Goal: Information Seeking & Learning: Compare options

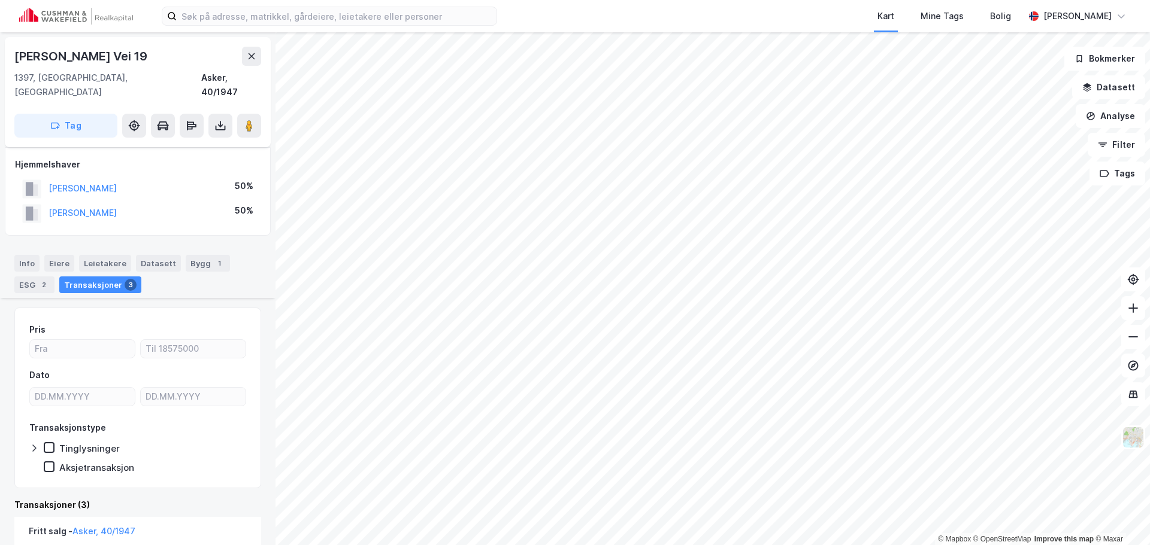
scroll to position [180, 0]
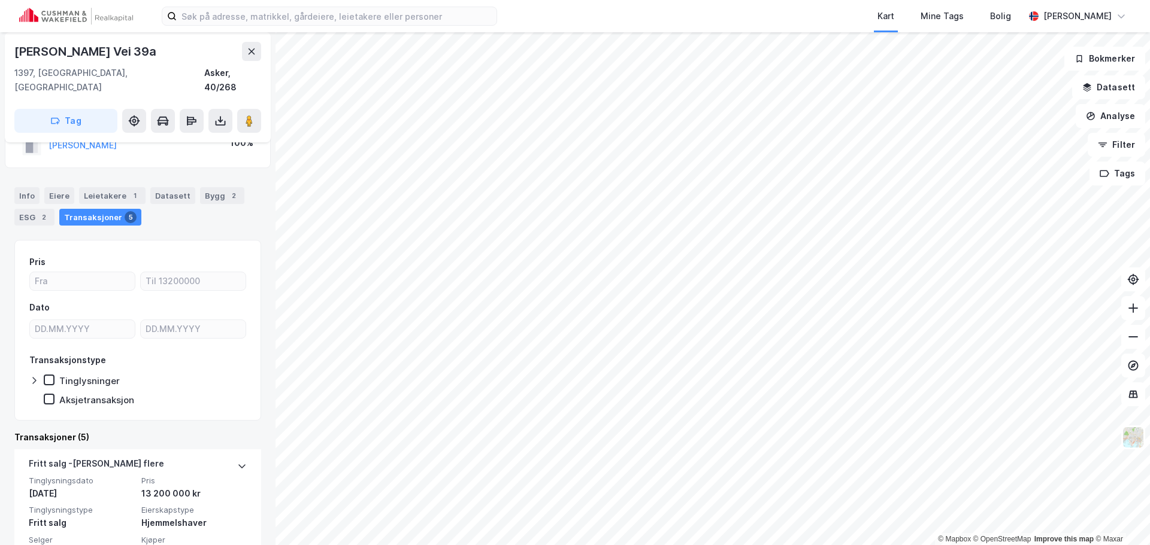
scroll to position [60, 0]
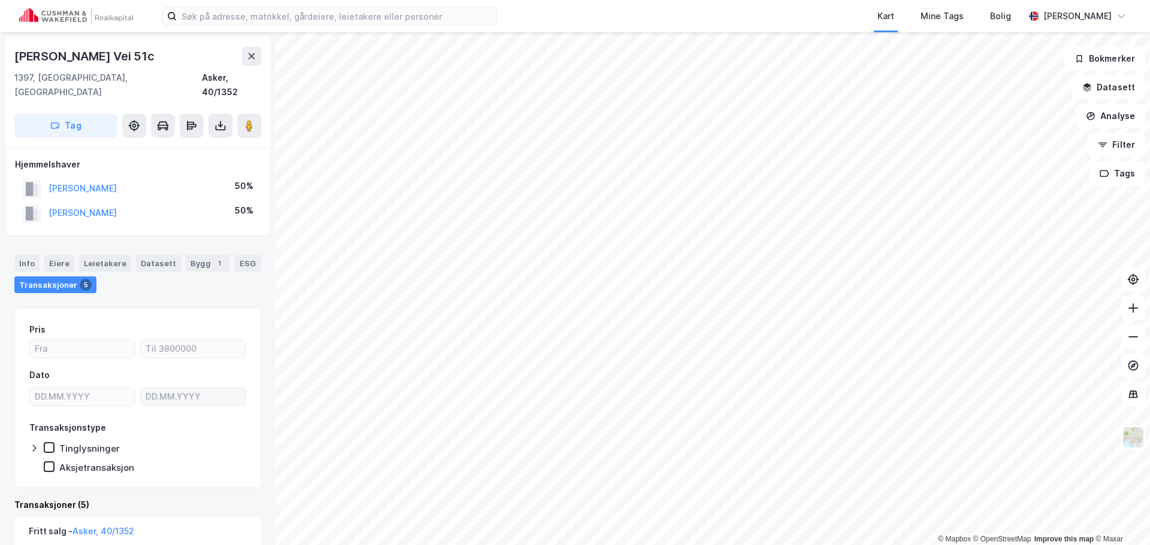
scroll to position [60, 0]
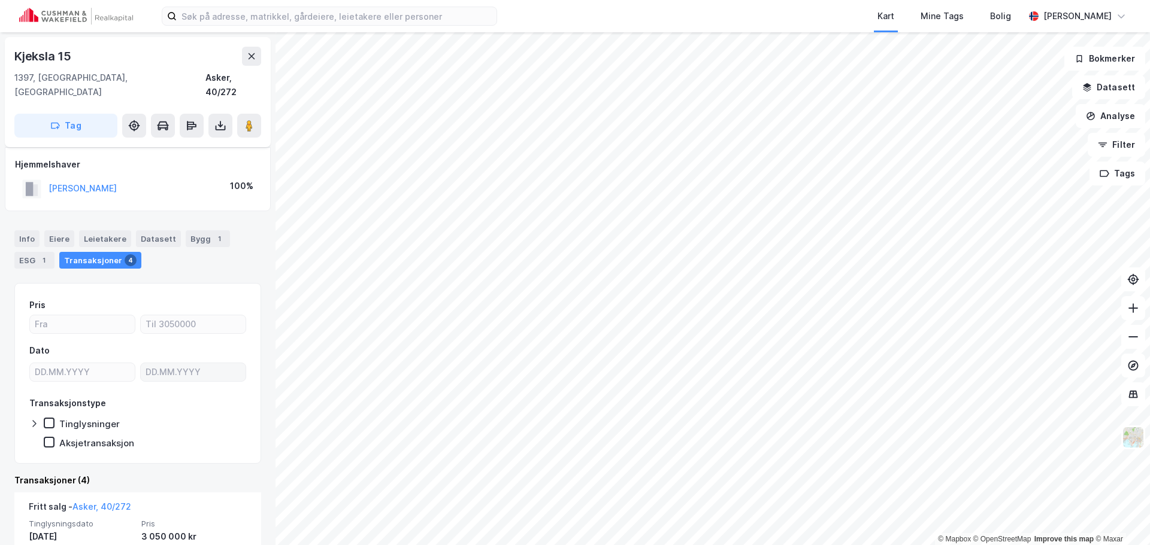
scroll to position [60, 0]
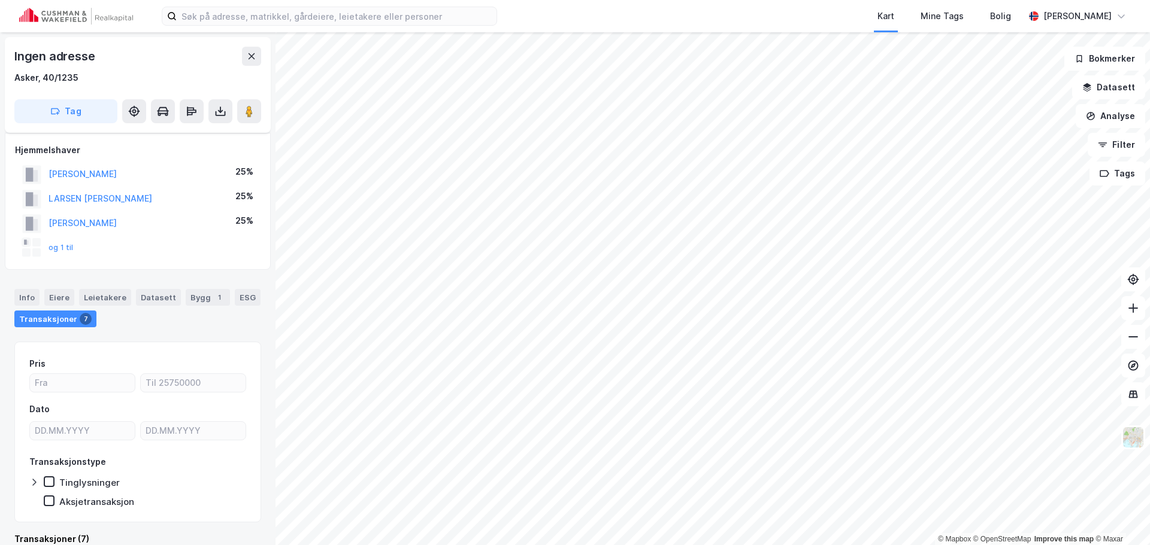
scroll to position [20, 0]
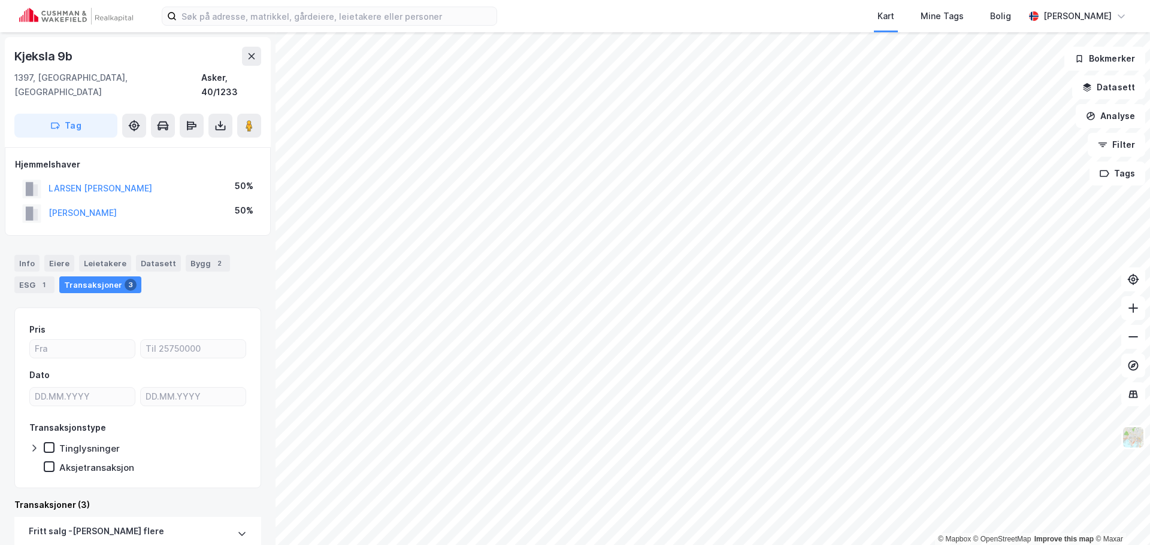
scroll to position [60, 0]
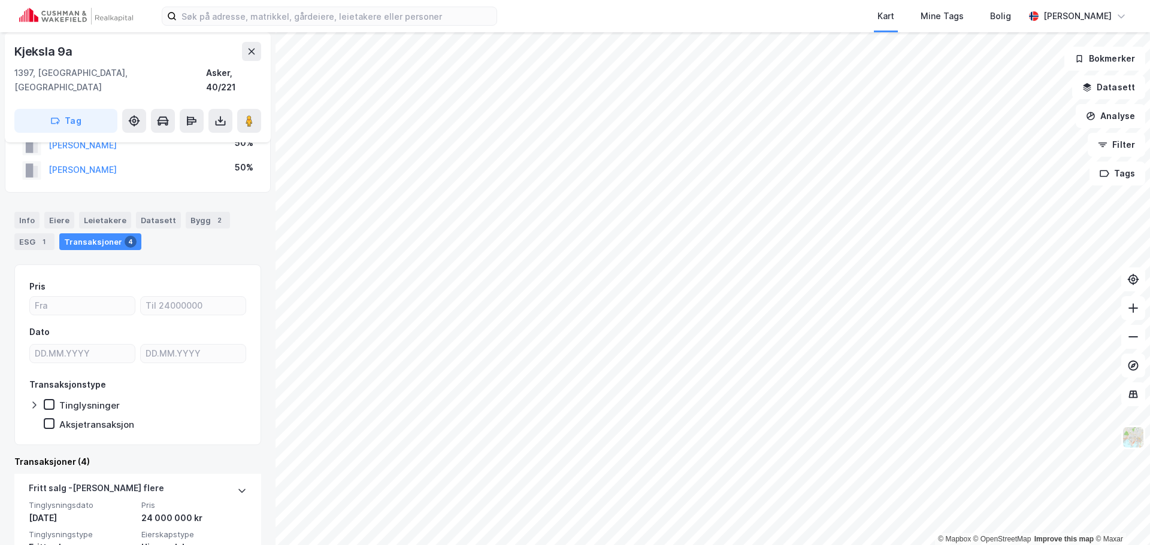
scroll to position [60, 0]
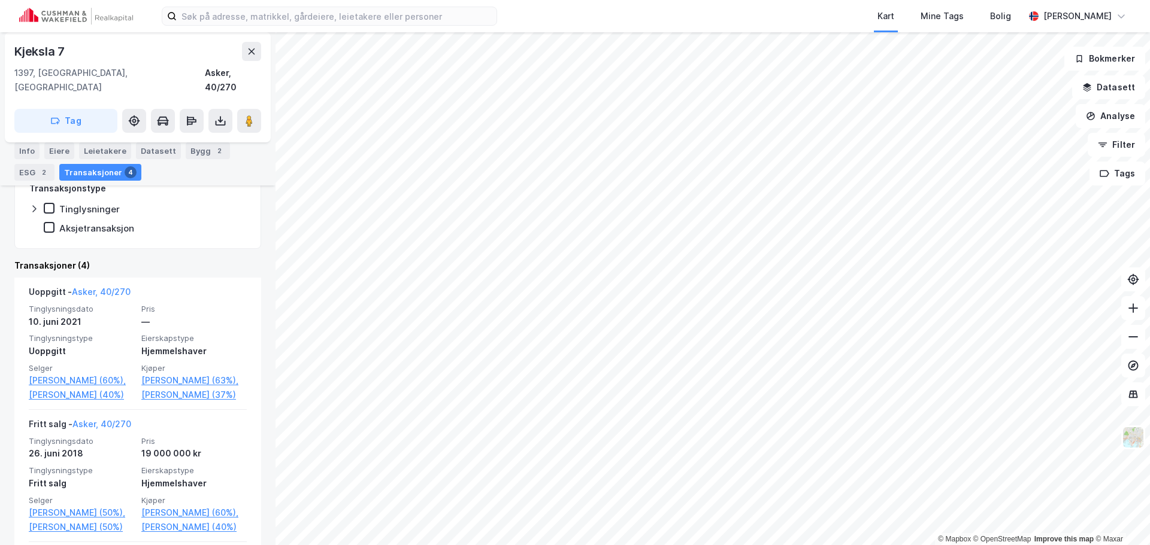
scroll to position [299, 0]
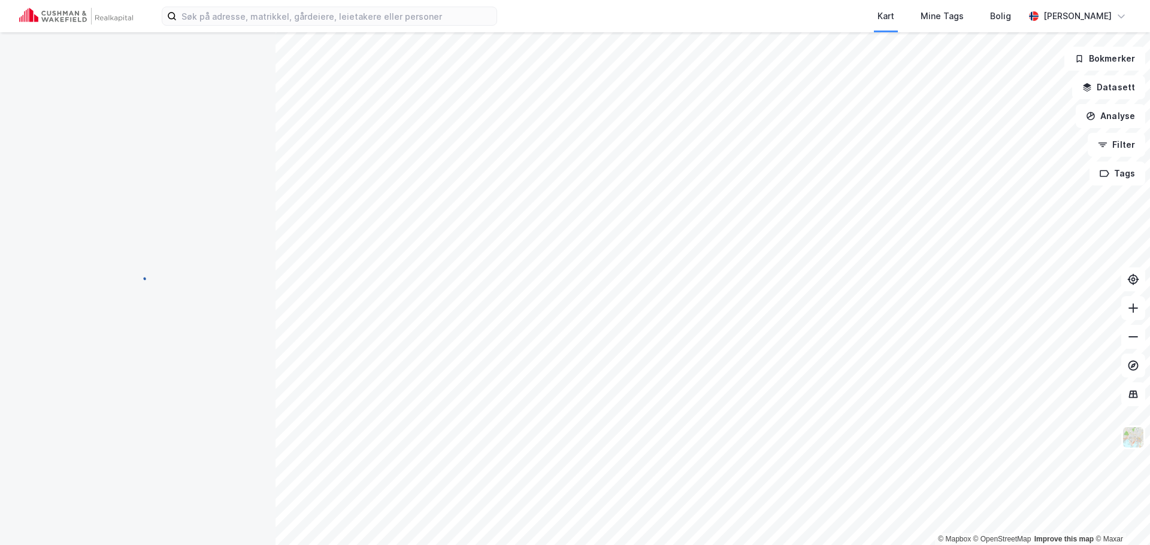
scroll to position [23, 0]
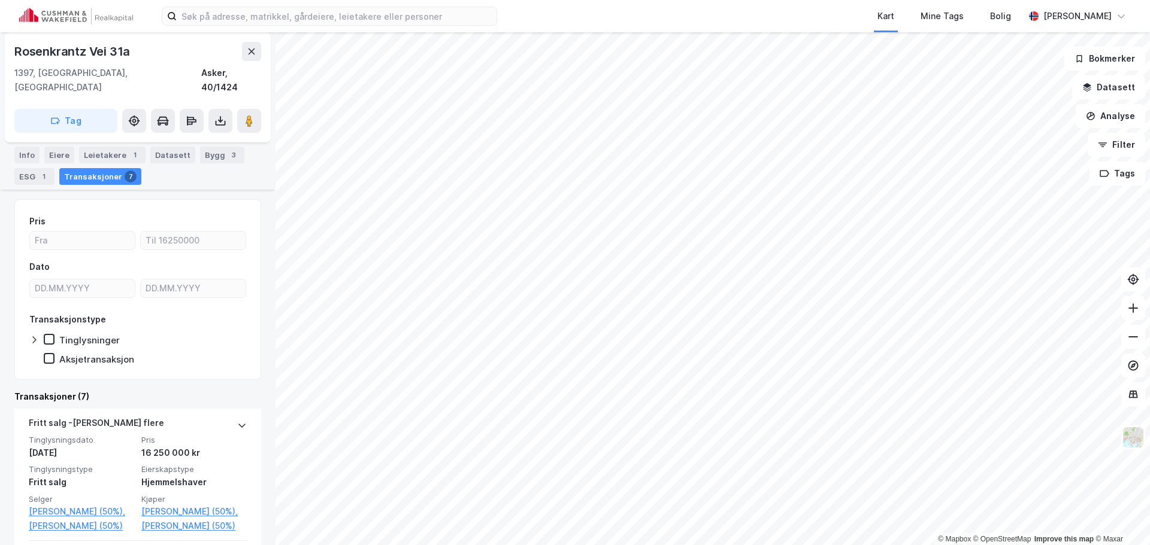
scroll to position [120, 0]
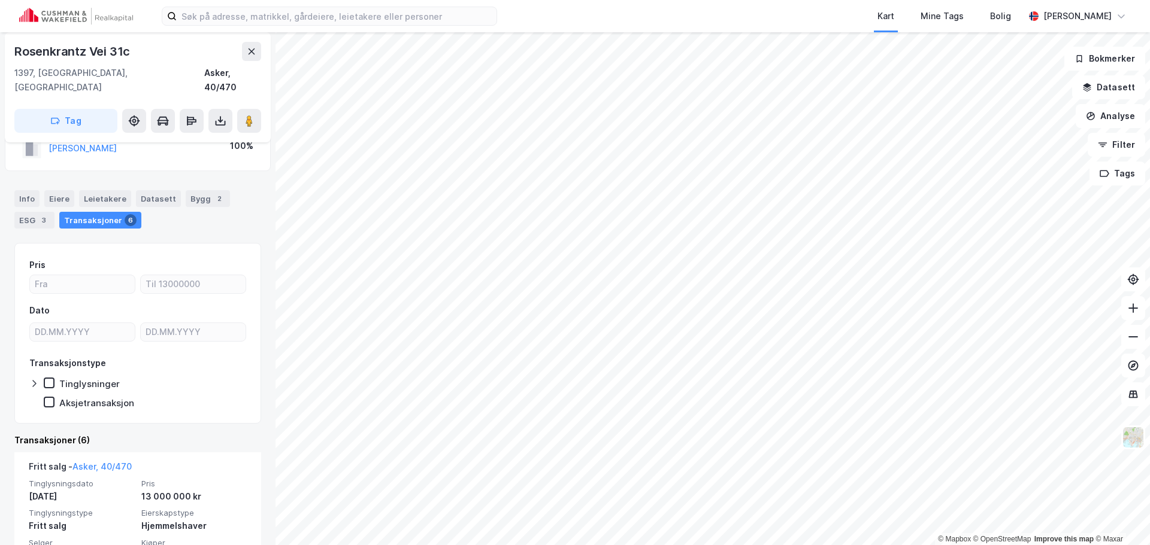
scroll to position [60, 0]
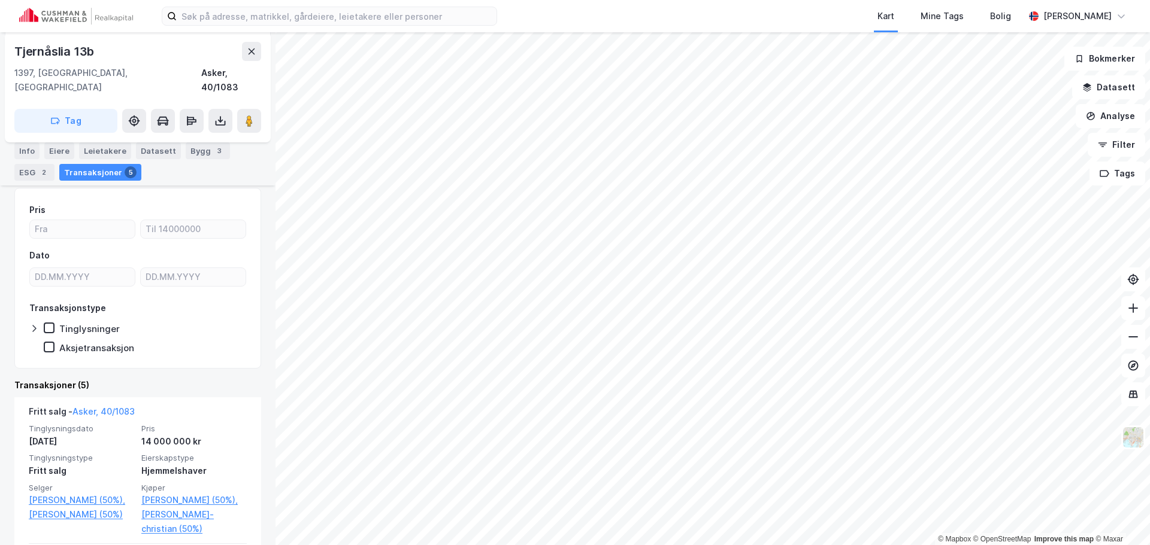
scroll to position [180, 0]
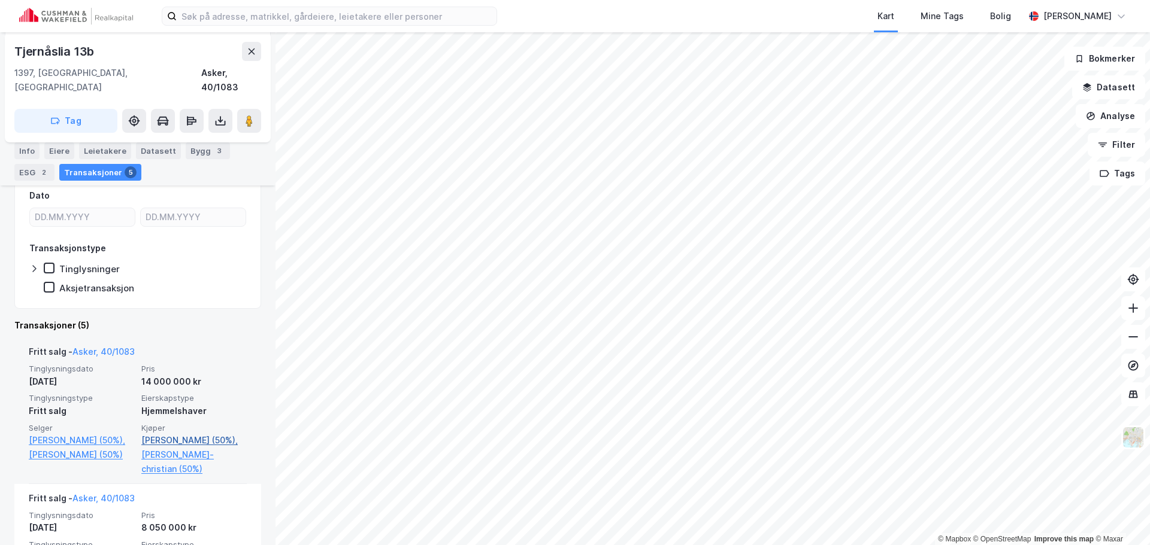
click at [182, 434] on link "[PERSON_NAME] (50%)," at bounding box center [193, 441] width 105 height 14
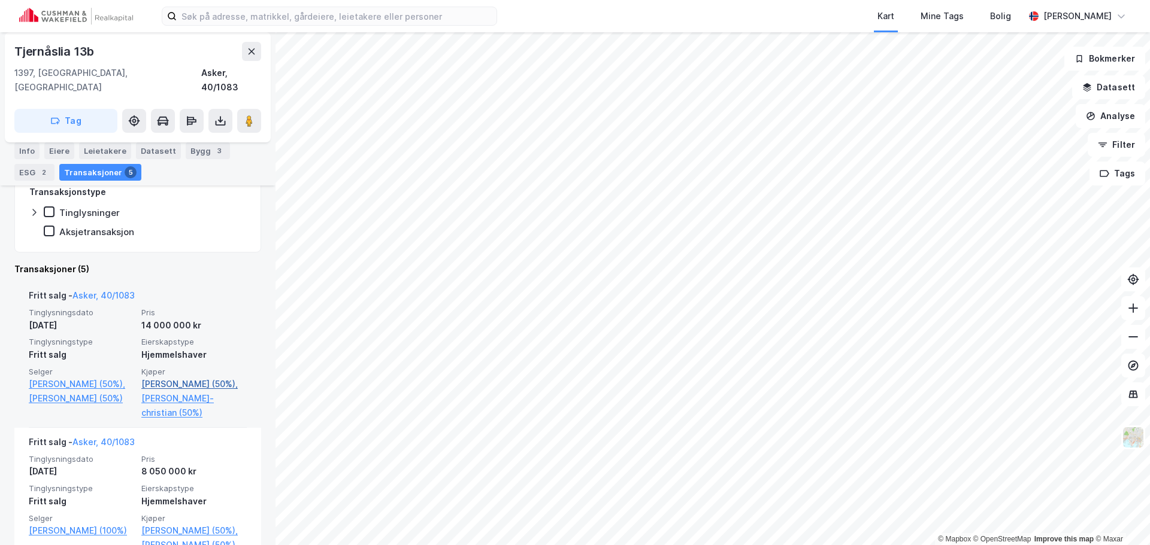
scroll to position [240, 0]
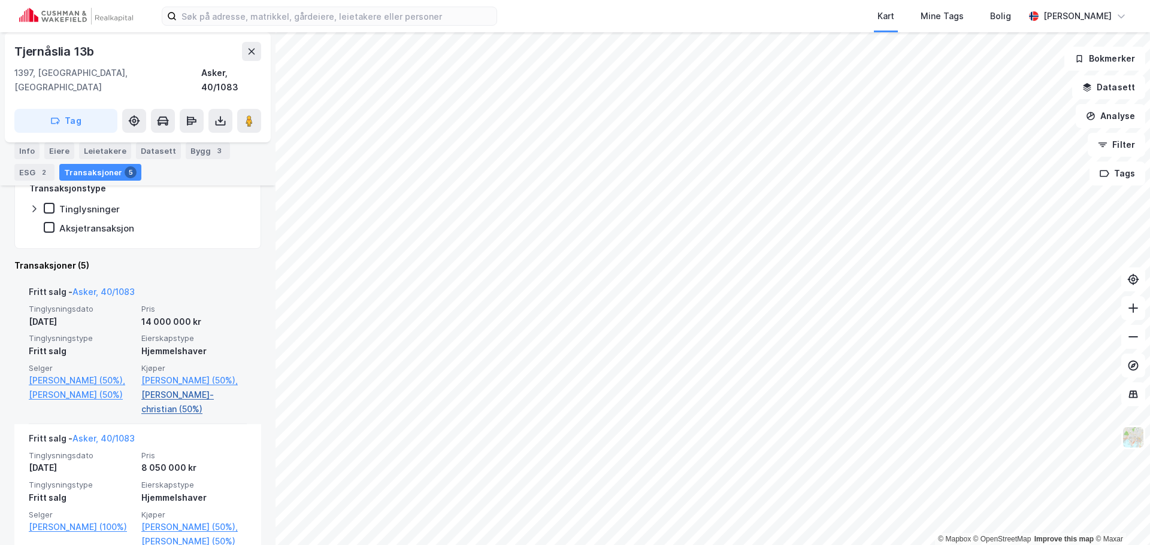
click at [147, 393] on link "[PERSON_NAME]-christian (50%)" at bounding box center [193, 402] width 105 height 29
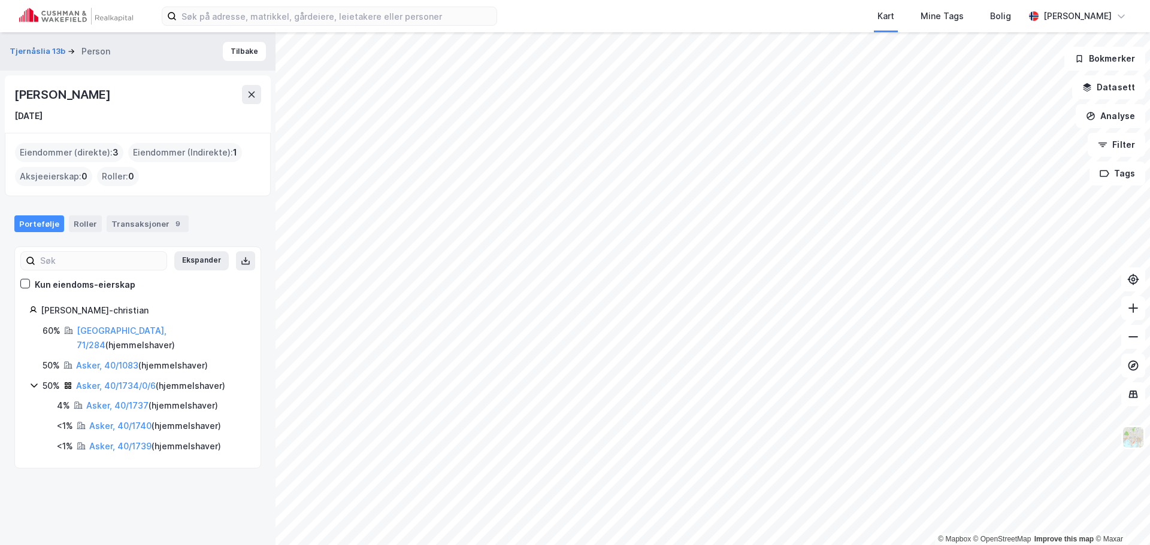
drag, startPoint x: 140, startPoint y: 93, endPoint x: 7, endPoint y: 87, distance: 133.1
click at [7, 87] on div "[PERSON_NAME] [DATE]" at bounding box center [138, 103] width 266 height 57
copy div "[PERSON_NAME]"
click at [202, 125] on div "[PERSON_NAME] [DATE]" at bounding box center [138, 103] width 266 height 57
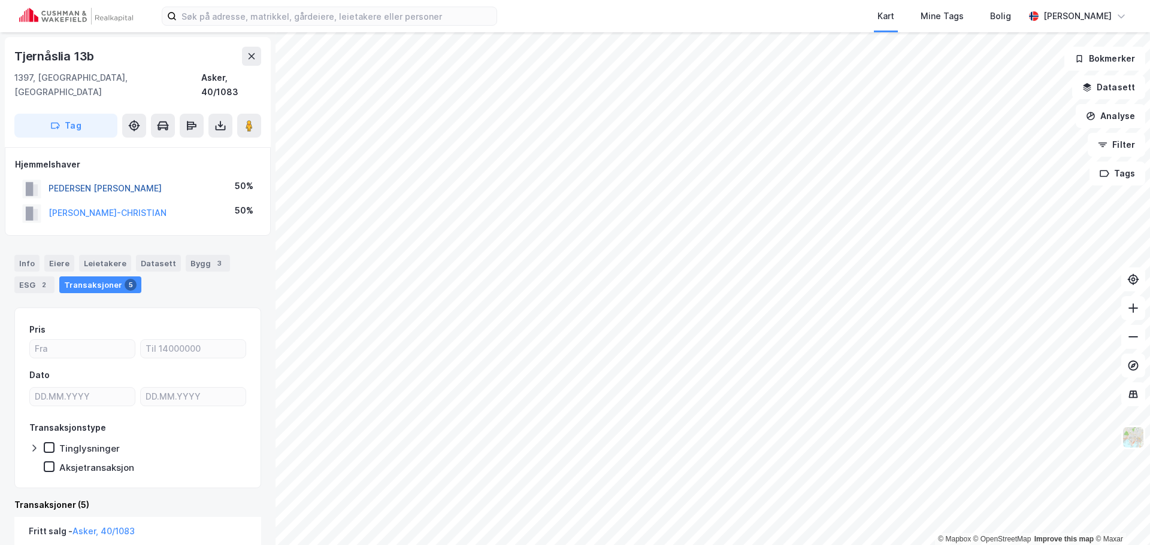
click at [0, 0] on button "PEDERSEN [PERSON_NAME]" at bounding box center [0, 0] width 0 height 0
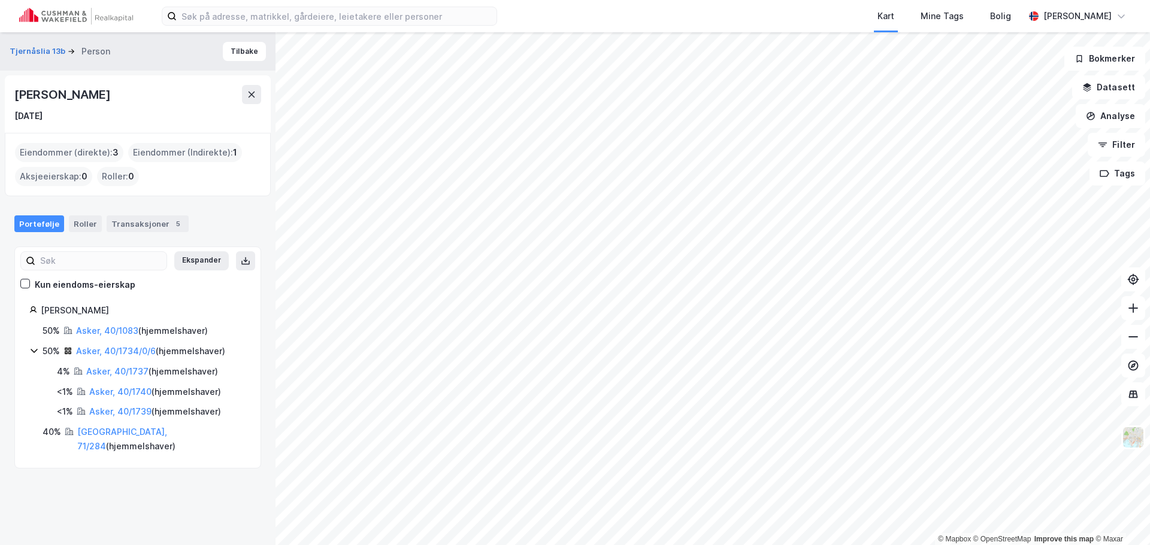
drag, startPoint x: 126, startPoint y: 90, endPoint x: 4, endPoint y: 95, distance: 121.6
click at [4, 95] on div "Tjernåslia 13b Person [PERSON_NAME] [DATE] Eiendommer (direkte) : 3 Eiendommer …" at bounding box center [137, 288] width 275 height 513
drag, startPoint x: 128, startPoint y: 92, endPoint x: -8, endPoint y: 102, distance: 135.7
click at [0, 102] on html "Kart Mine Tags [PERSON_NAME] © Mapbox © OpenStreetMap Improve this map © [PERSO…" at bounding box center [575, 272] width 1150 height 545
click at [113, 90] on div "[PERSON_NAME]" at bounding box center [63, 94] width 98 height 19
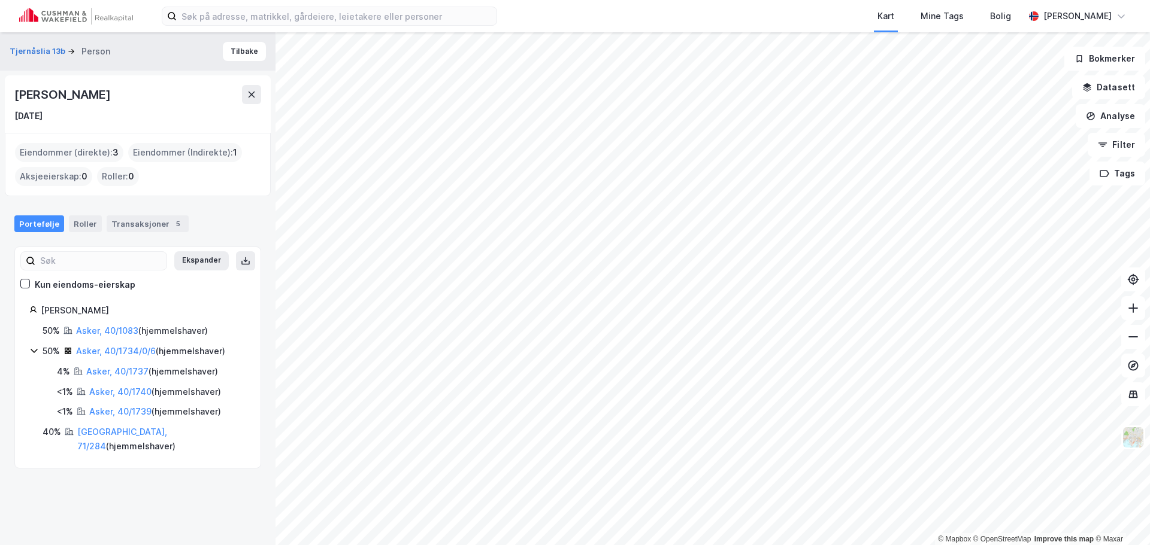
drag, startPoint x: 131, startPoint y: 94, endPoint x: 7, endPoint y: 102, distance: 124.2
click at [7, 102] on div "[PERSON_NAME] [DATE]" at bounding box center [138, 103] width 266 height 57
copy div "[PERSON_NAME]"
click at [259, 102] on button at bounding box center [251, 94] width 19 height 19
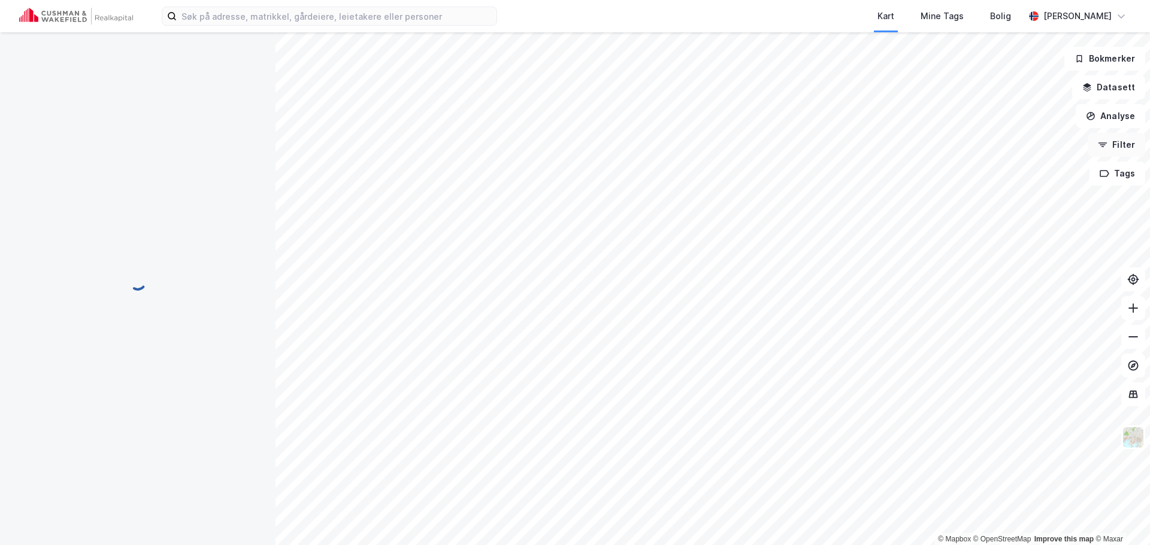
scroll to position [62, 0]
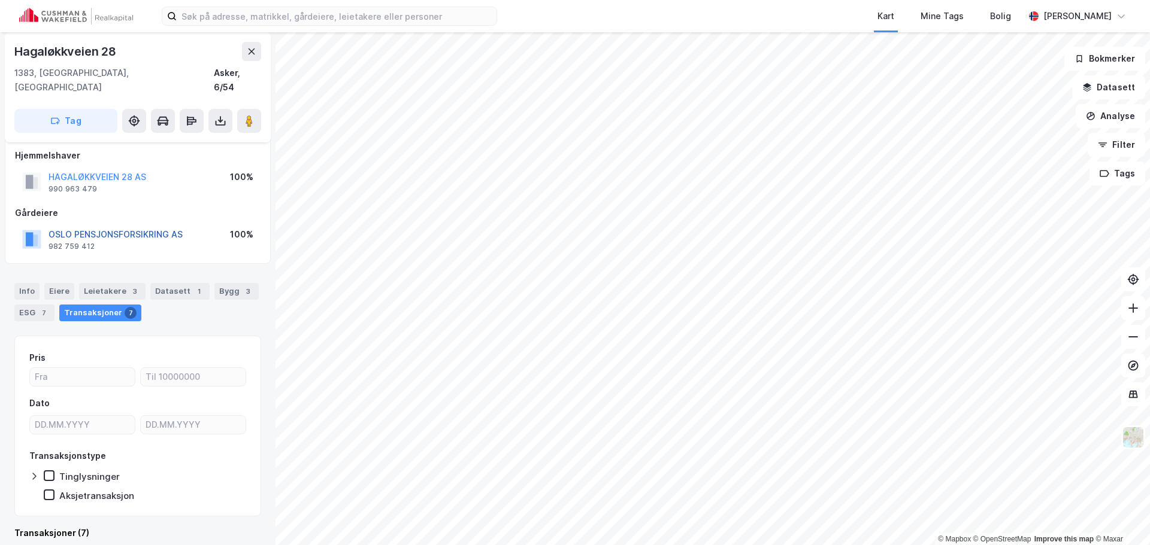
click at [0, 0] on button "OSLO PENSJONSFORSIKRING AS" at bounding box center [0, 0] width 0 height 0
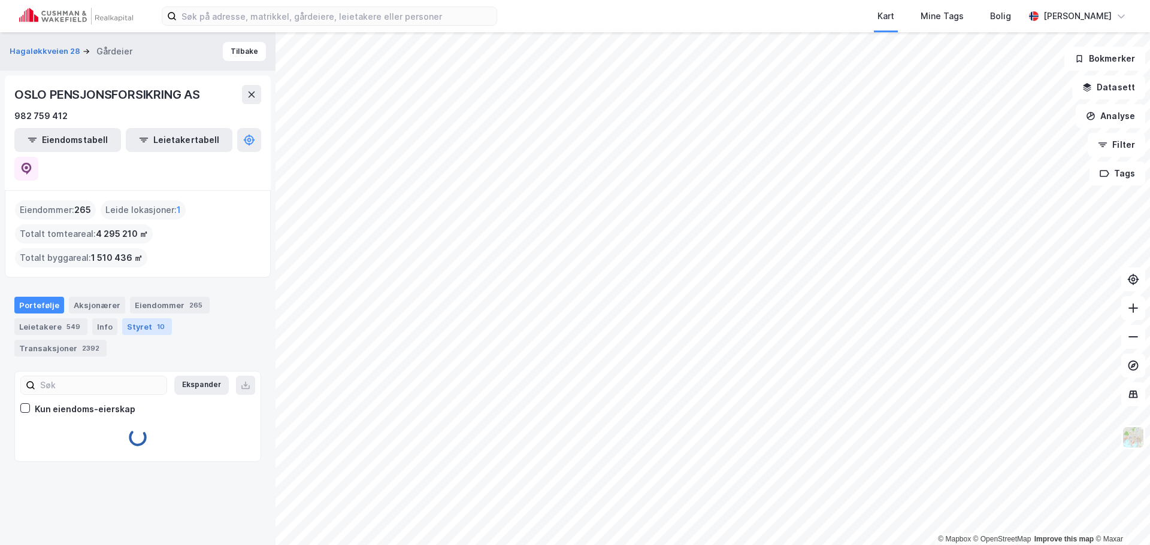
click at [135, 319] on div "Styret 10" at bounding box center [147, 327] width 50 height 17
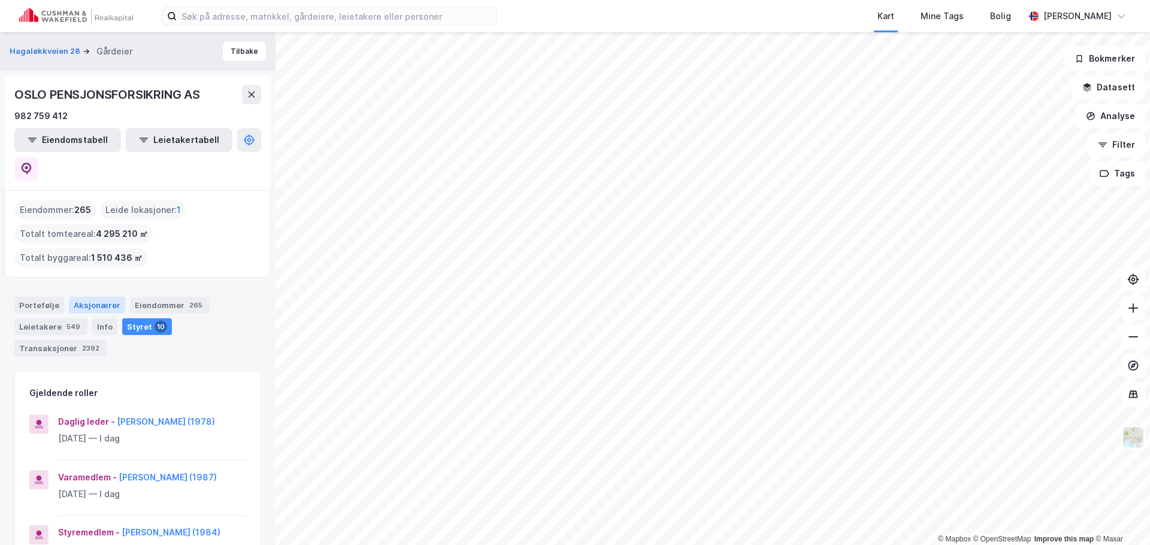
click at [84, 297] on div "Aksjonærer" at bounding box center [97, 305] width 56 height 17
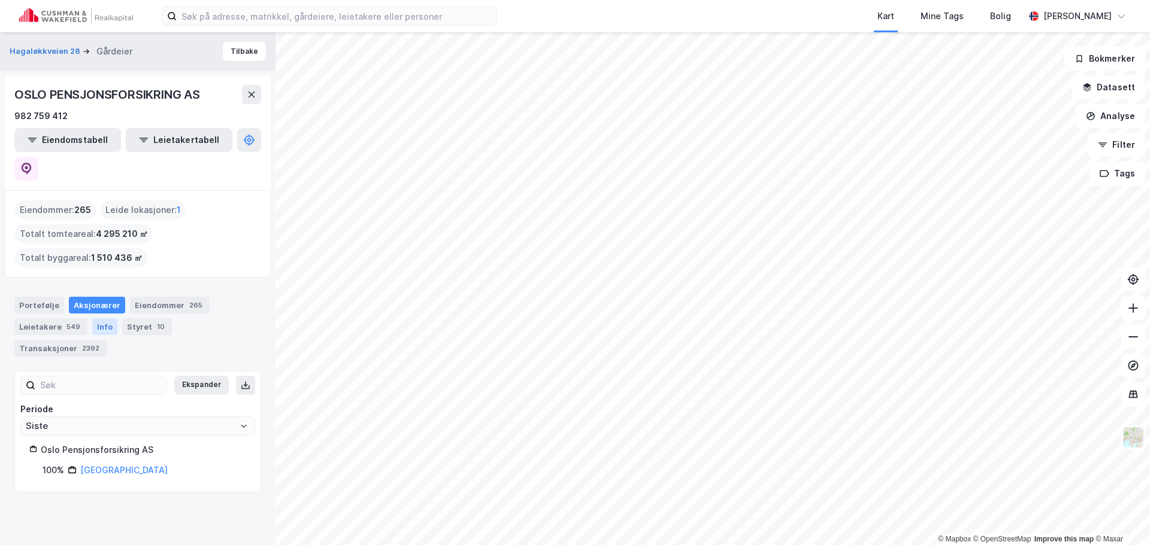
click at [108, 319] on div "Info" at bounding box center [104, 327] width 25 height 17
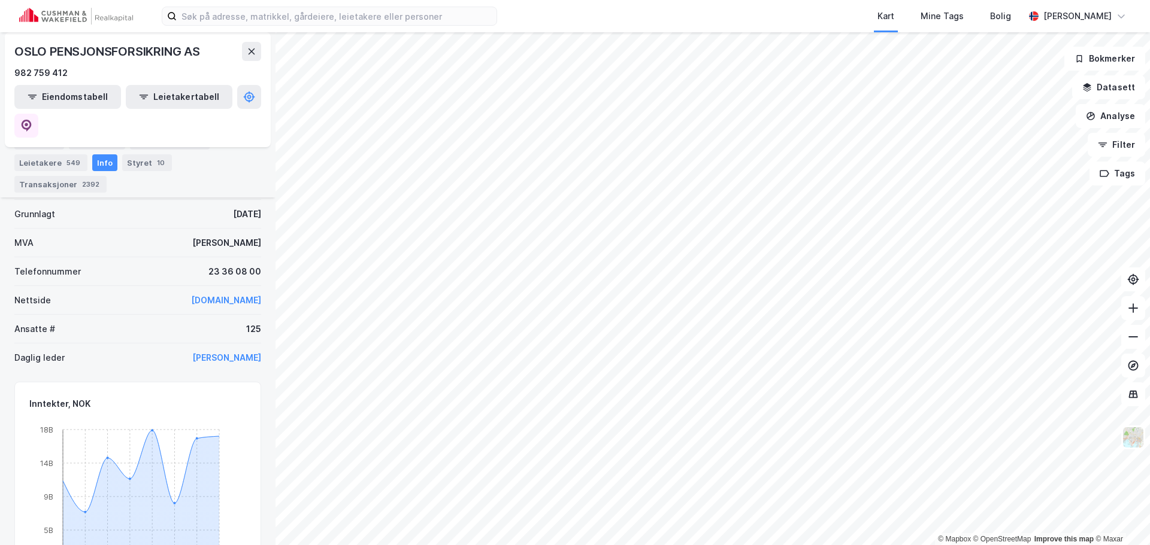
scroll to position [299, 0]
click at [233, 296] on link "[DOMAIN_NAME]" at bounding box center [226, 301] width 70 height 10
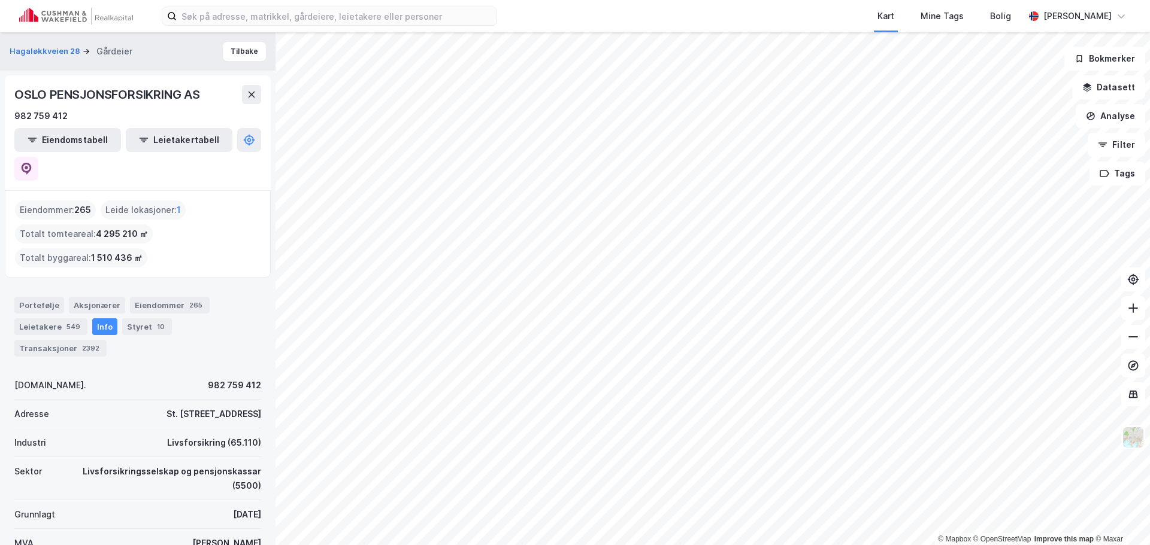
click at [32, 43] on div "Hagaløkkveien 28 Gårdeier Tilbake" at bounding box center [137, 51] width 275 height 38
click at [32, 47] on button "Hagaløkkveien 28" at bounding box center [46, 52] width 73 height 12
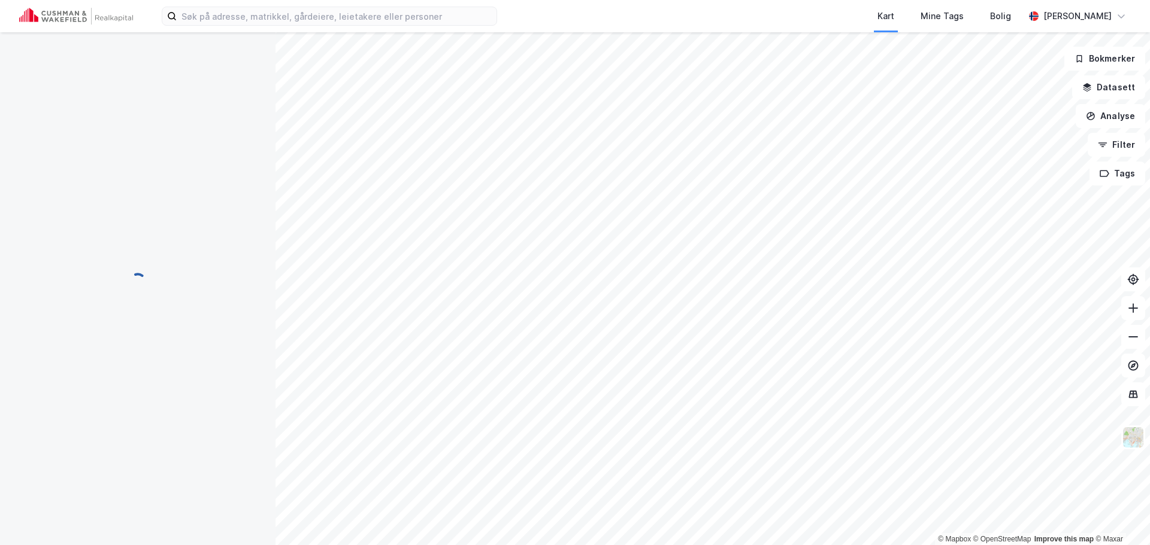
scroll to position [9, 0]
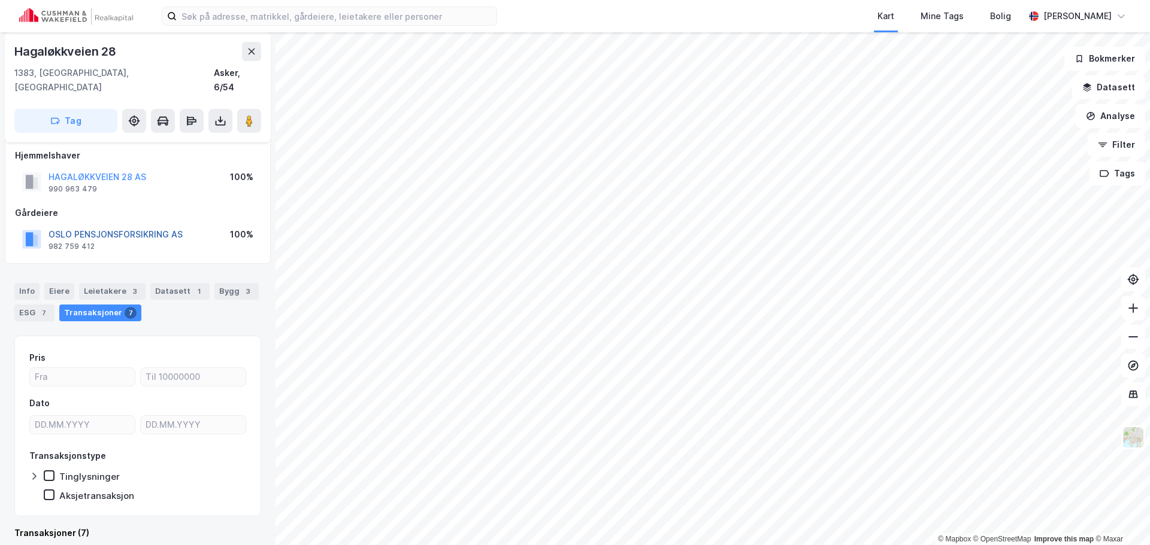
click at [0, 0] on button "OSLO PENSJONSFORSIKRING AS" at bounding box center [0, 0] width 0 height 0
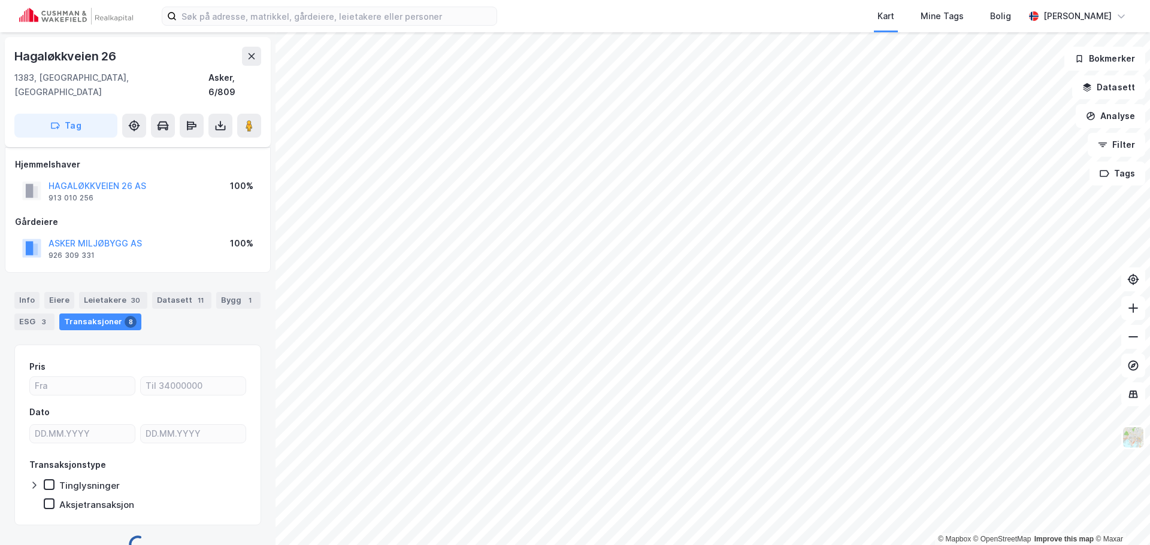
scroll to position [9, 0]
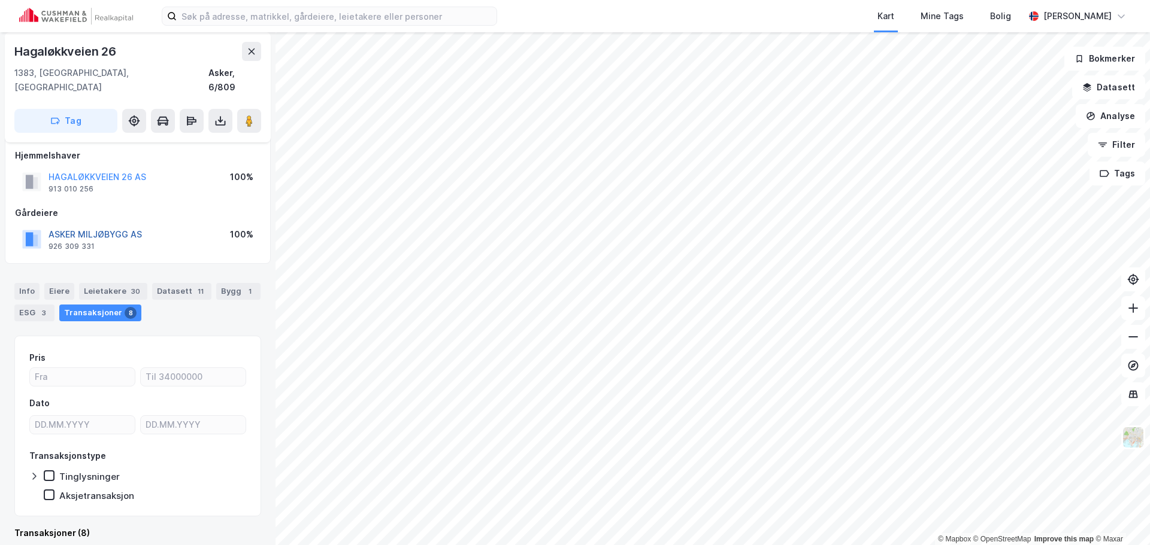
click at [0, 0] on button "ASKER MILJØBYGG AS" at bounding box center [0, 0] width 0 height 0
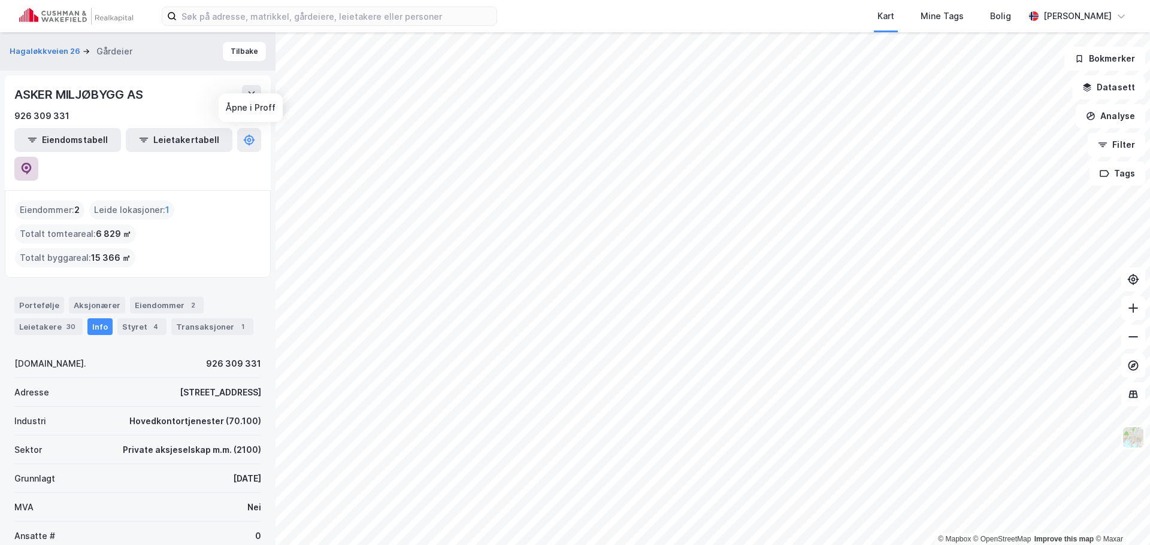
click at [32, 163] on icon at bounding box center [26, 169] width 12 height 12
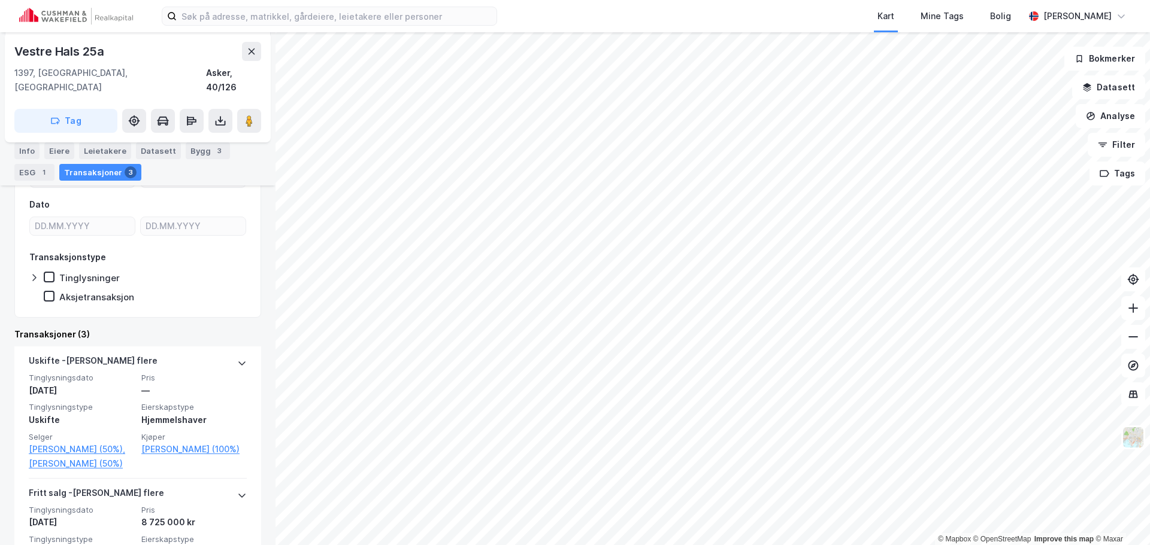
scroll to position [180, 0]
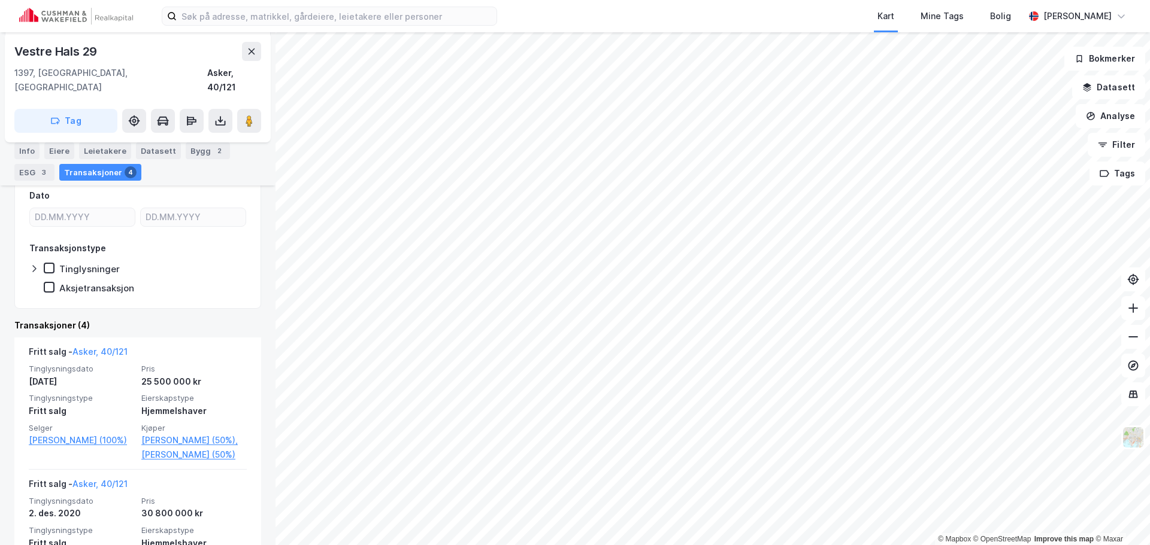
scroll to position [240, 0]
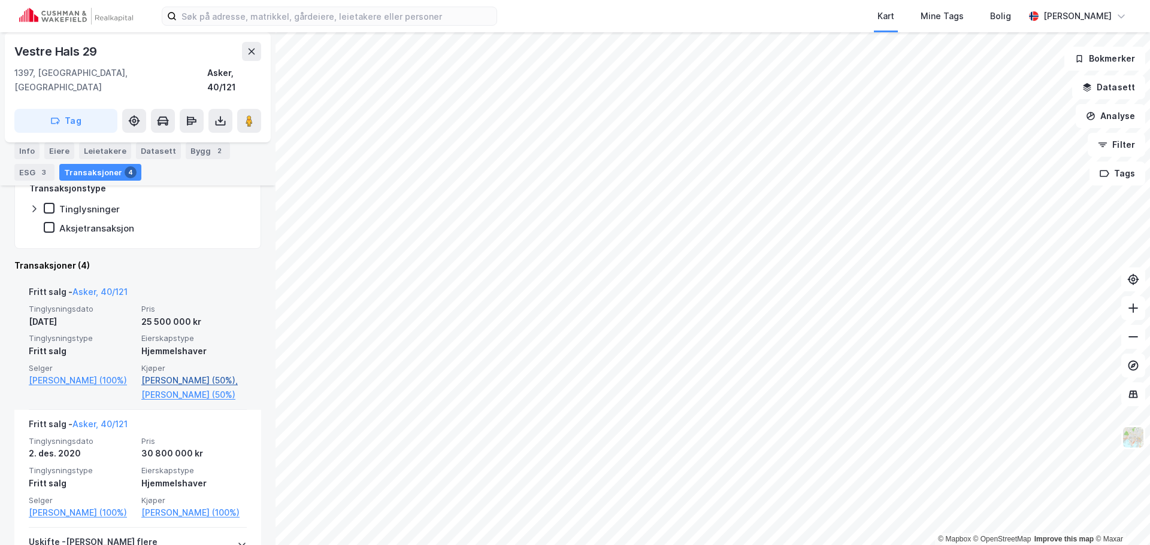
click at [195, 374] on link "[PERSON_NAME] (50%)," at bounding box center [193, 381] width 105 height 14
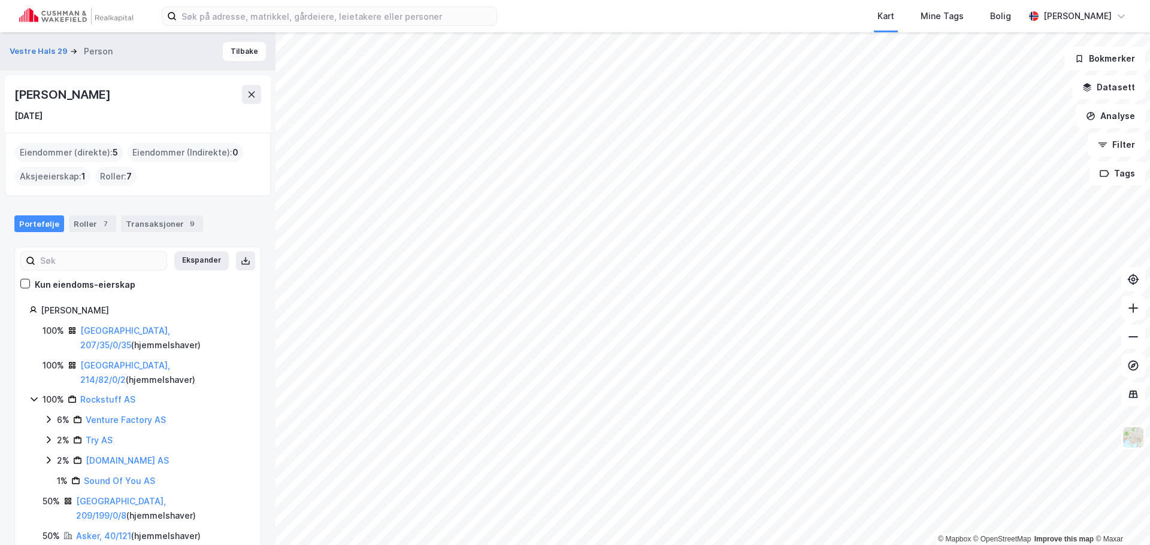
scroll to position [5, 0]
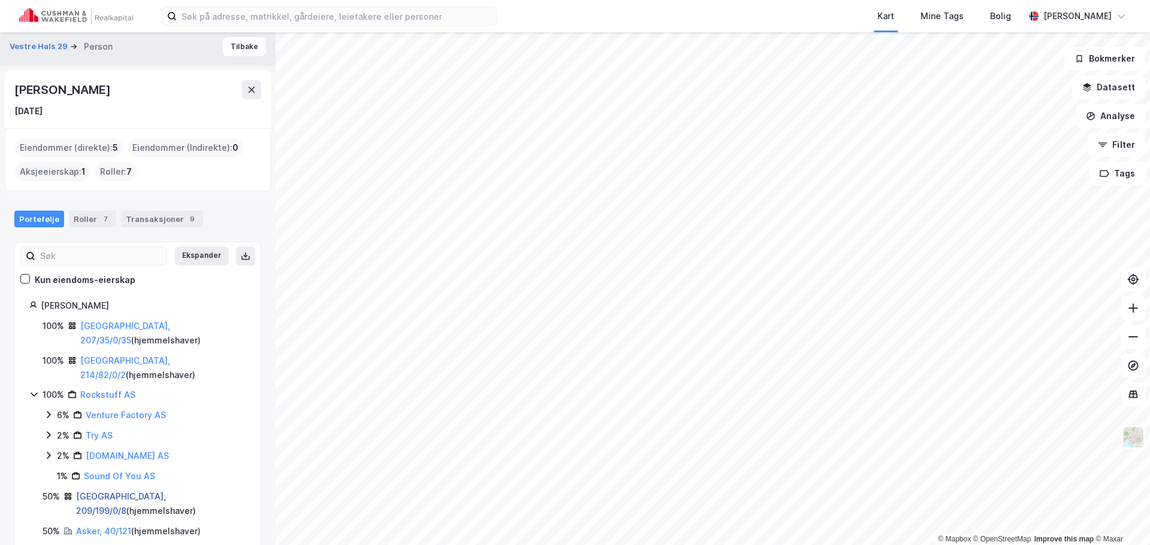
click at [105, 492] on link "[GEOGRAPHIC_DATA], 209/199/0/8" at bounding box center [121, 504] width 90 height 25
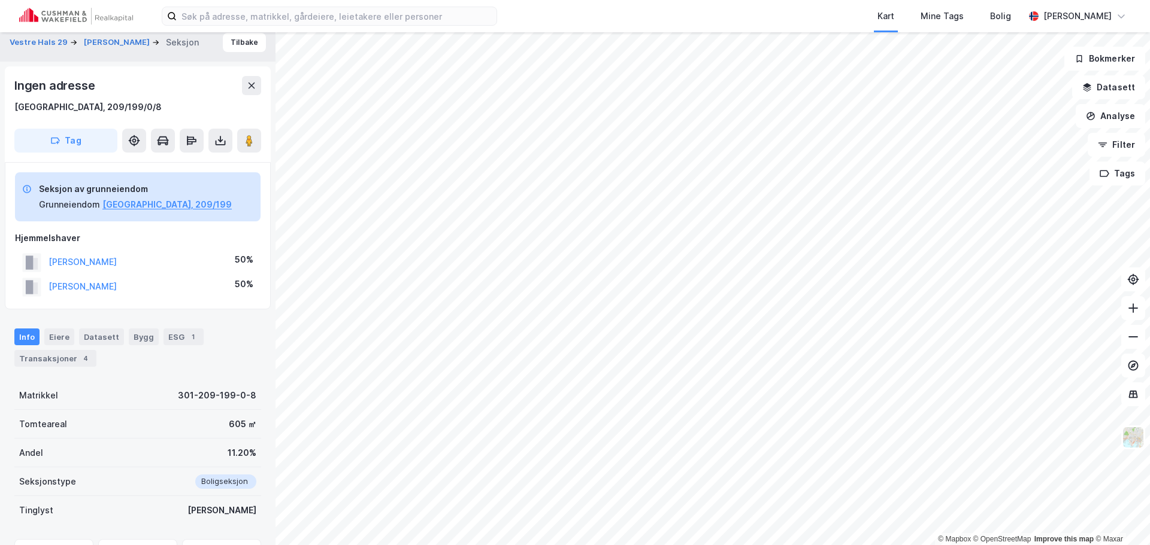
scroll to position [129, 0]
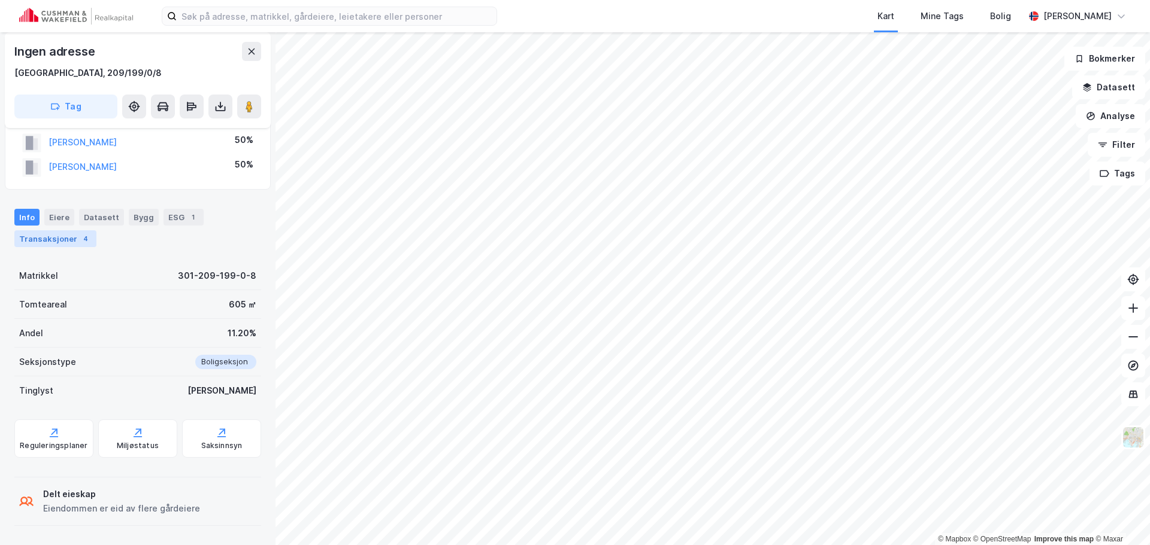
click at [83, 240] on div "4" at bounding box center [86, 239] width 12 height 12
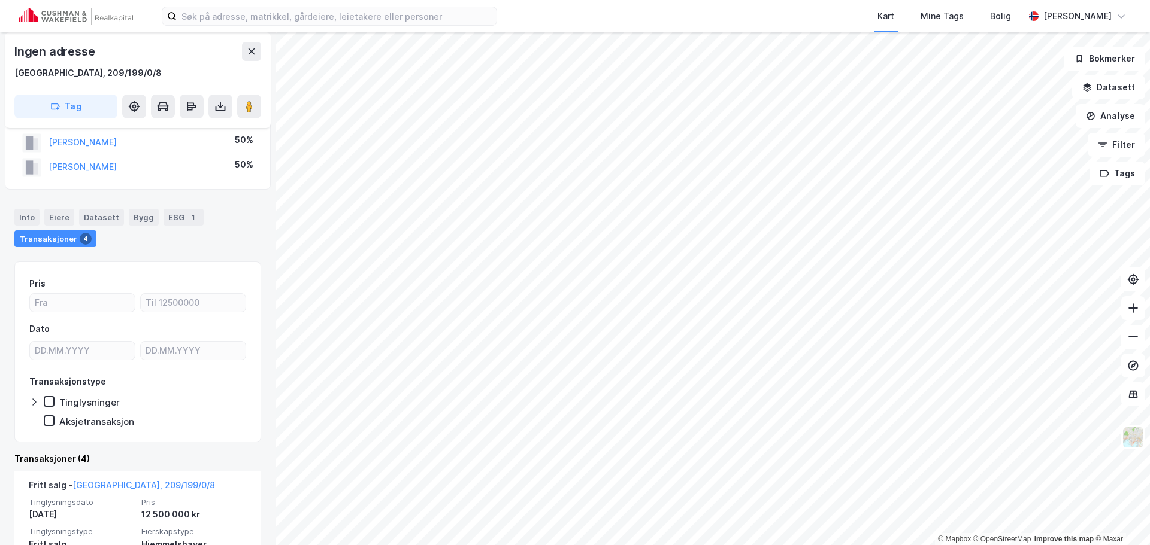
scroll to position [368, 0]
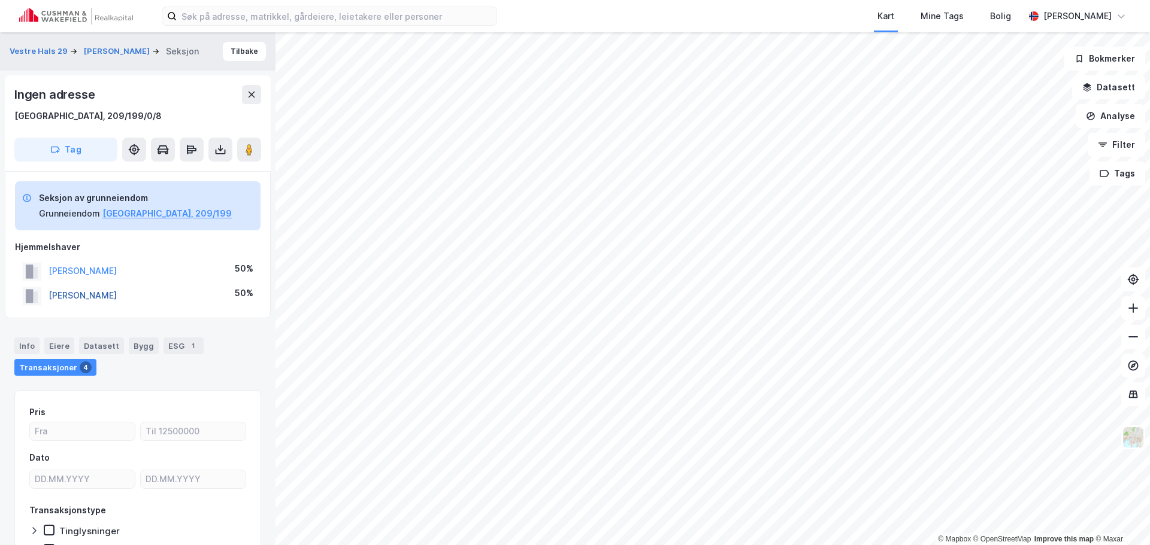
click at [0, 0] on button "[PERSON_NAME]" at bounding box center [0, 0] width 0 height 0
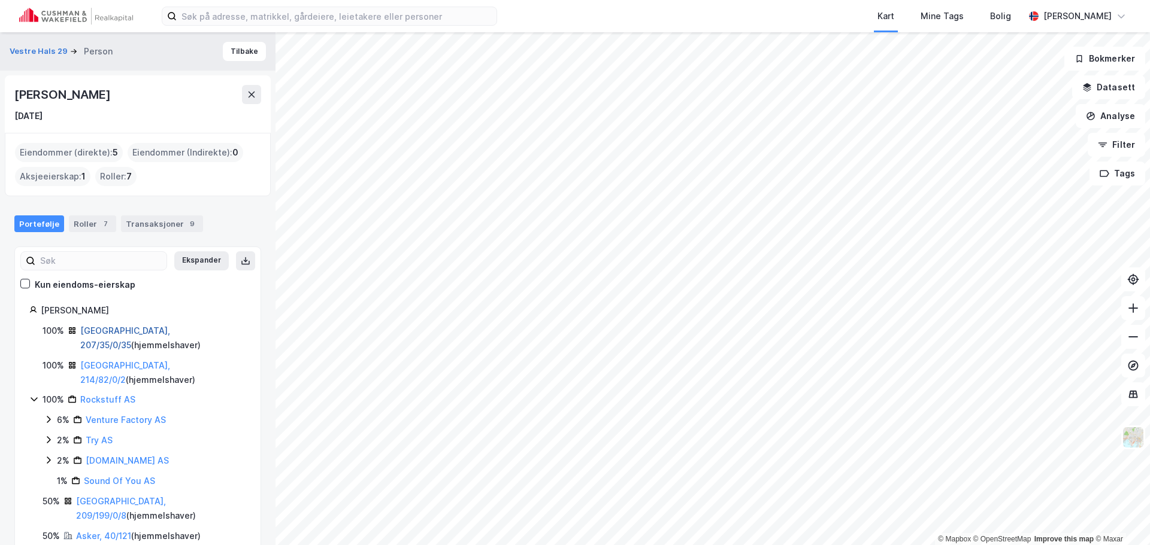
click at [113, 331] on link "[GEOGRAPHIC_DATA], 207/35/0/35" at bounding box center [125, 338] width 90 height 25
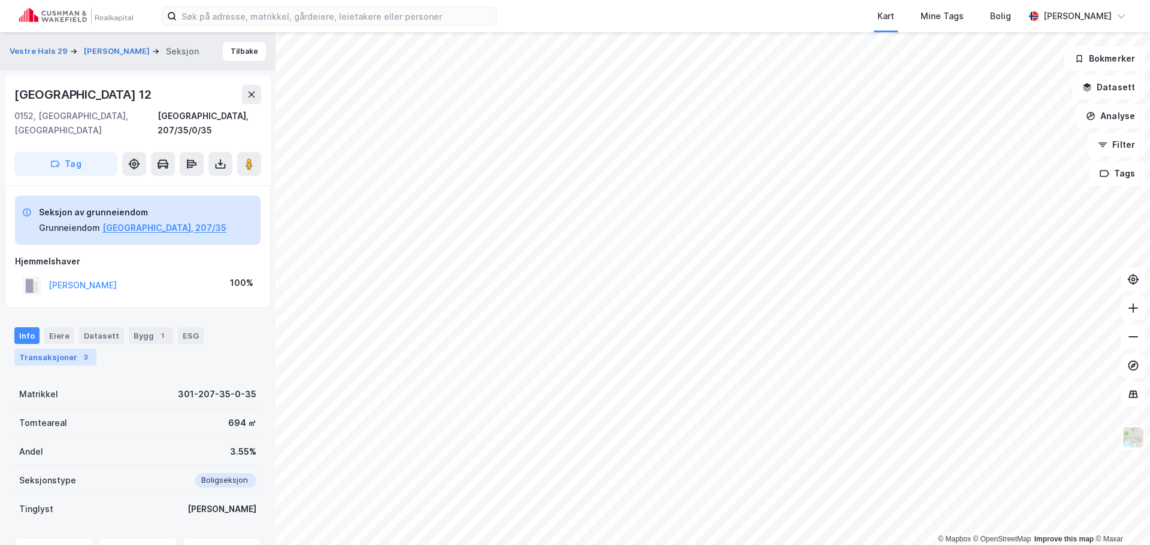
click at [65, 349] on div "Transaksjoner 3" at bounding box center [55, 357] width 82 height 17
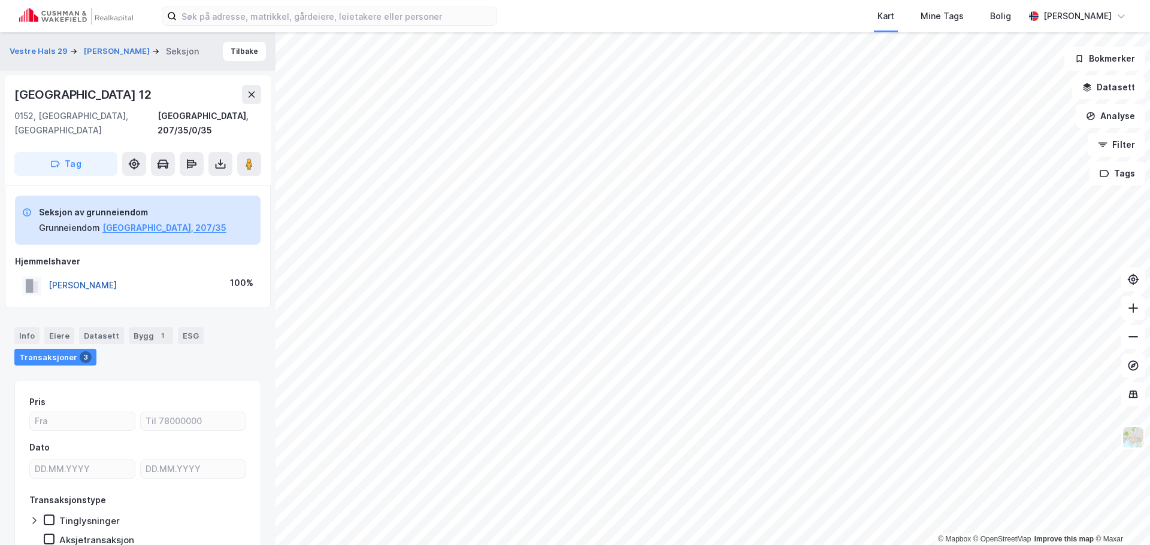
click at [0, 0] on button "[PERSON_NAME]" at bounding box center [0, 0] width 0 height 0
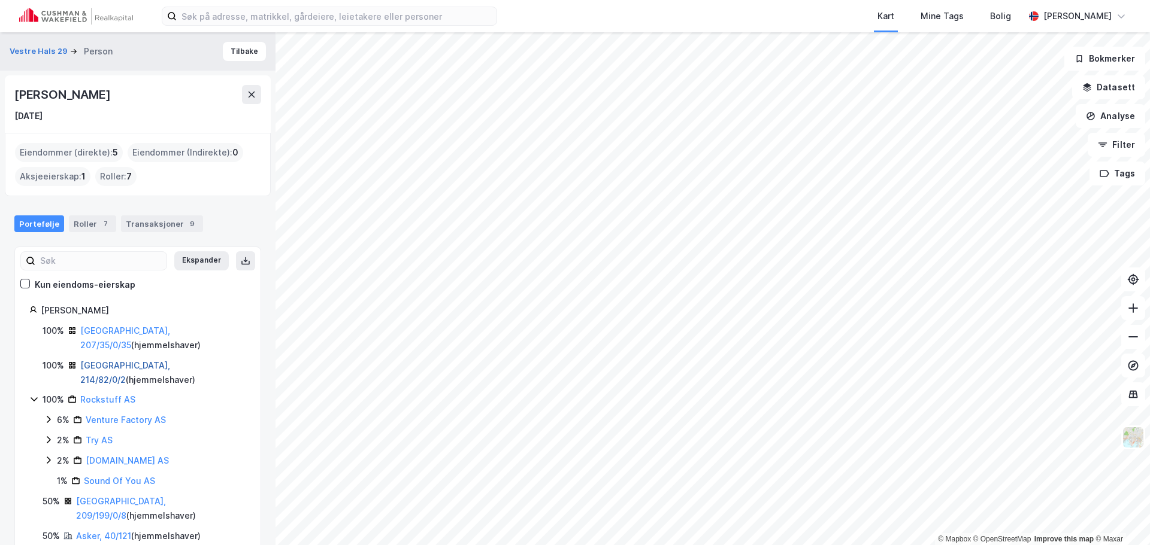
click at [105, 360] on link "[GEOGRAPHIC_DATA], 214/82/0/2" at bounding box center [125, 372] width 90 height 25
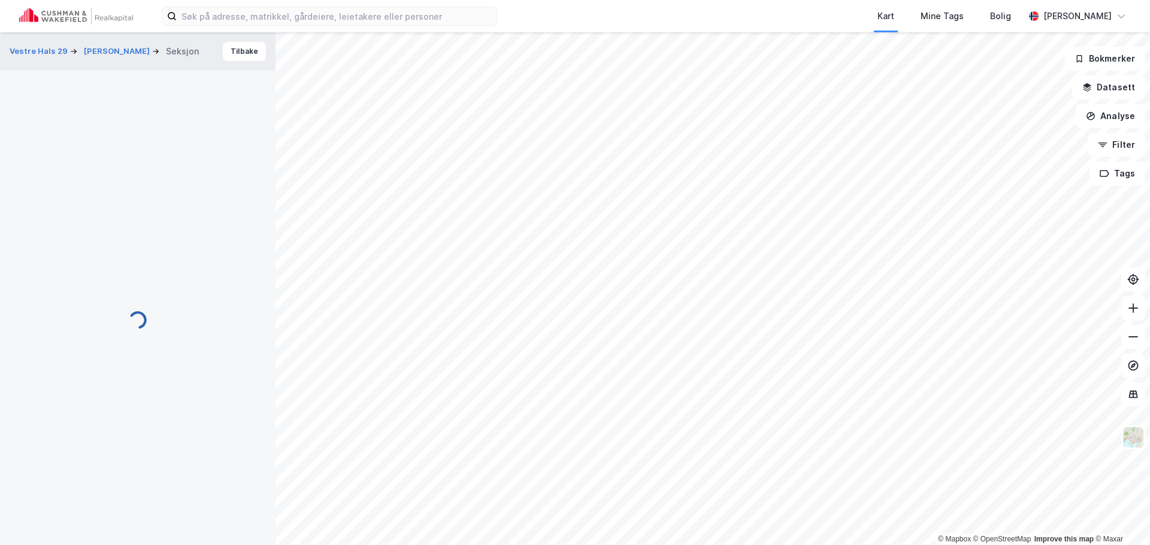
scroll to position [1, 0]
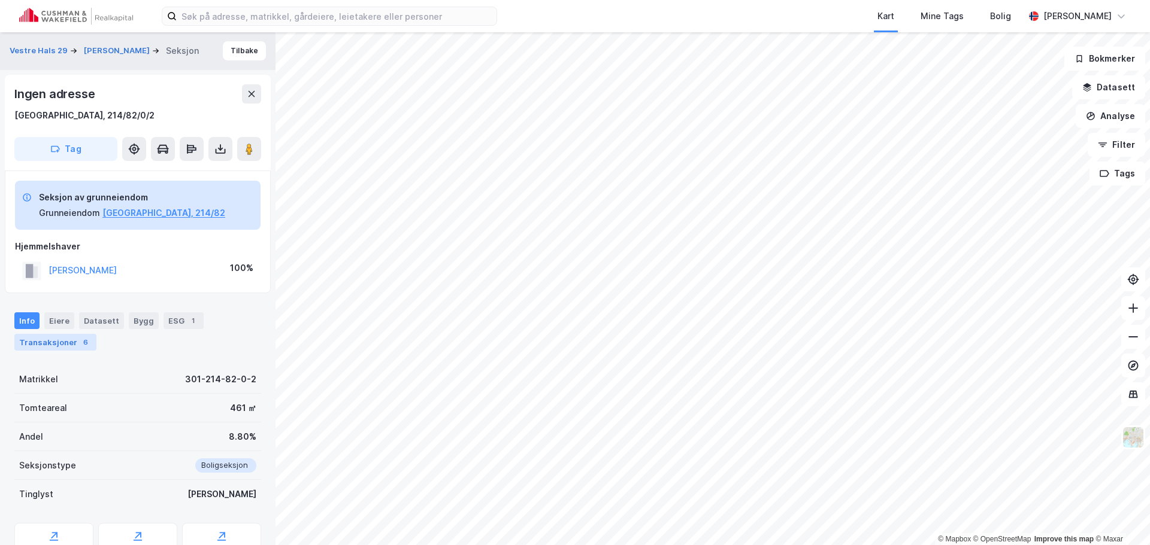
click at [80, 343] on div "6" at bounding box center [86, 343] width 12 height 12
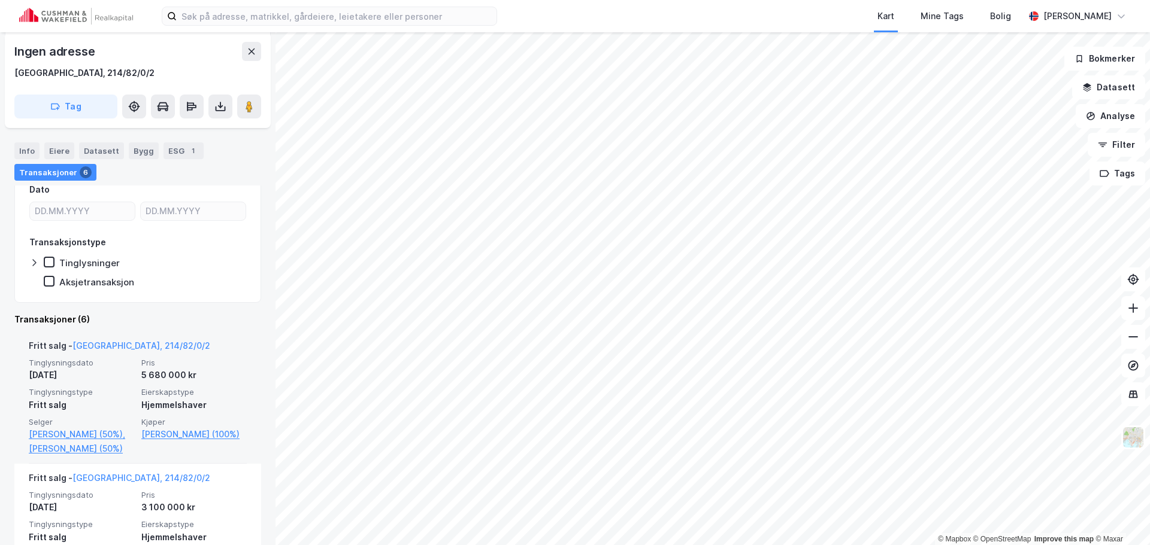
scroll to position [104, 0]
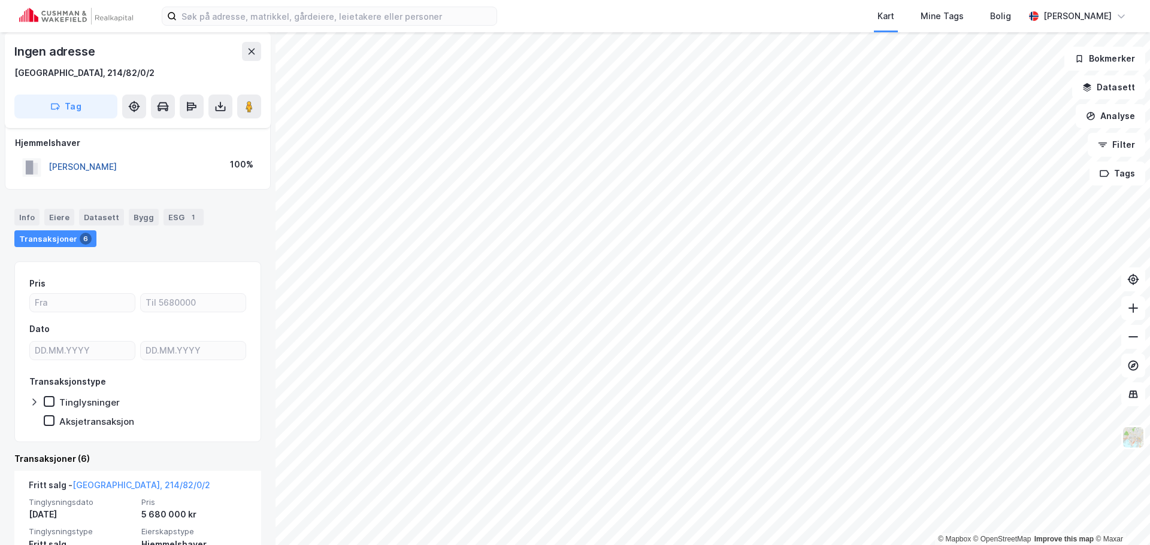
click at [0, 0] on button "[PERSON_NAME]" at bounding box center [0, 0] width 0 height 0
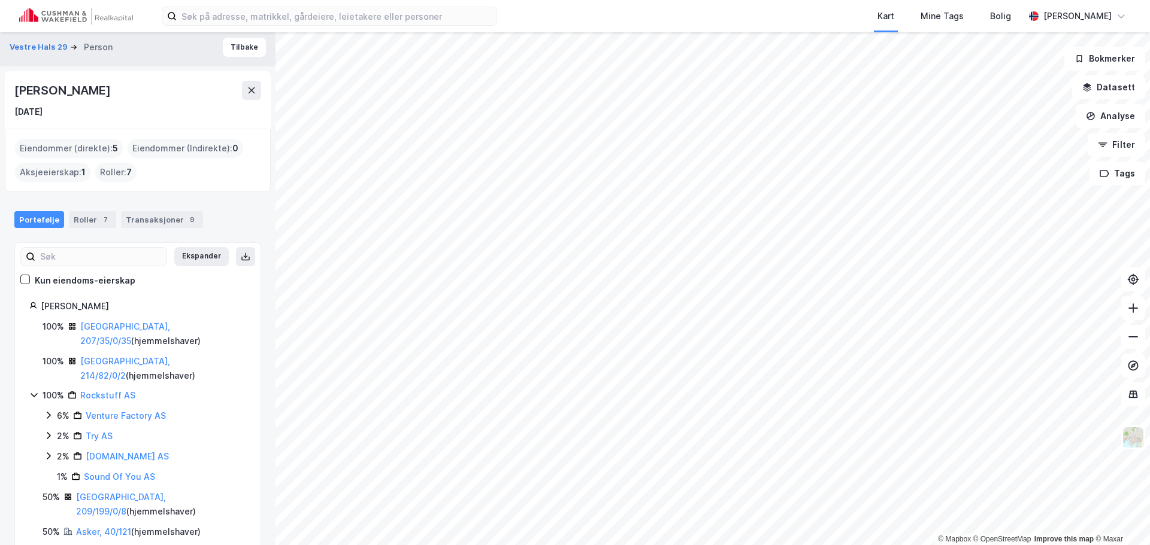
scroll to position [5, 0]
click at [105, 390] on link "Rockstuff AS" at bounding box center [107, 395] width 55 height 10
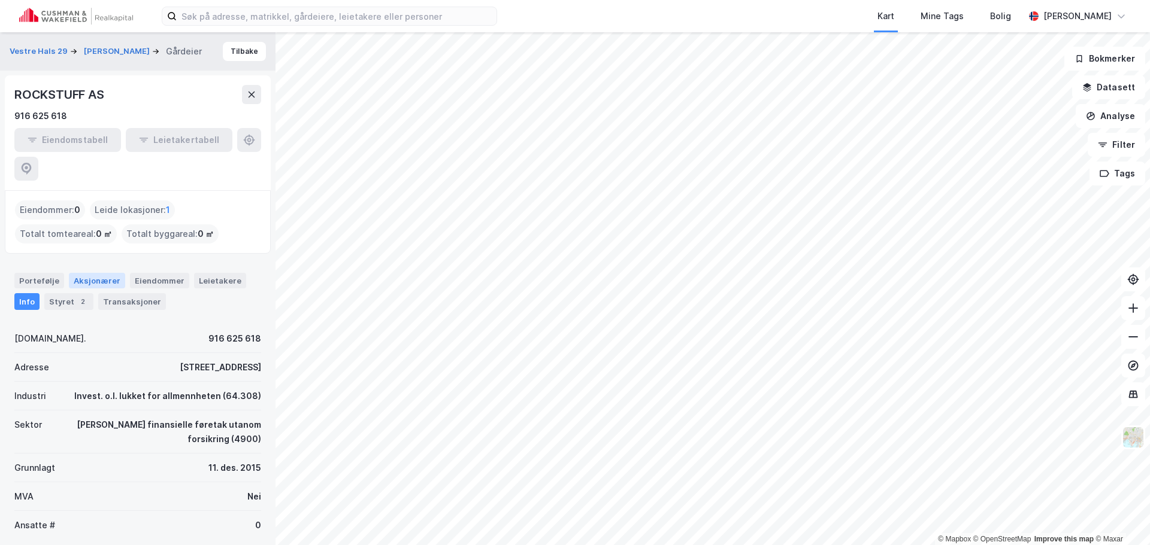
click at [85, 273] on div "Aksjonærer" at bounding box center [97, 281] width 56 height 16
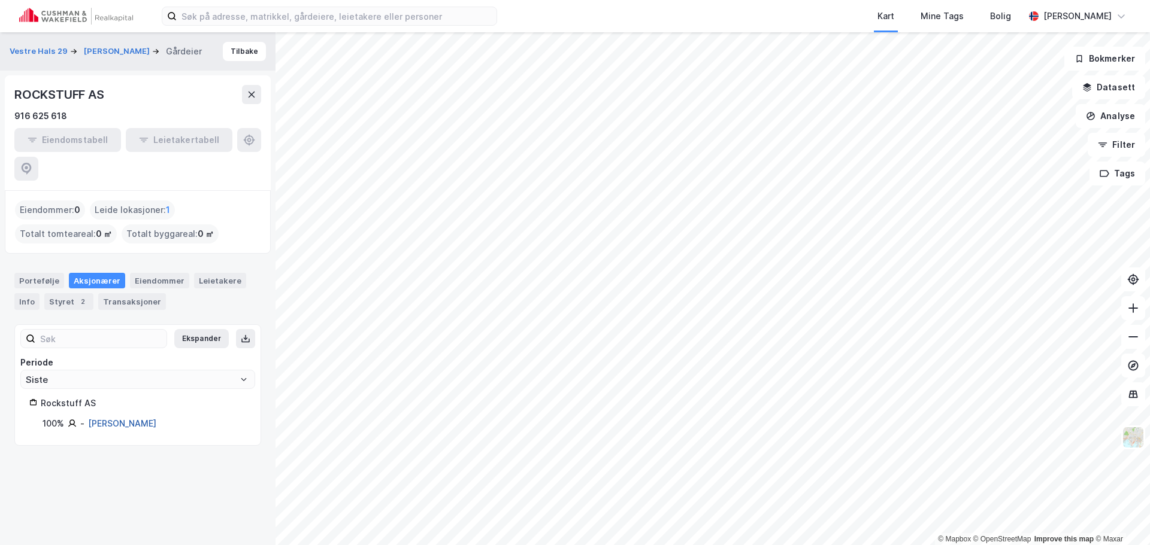
click at [144, 419] on link "[PERSON_NAME]" at bounding box center [122, 424] width 68 height 10
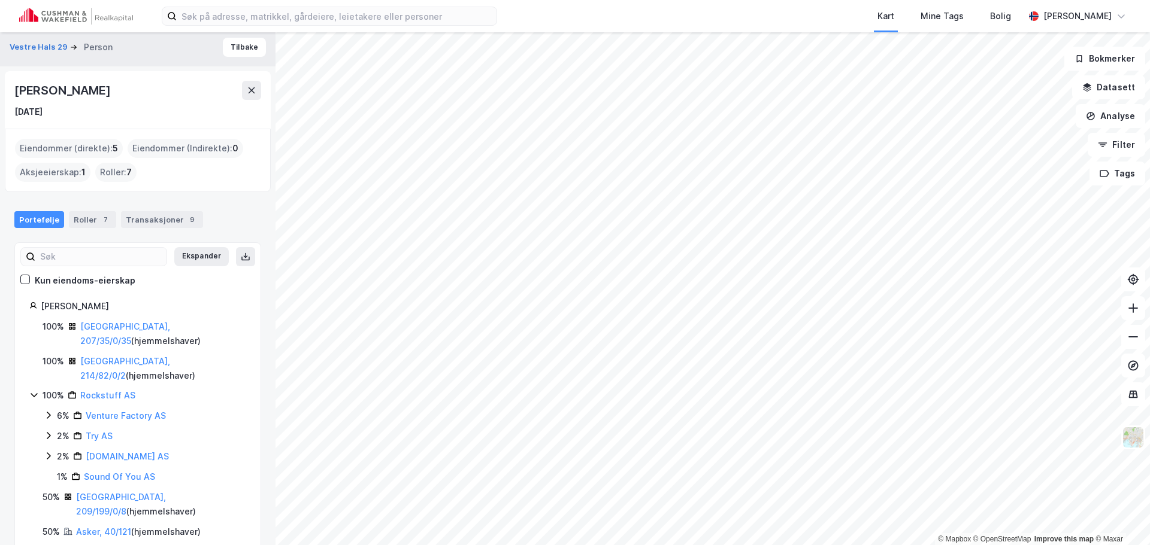
scroll to position [5, 0]
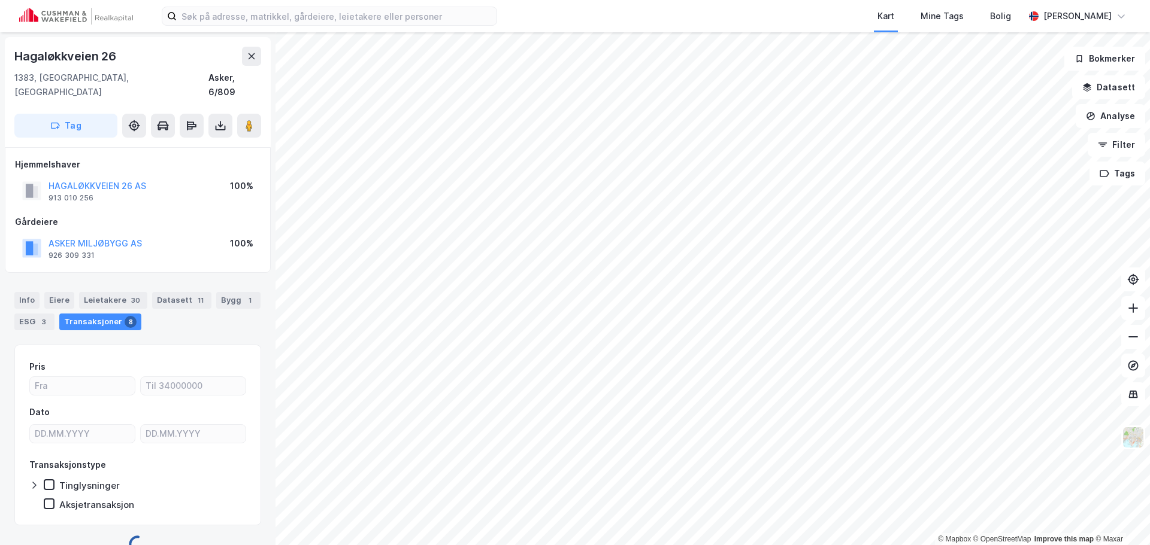
scroll to position [1, 0]
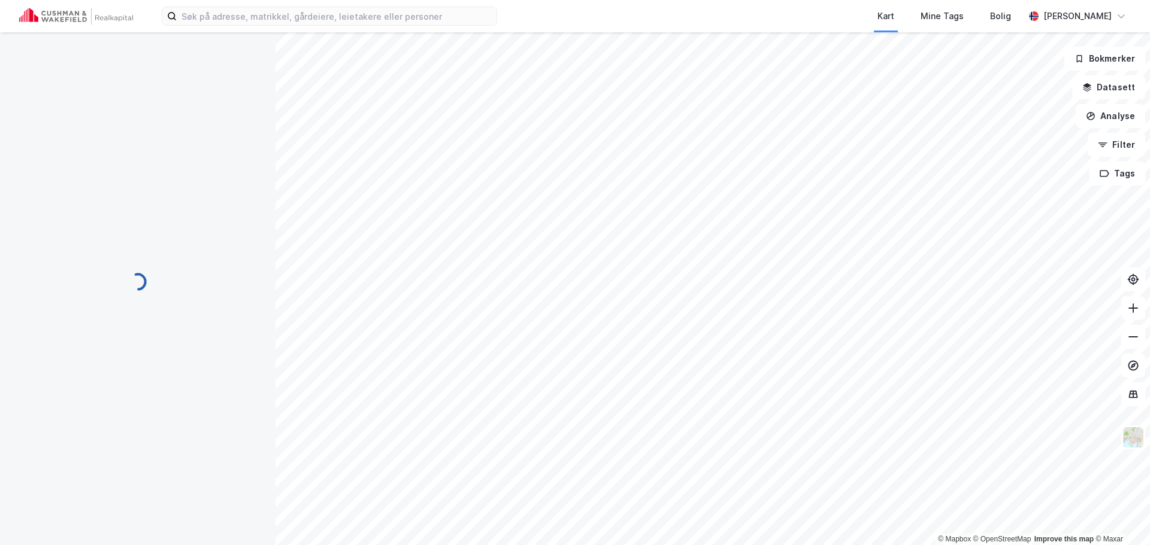
scroll to position [1, 0]
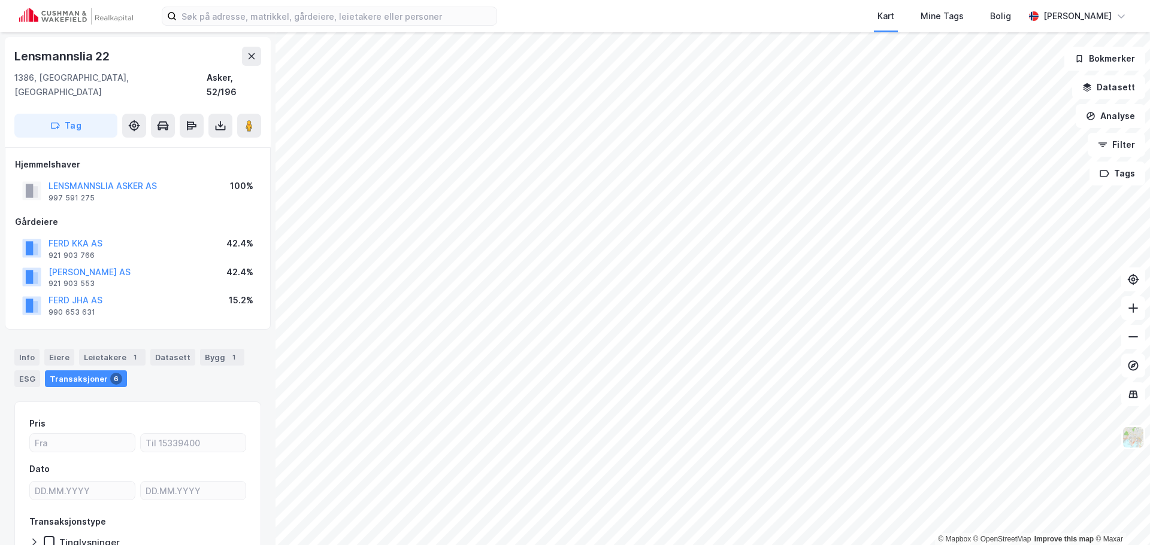
scroll to position [1, 0]
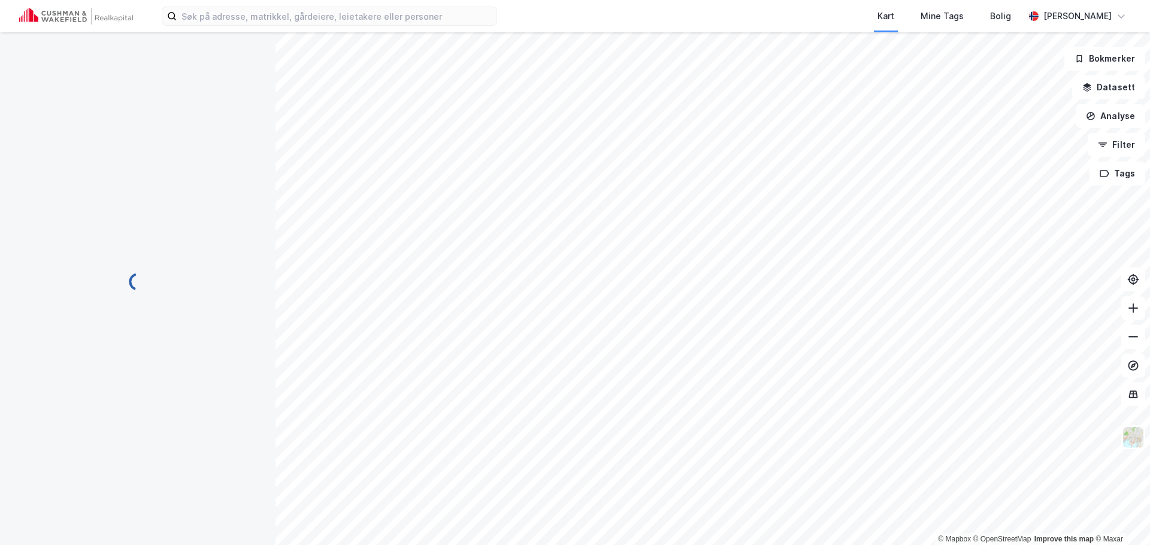
scroll to position [1, 0]
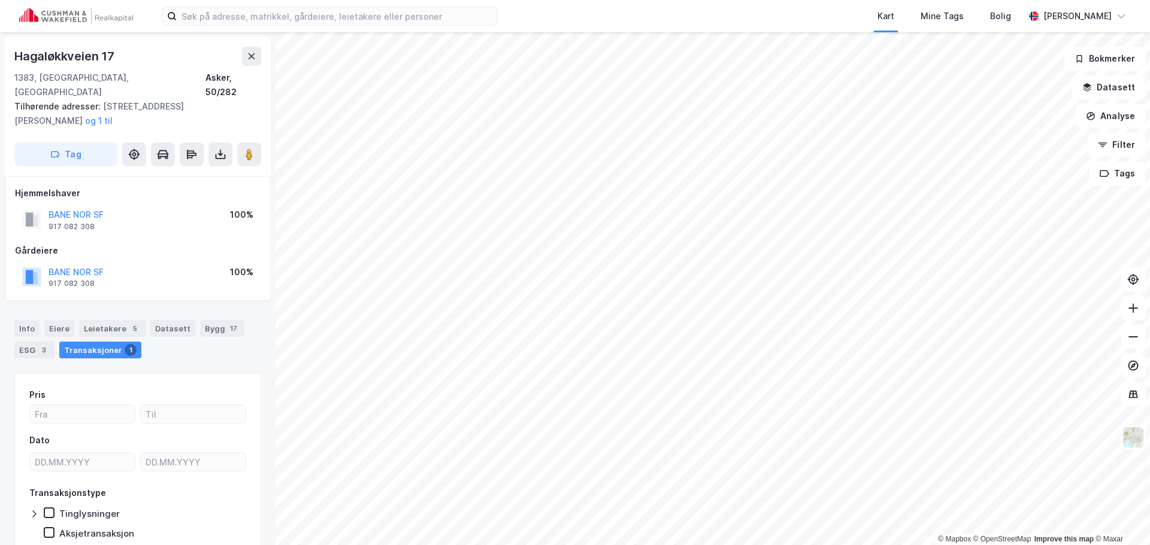
scroll to position [1, 0]
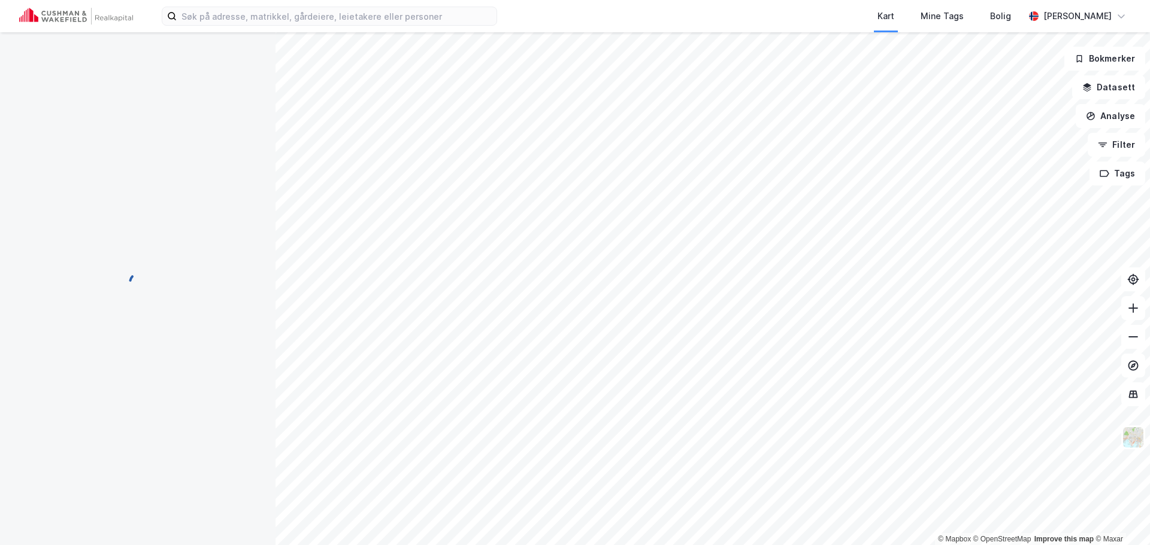
scroll to position [1, 0]
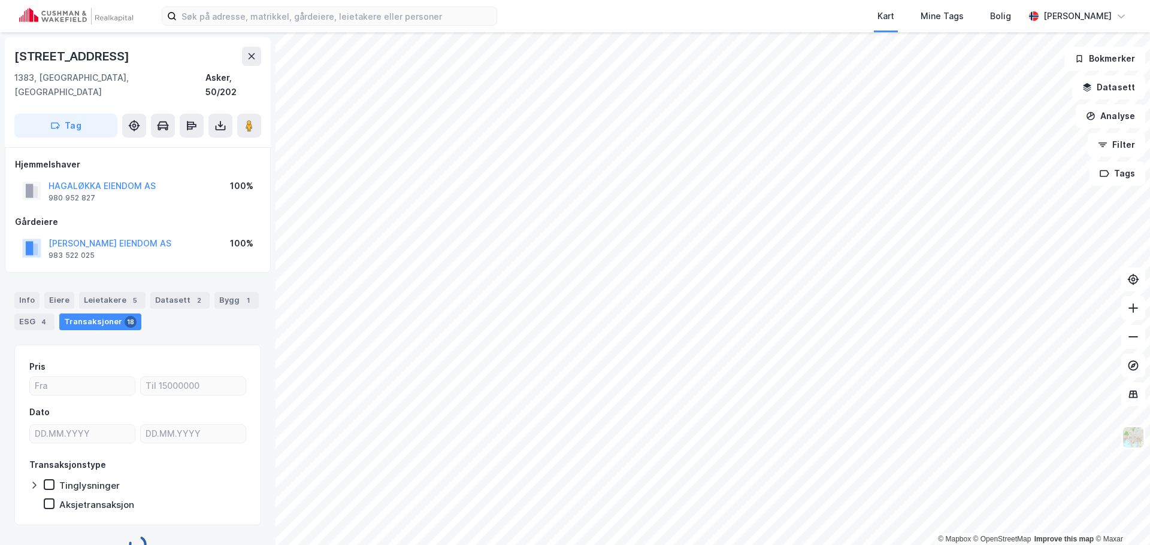
scroll to position [1, 0]
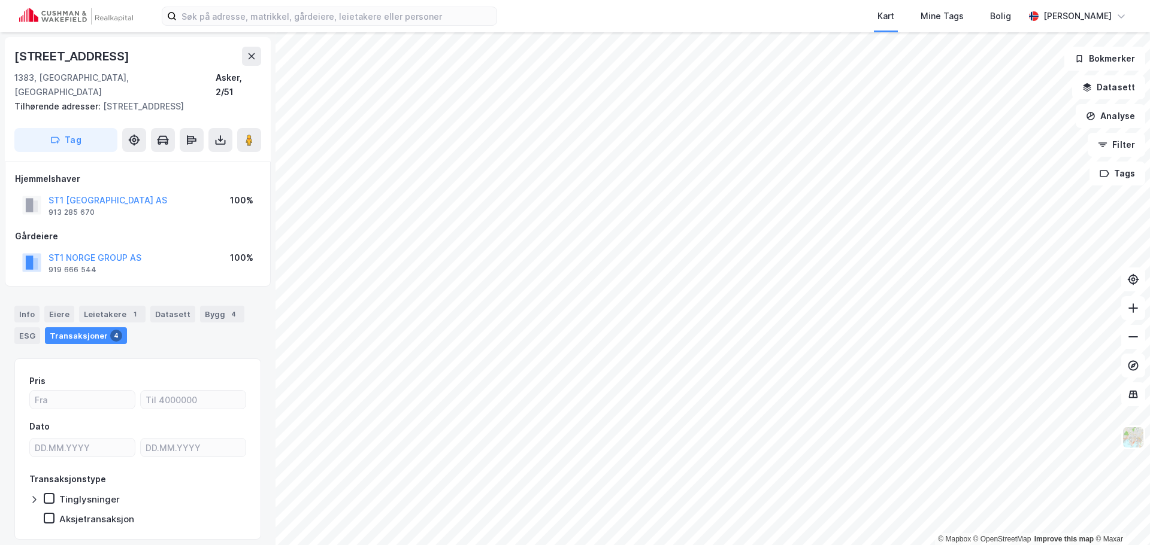
scroll to position [1, 0]
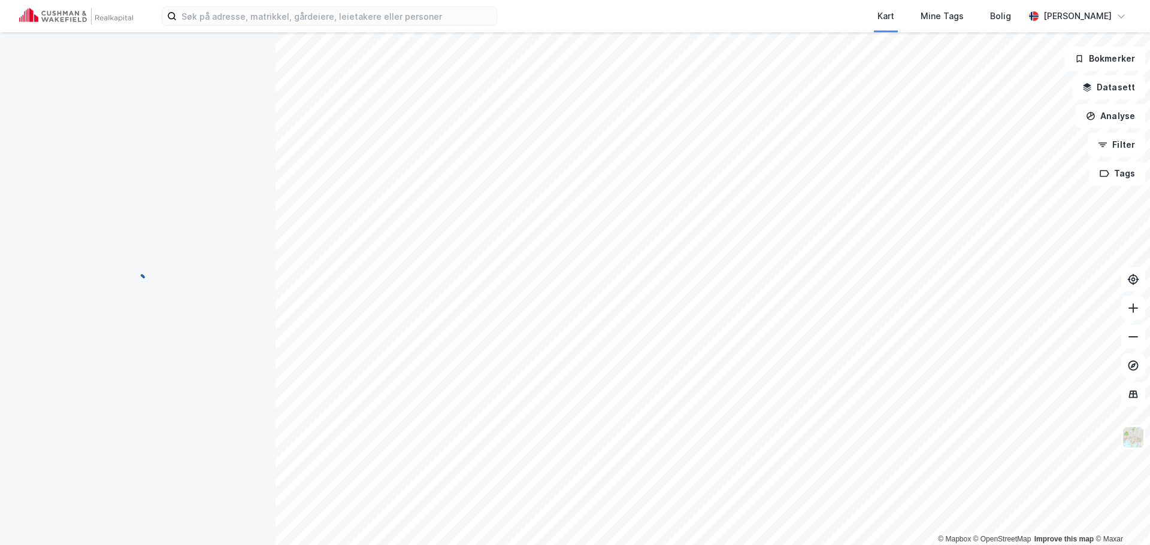
scroll to position [1, 0]
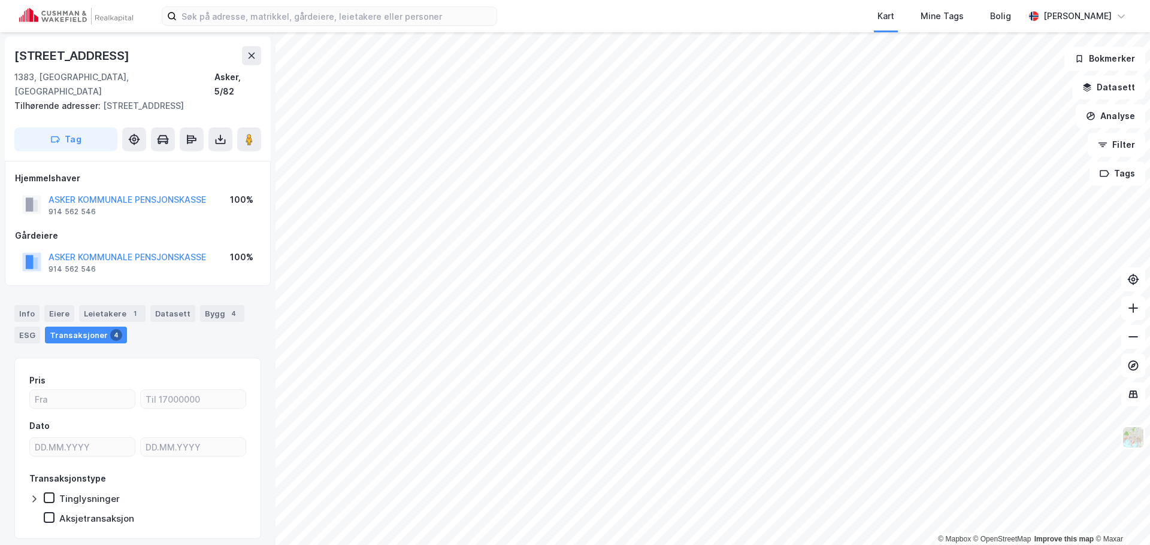
scroll to position [1, 0]
click at [0, 0] on button "ASKER KOMMUNALE PENSJONSKASSE" at bounding box center [0, 0] width 0 height 0
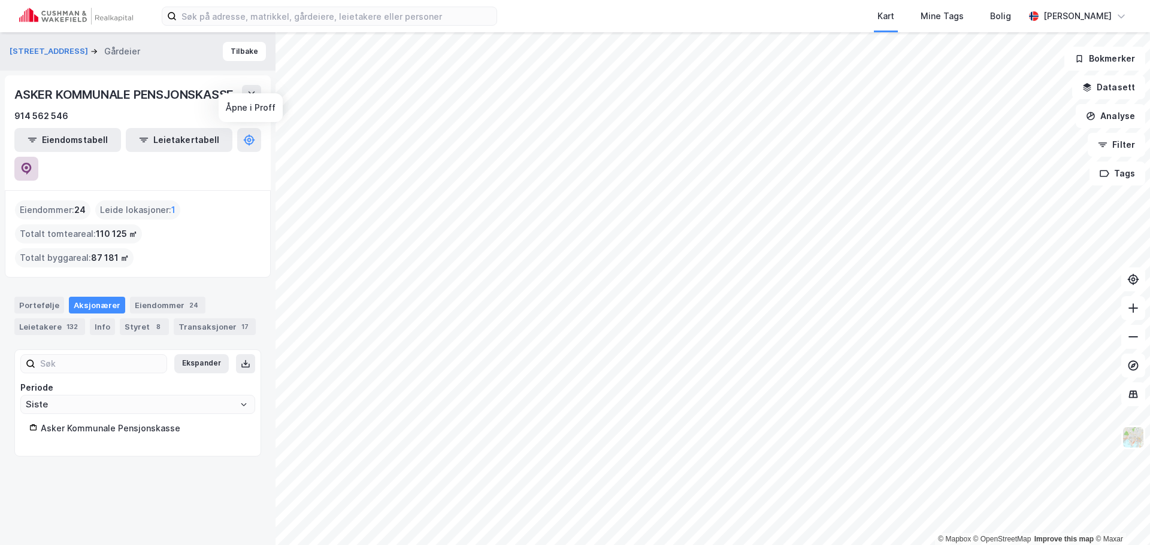
click at [38, 157] on button at bounding box center [26, 169] width 24 height 24
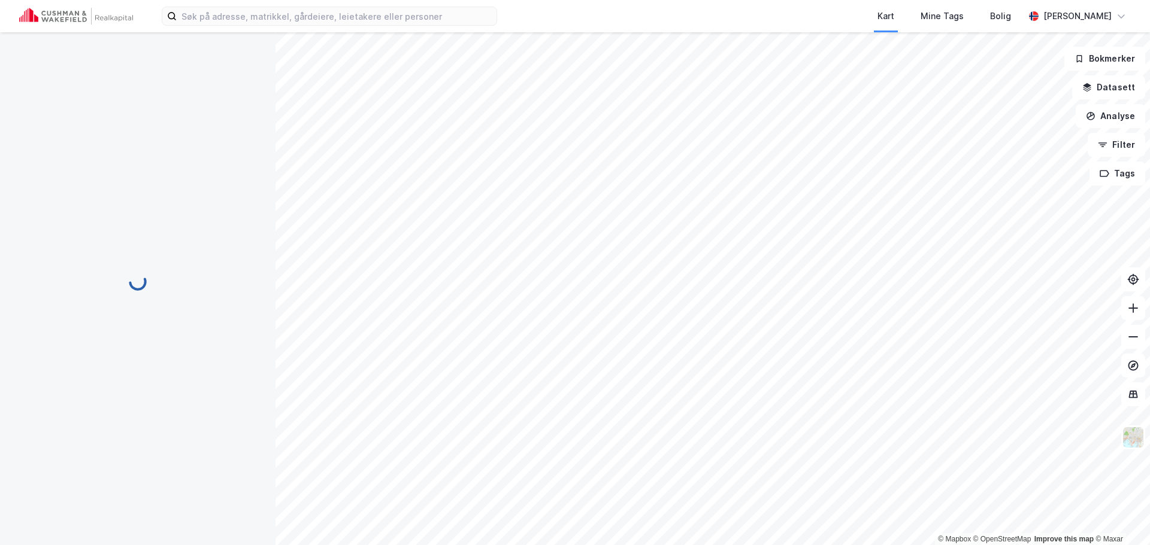
scroll to position [1, 0]
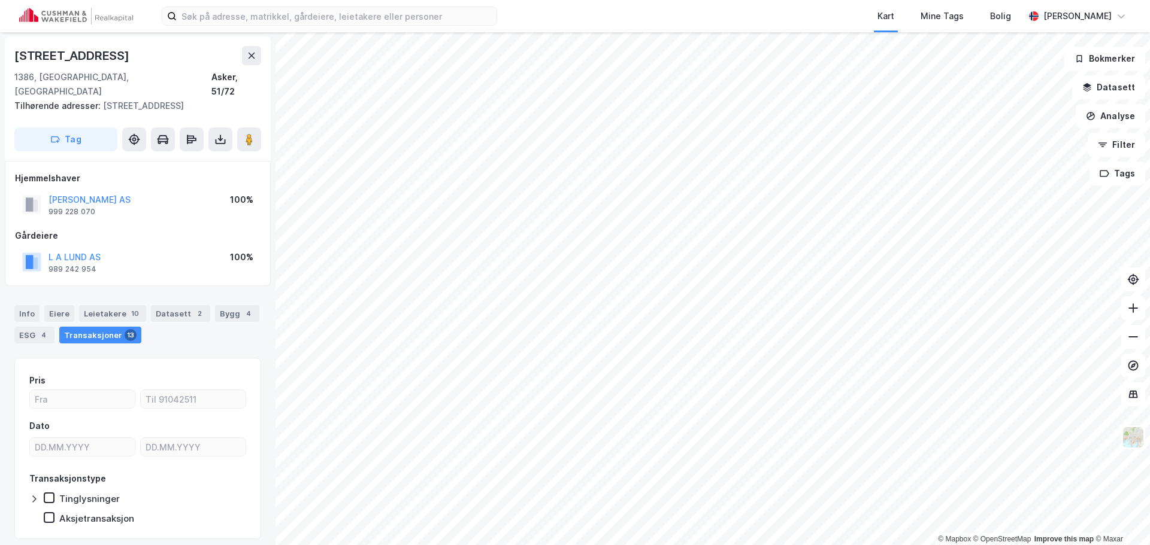
scroll to position [1, 0]
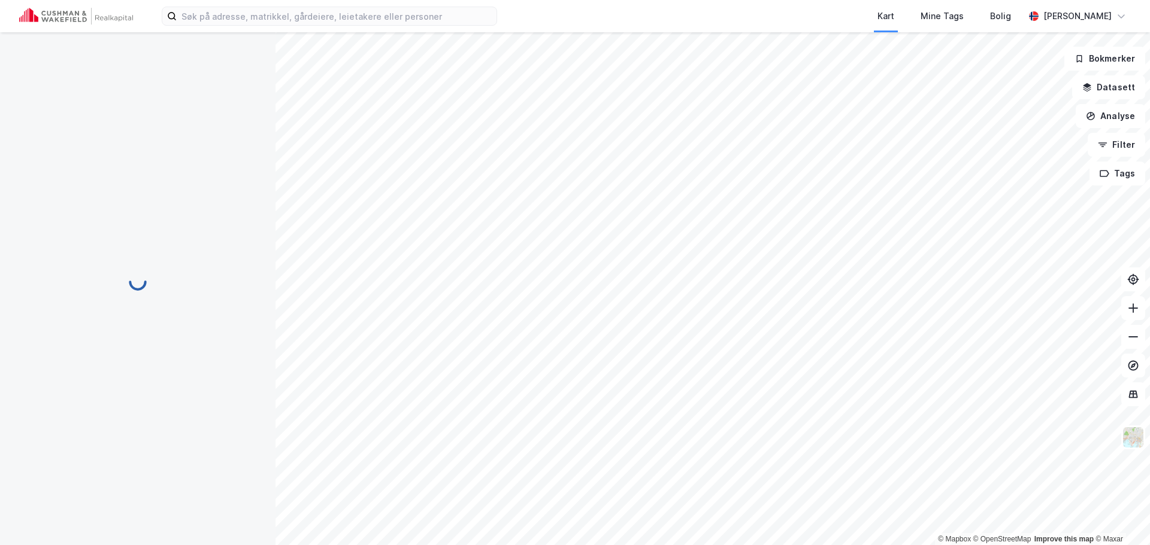
scroll to position [1, 0]
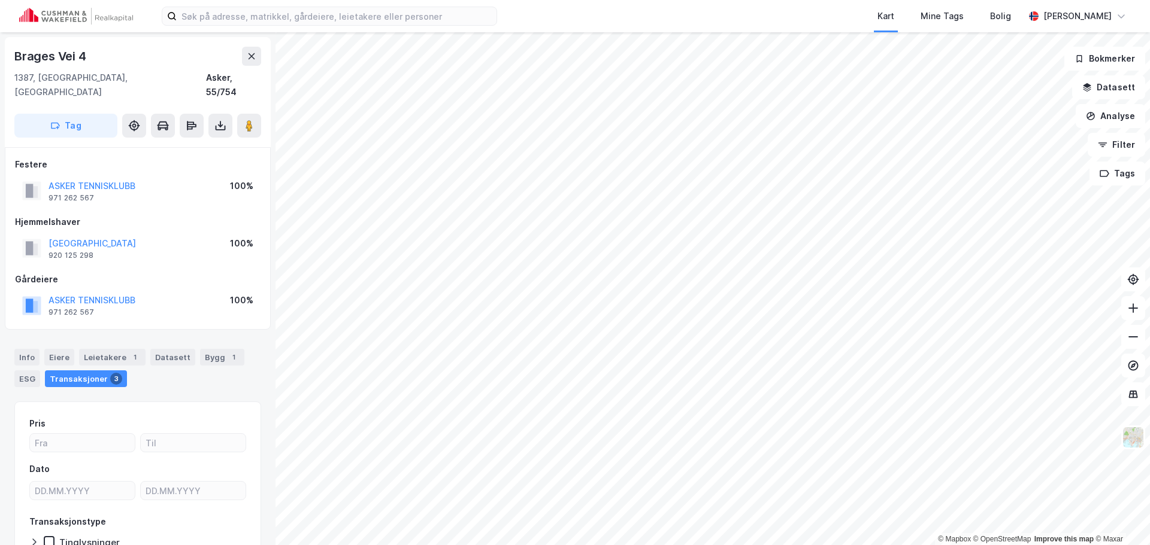
scroll to position [1, 0]
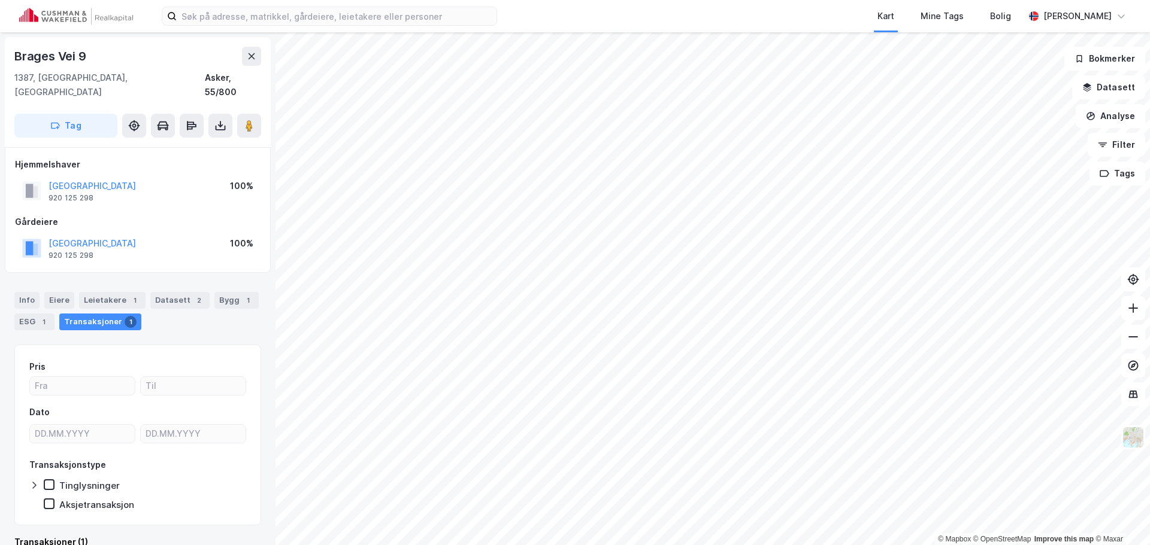
scroll to position [1, 0]
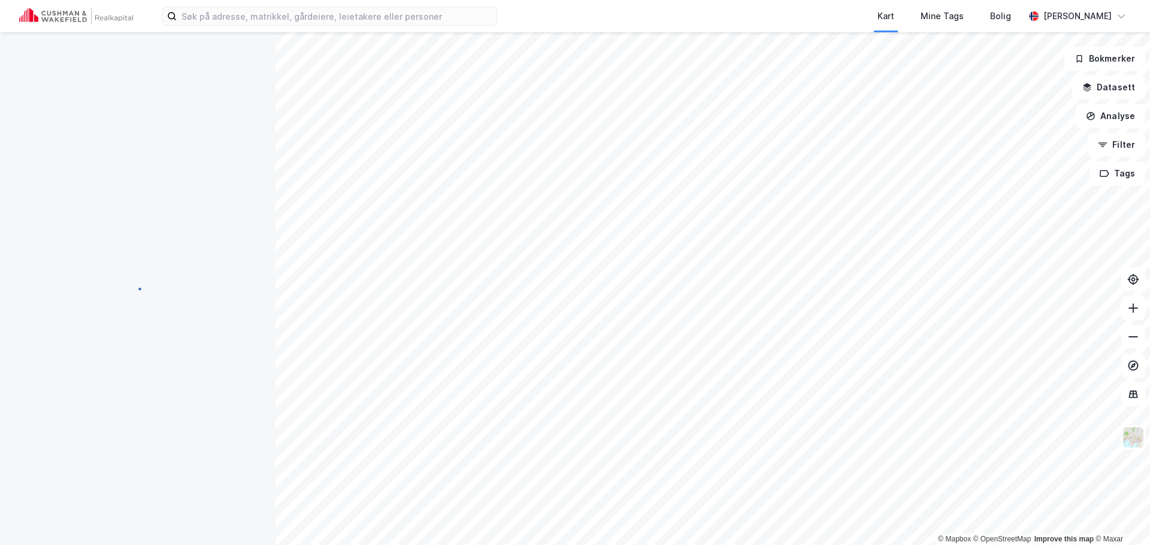
scroll to position [1, 0]
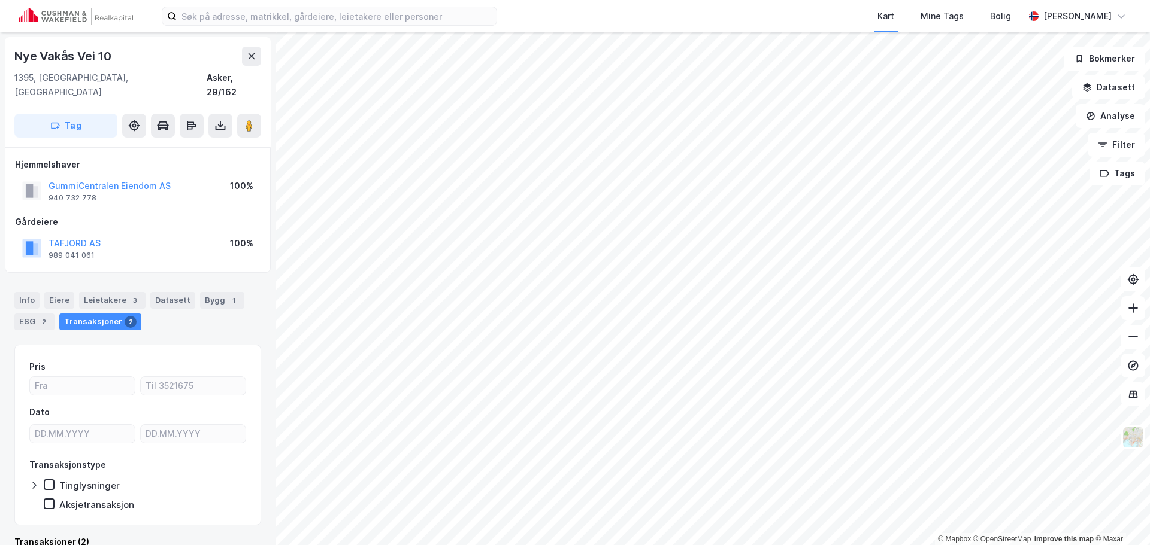
scroll to position [1, 0]
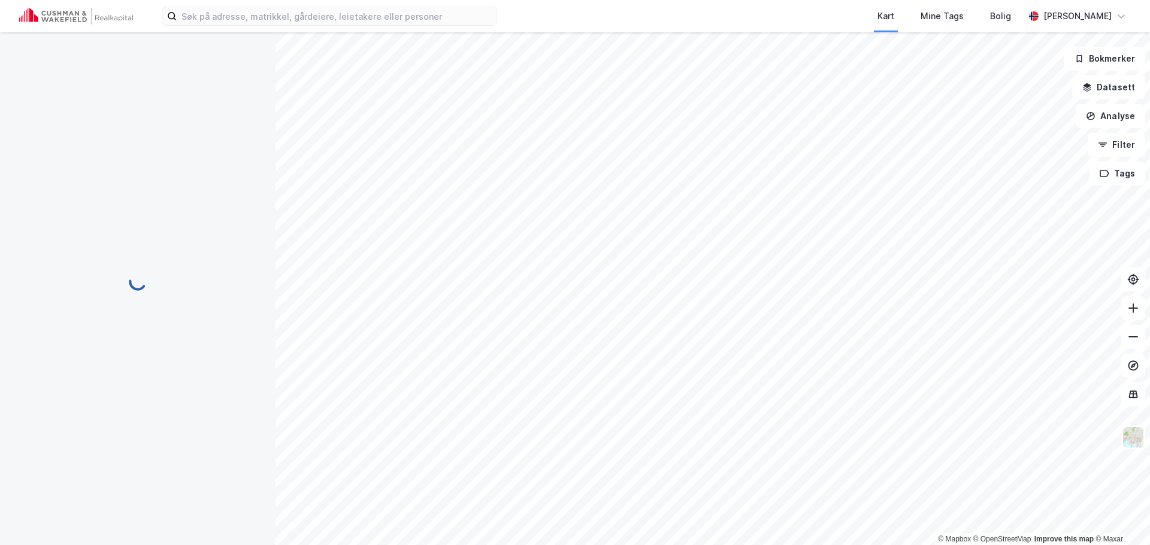
scroll to position [1, 0]
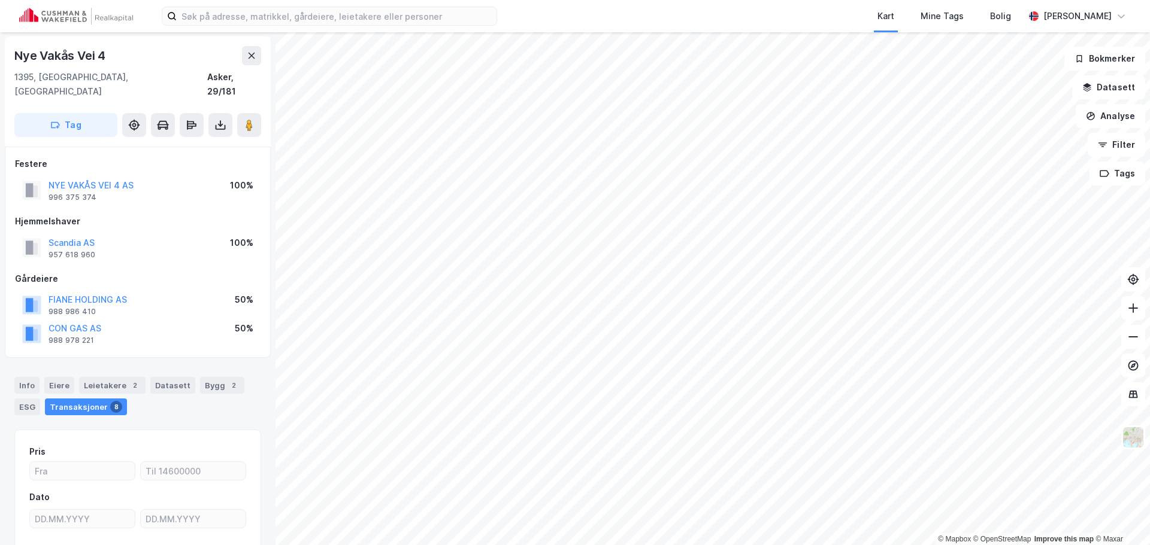
scroll to position [1, 0]
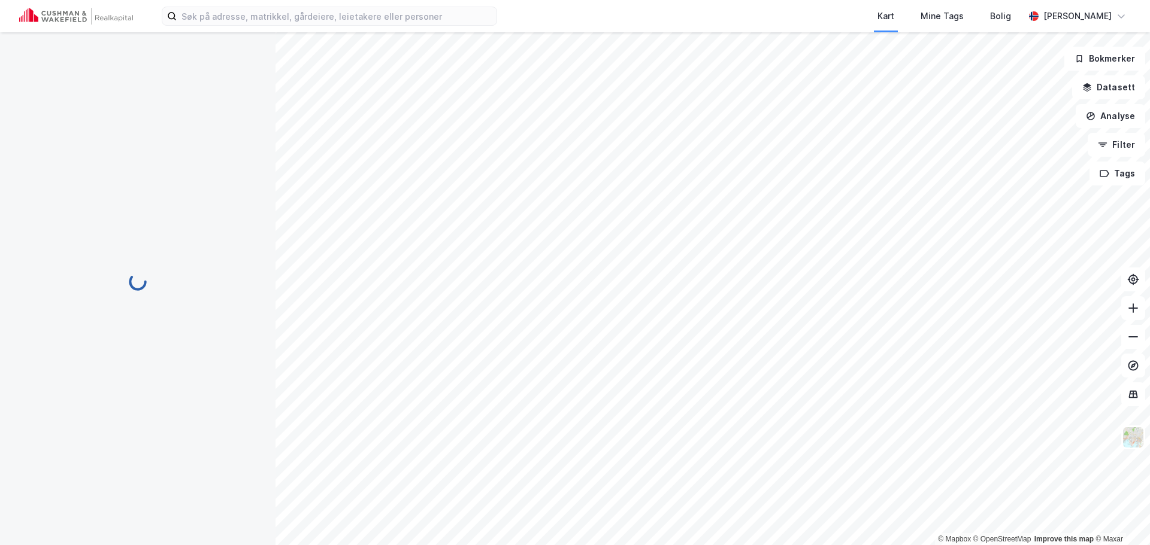
scroll to position [1, 0]
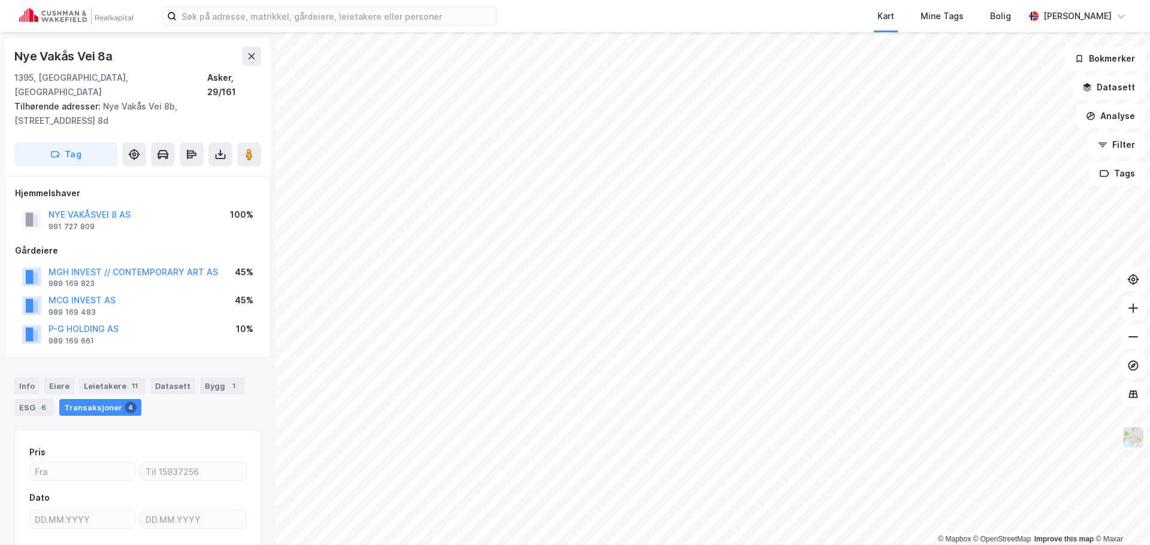
scroll to position [1, 0]
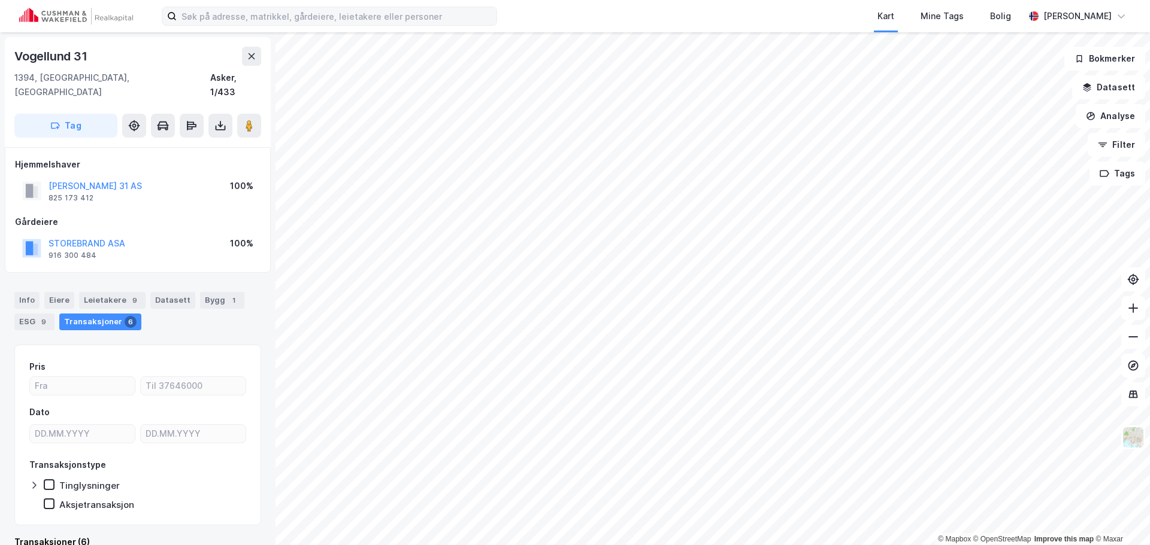
scroll to position [1, 0]
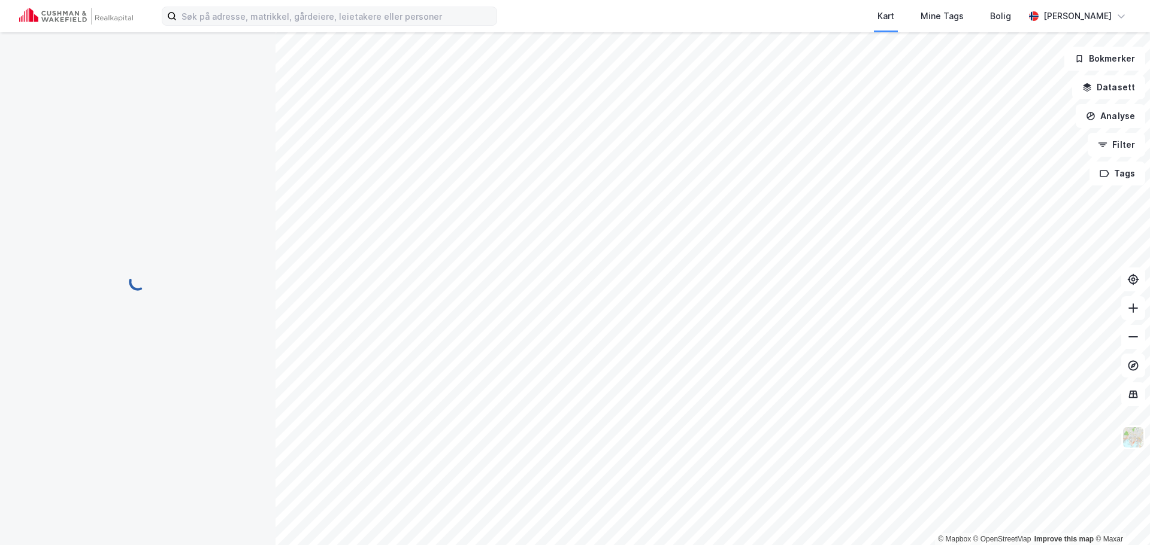
scroll to position [1, 0]
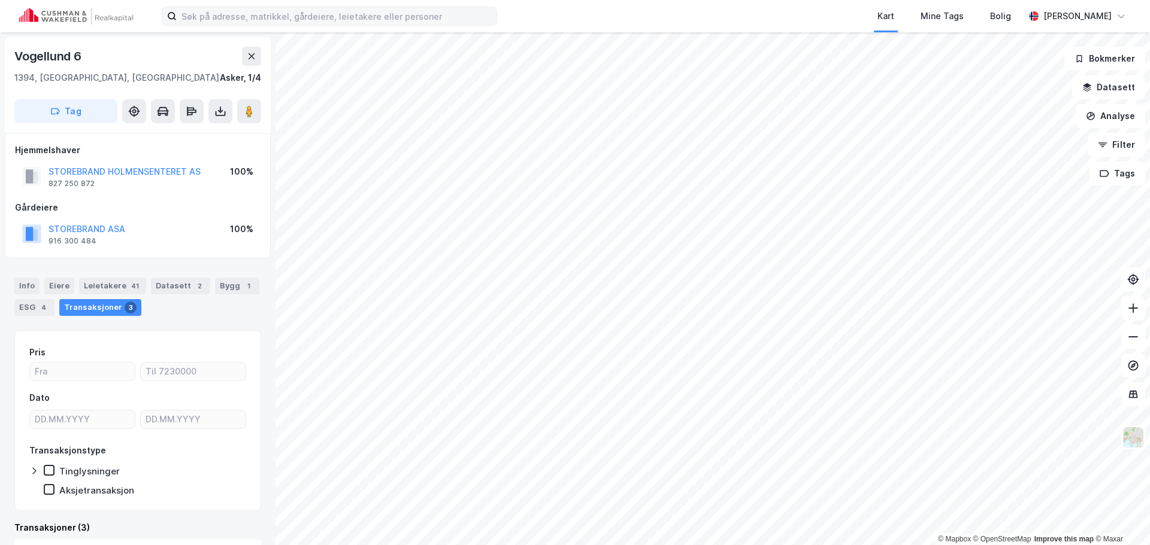
scroll to position [1, 0]
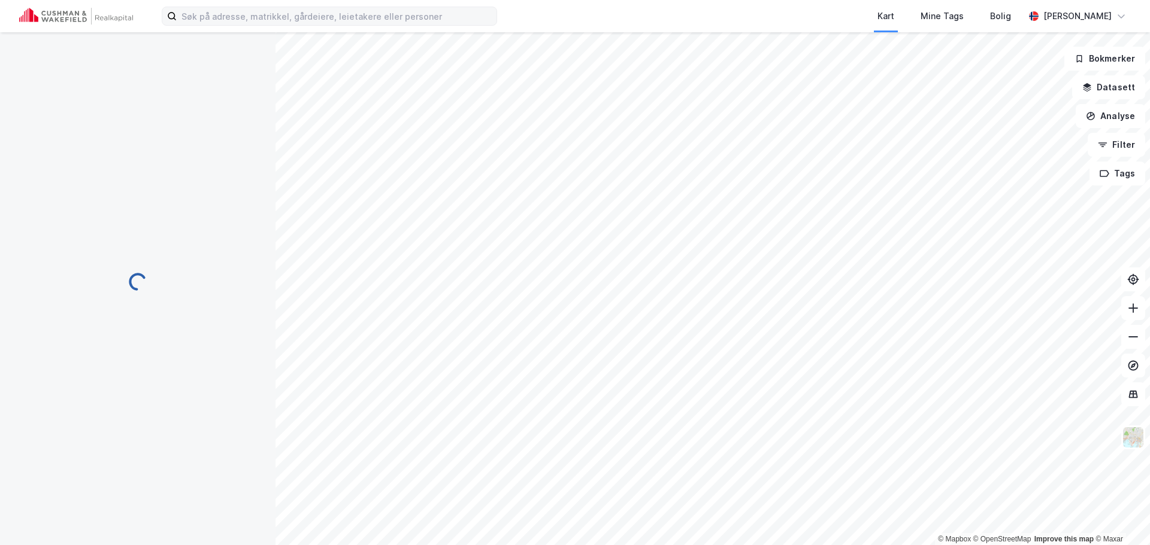
scroll to position [1, 0]
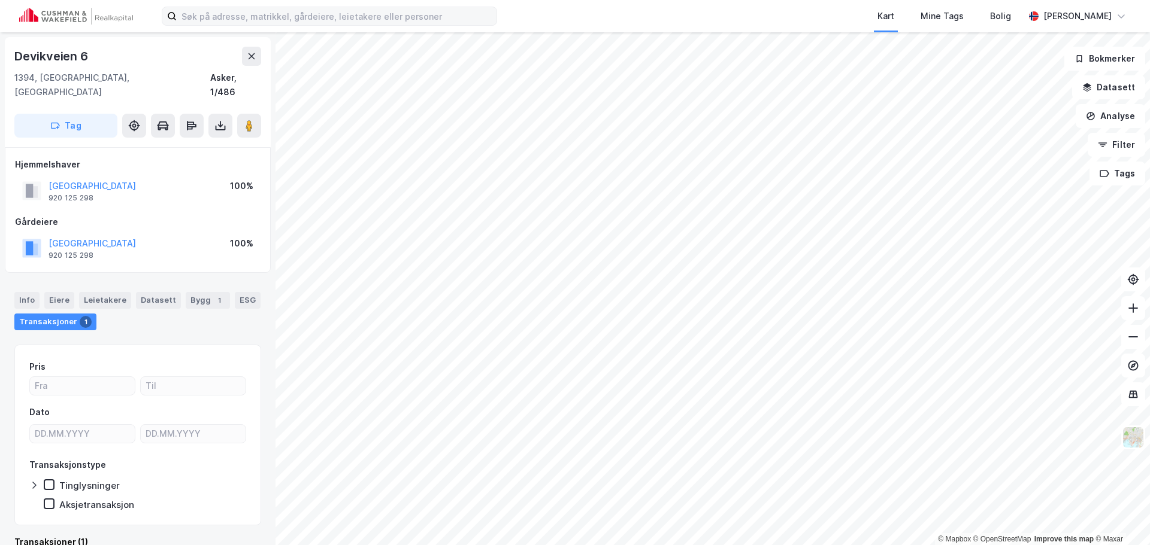
scroll to position [1, 0]
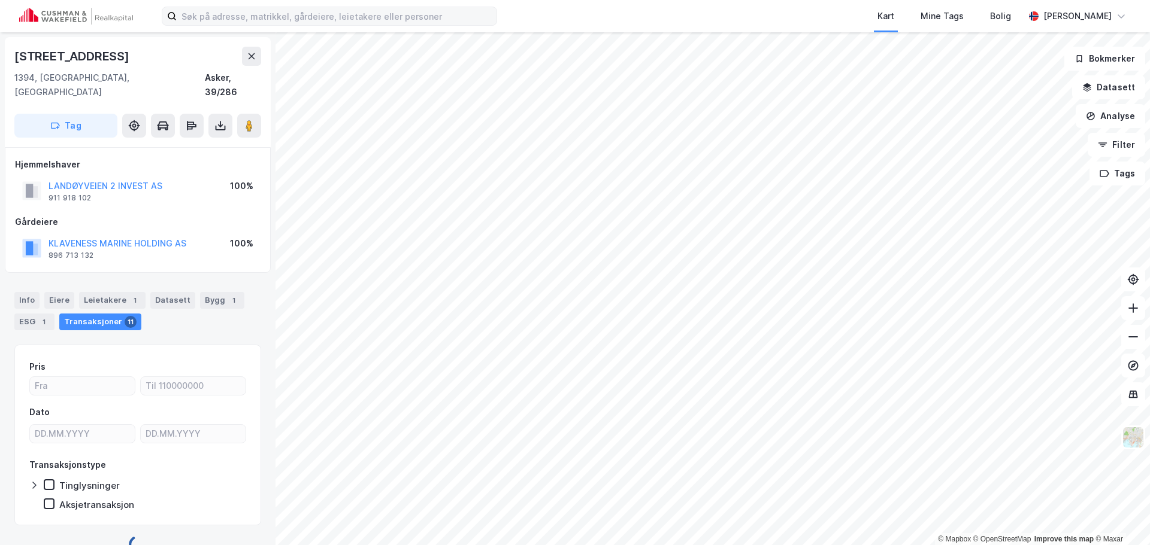
scroll to position [1, 0]
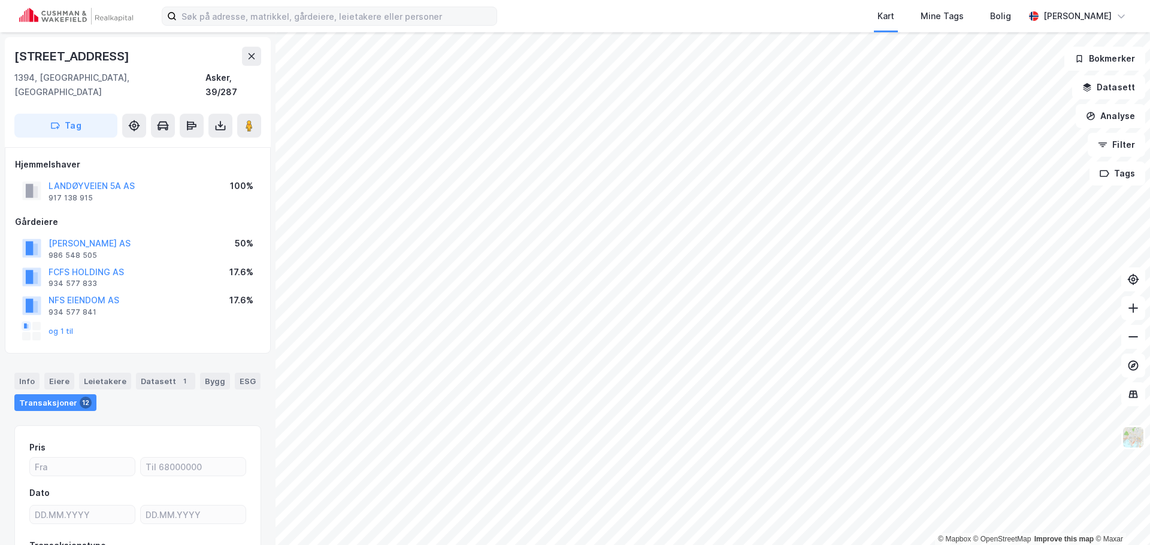
scroll to position [1, 0]
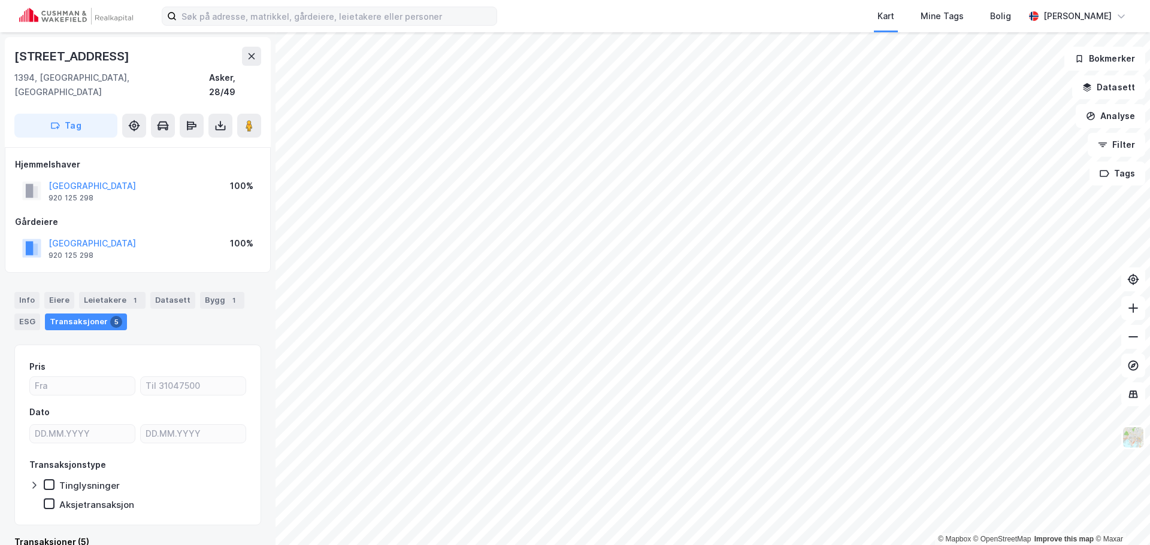
scroll to position [1, 0]
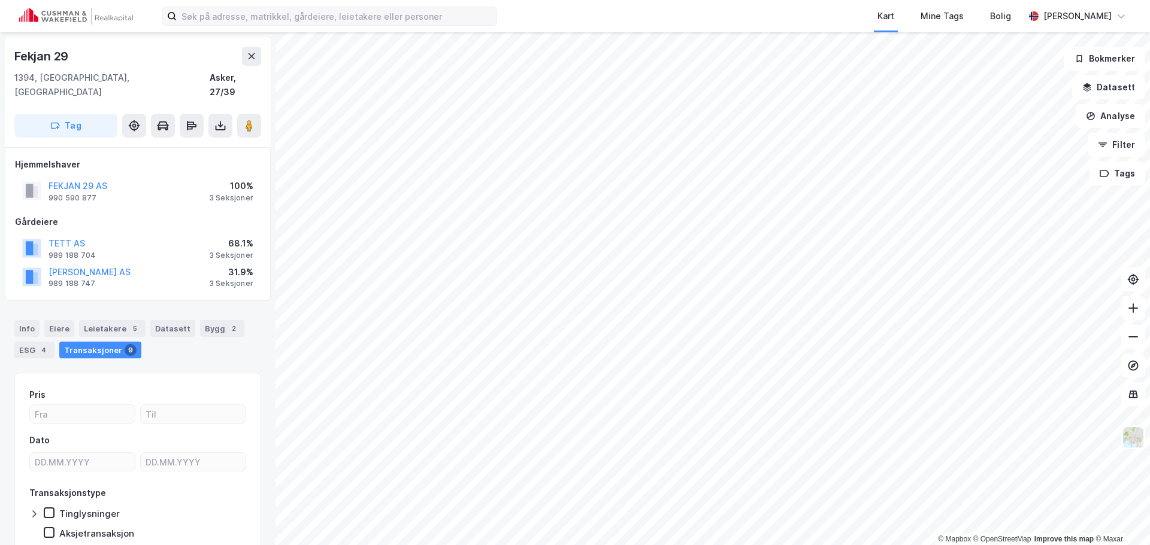
scroll to position [1, 0]
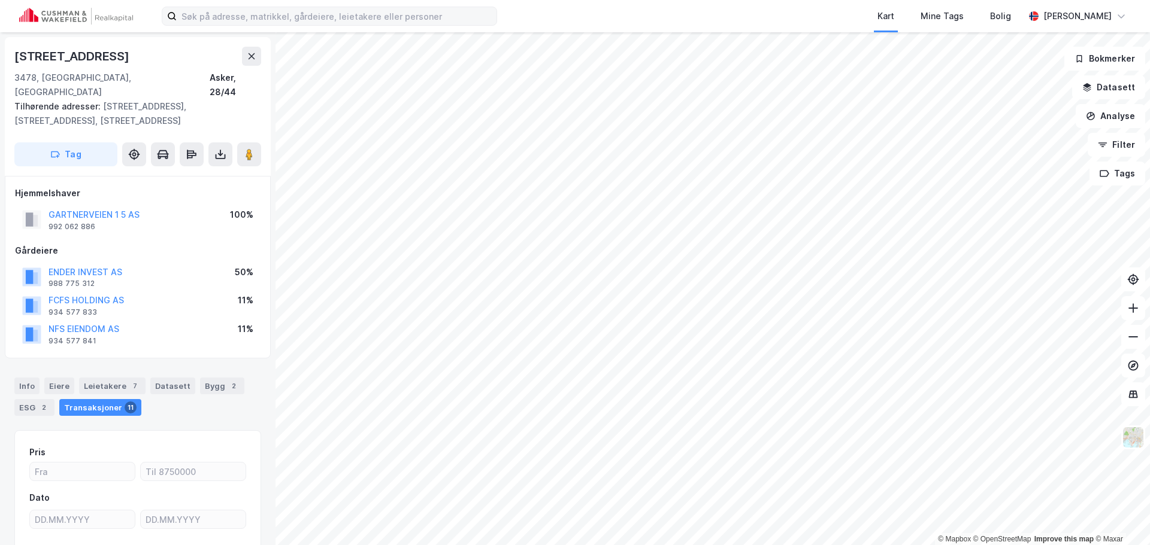
scroll to position [1, 0]
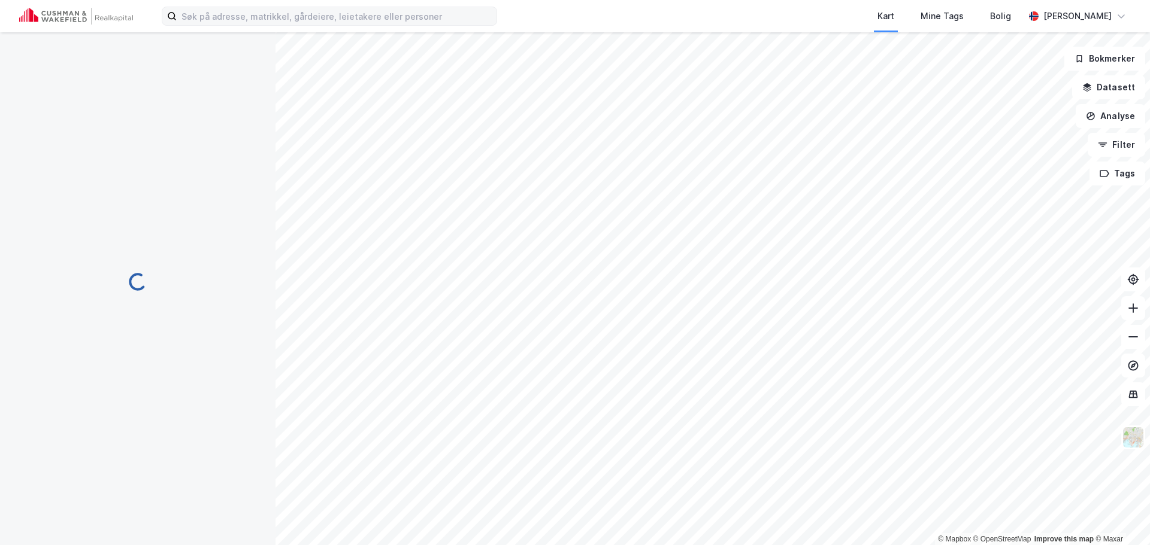
scroll to position [1, 0]
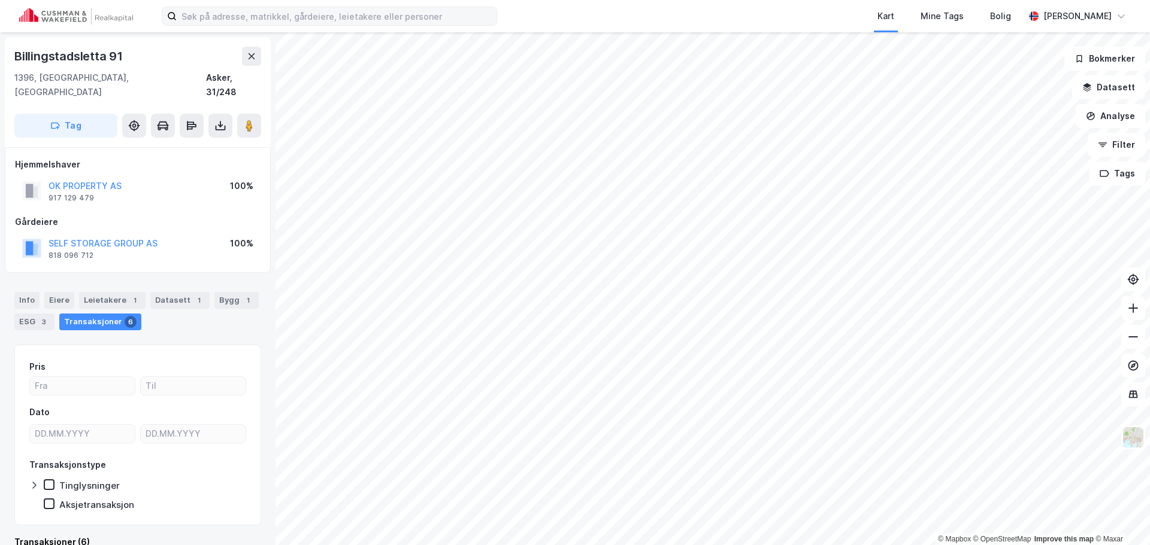
scroll to position [1, 0]
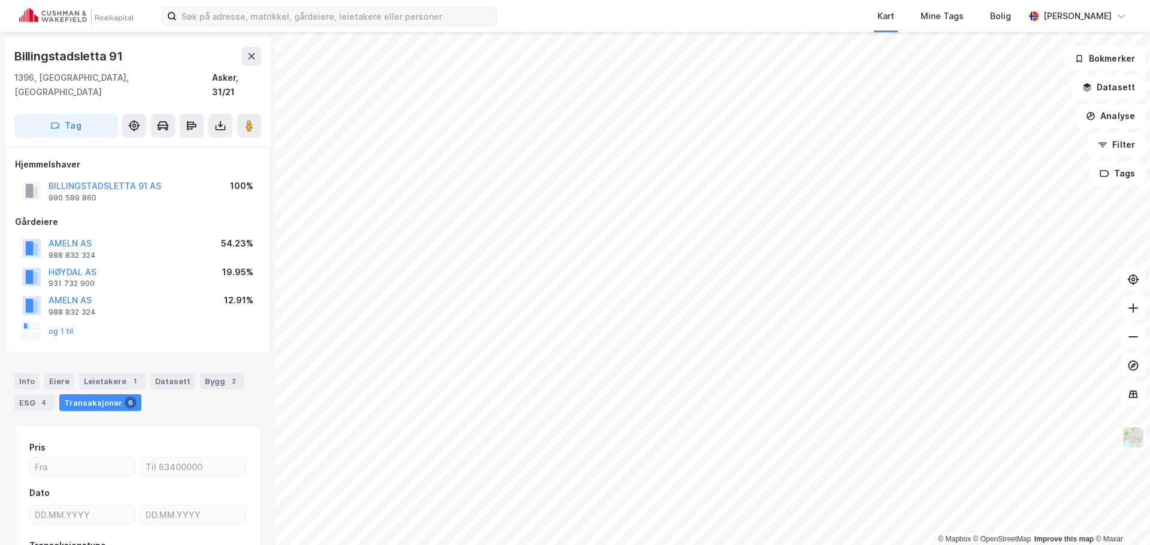
scroll to position [1, 0]
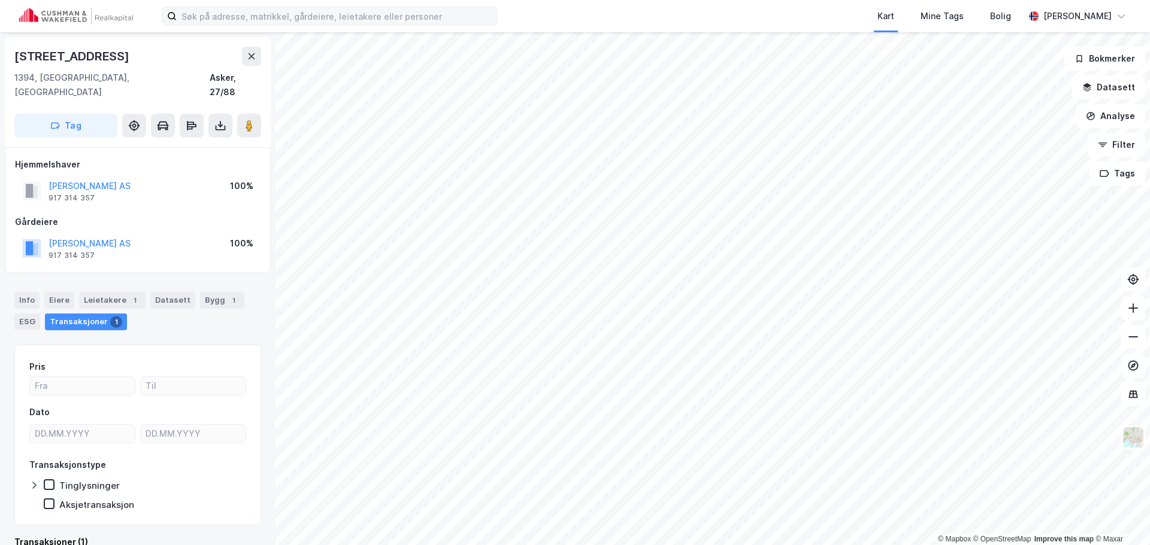
scroll to position [1, 0]
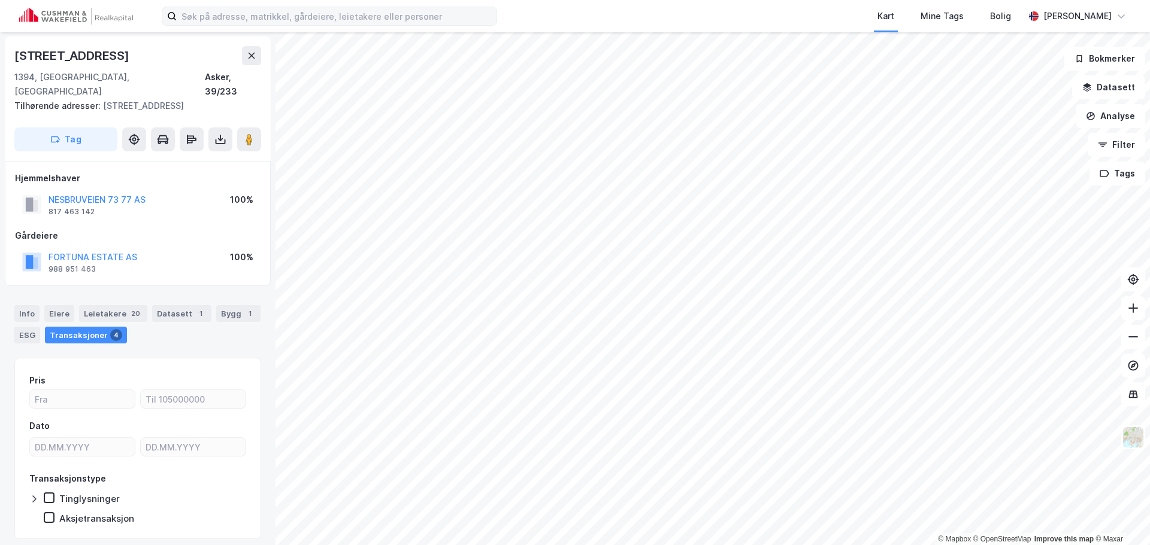
scroll to position [1, 0]
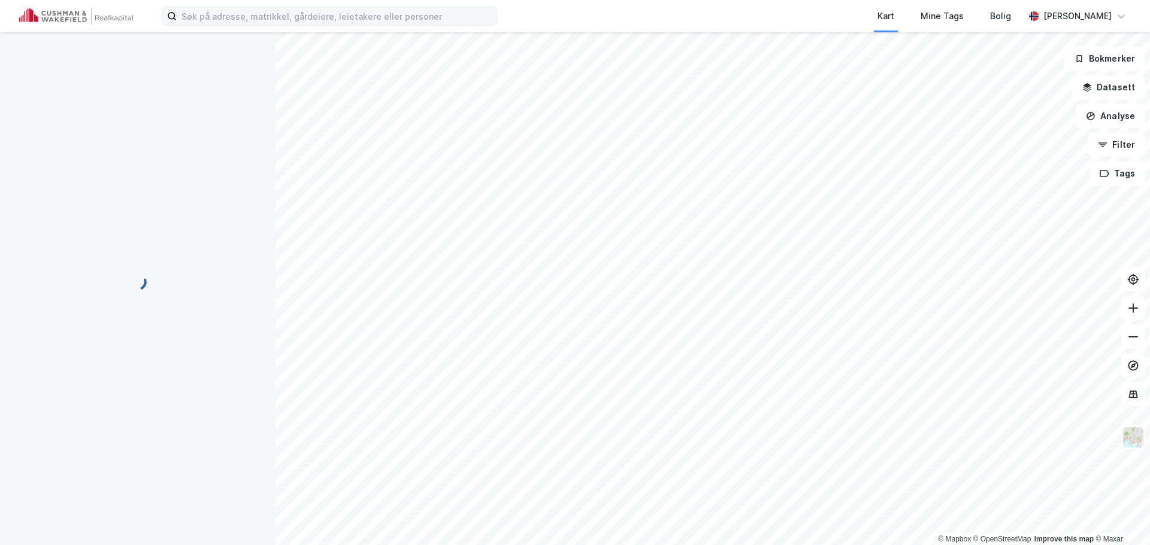
scroll to position [1, 0]
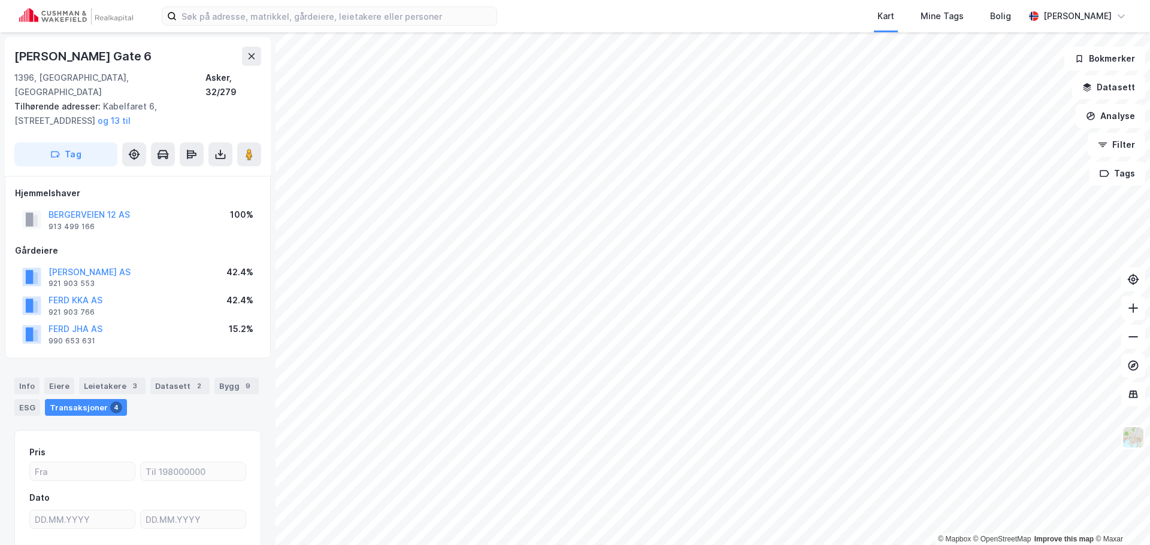
scroll to position [1, 0]
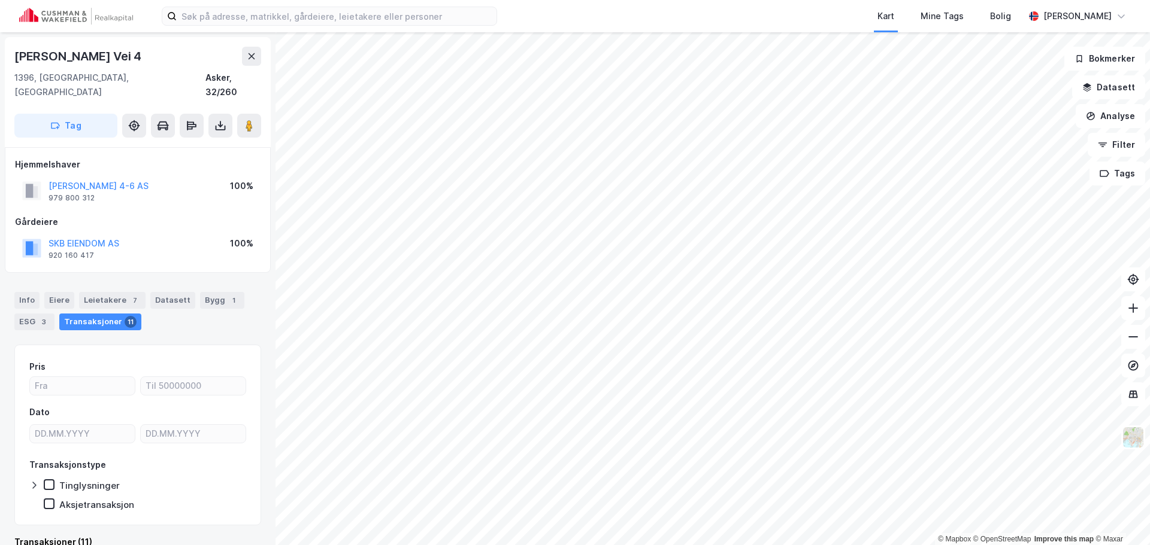
scroll to position [1, 0]
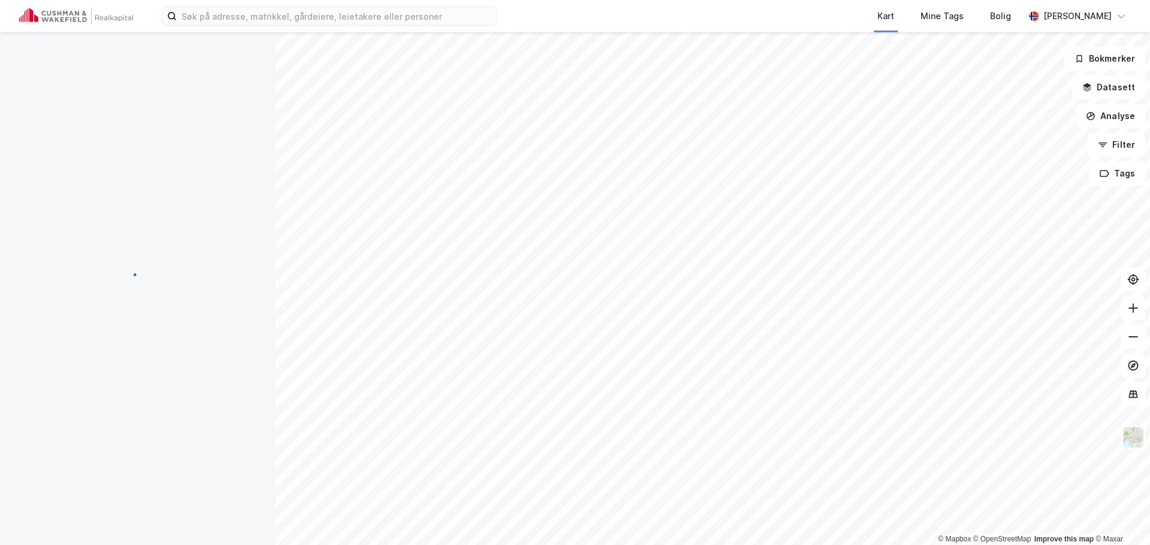
scroll to position [1, 0]
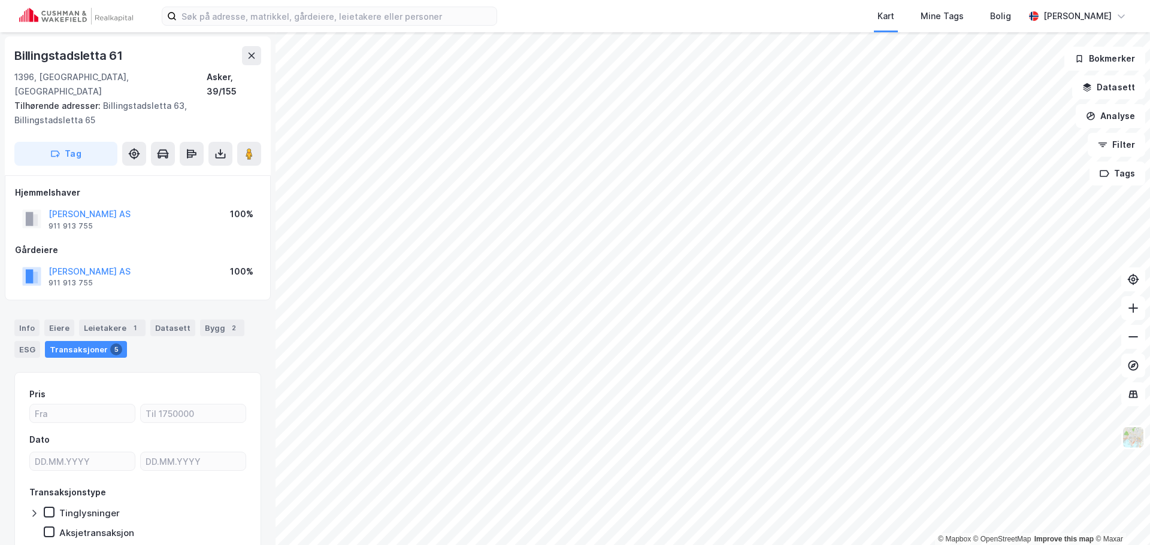
scroll to position [1, 0]
click at [0, 0] on button "[PERSON_NAME] AS" at bounding box center [0, 0] width 0 height 0
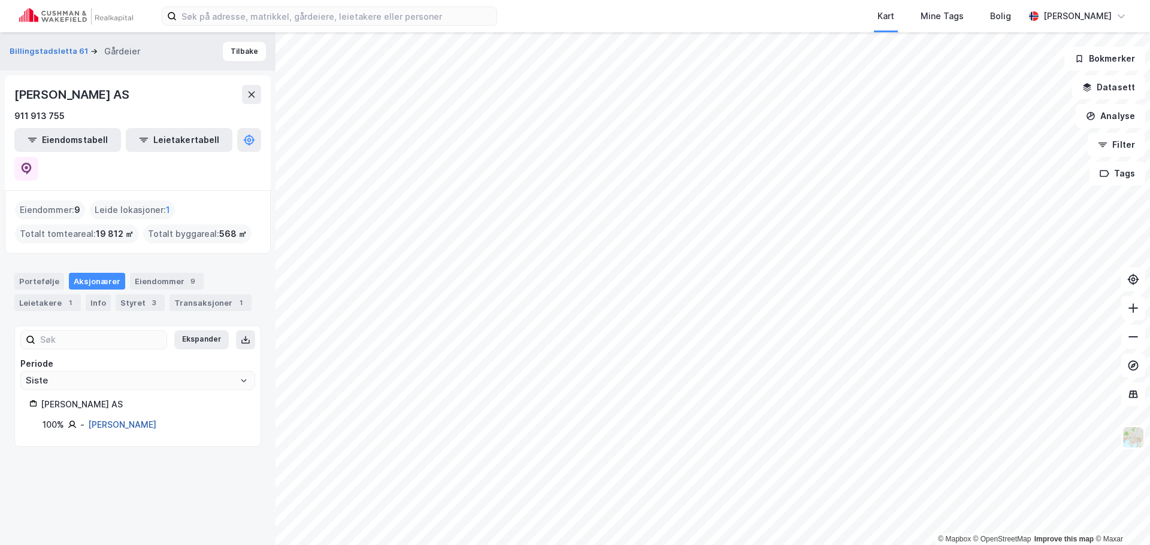
click at [122, 420] on link "[PERSON_NAME]" at bounding box center [122, 425] width 68 height 10
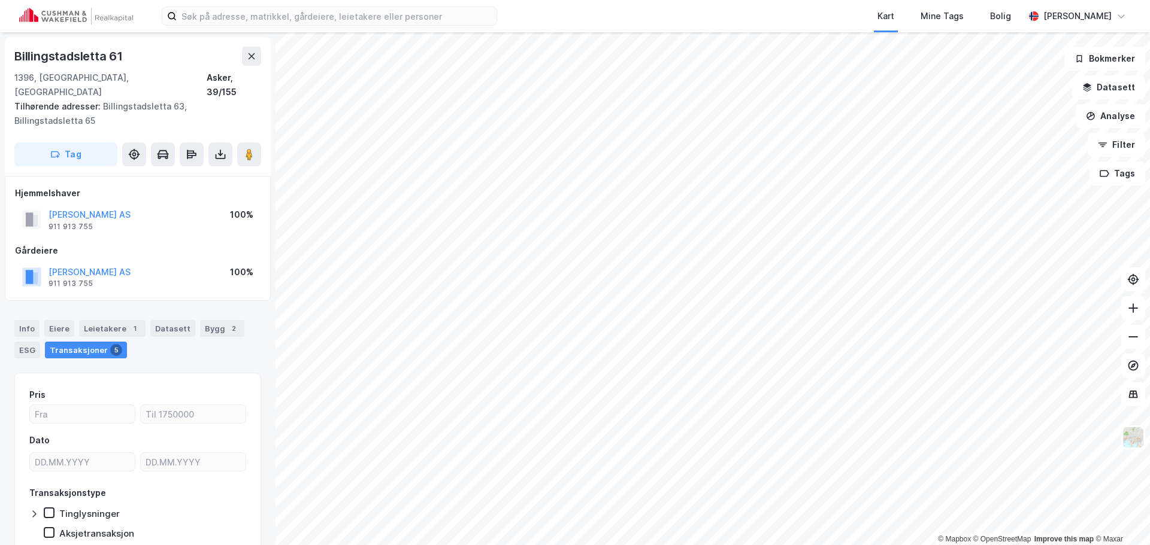
scroll to position [1, 0]
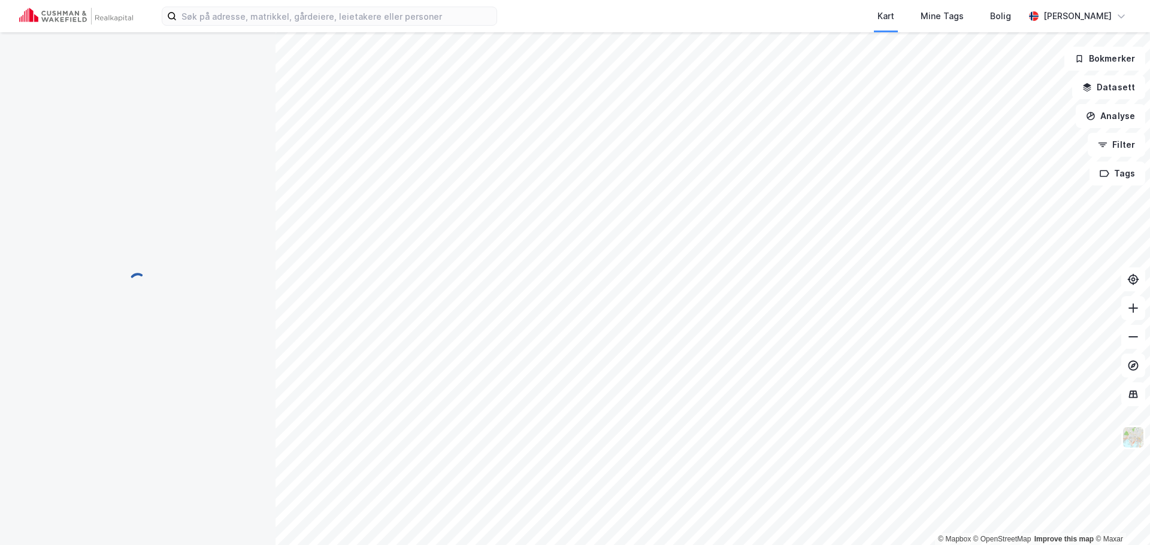
scroll to position [1, 0]
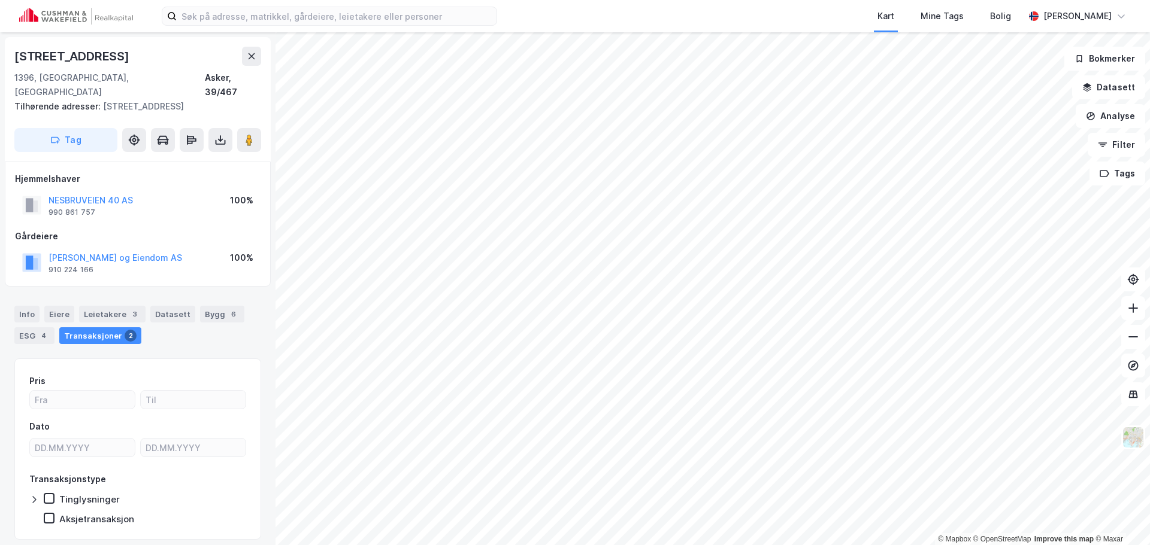
scroll to position [1, 0]
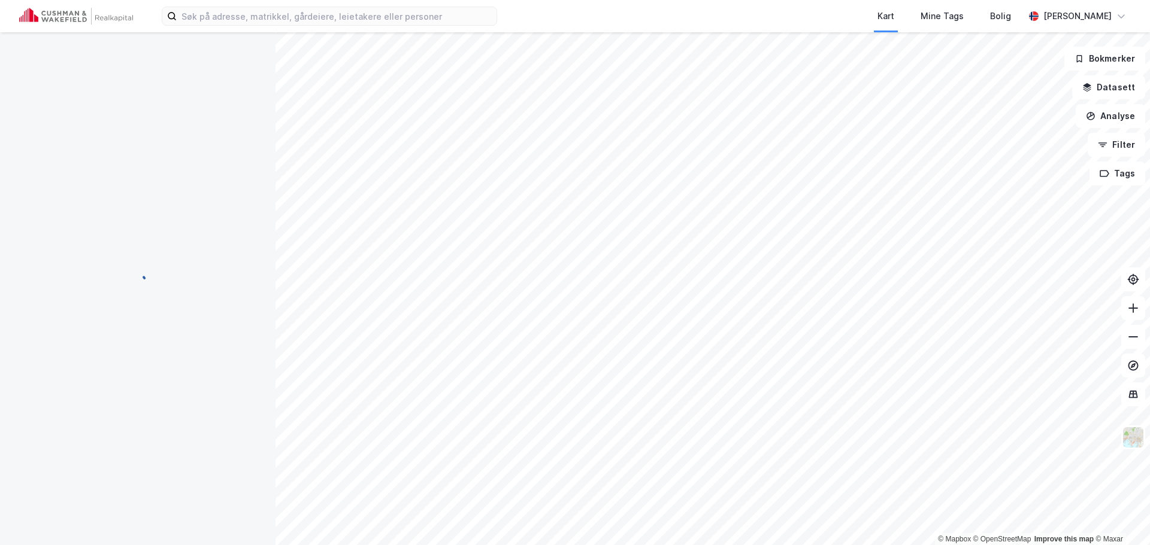
scroll to position [1, 0]
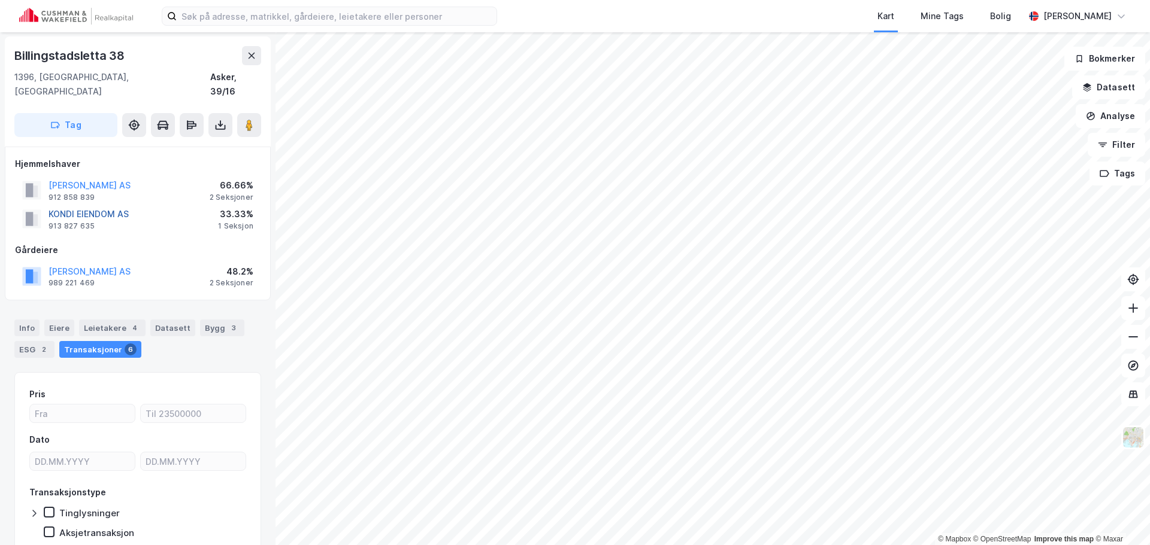
click at [0, 0] on button "KONDI EIENDOM AS" at bounding box center [0, 0] width 0 height 0
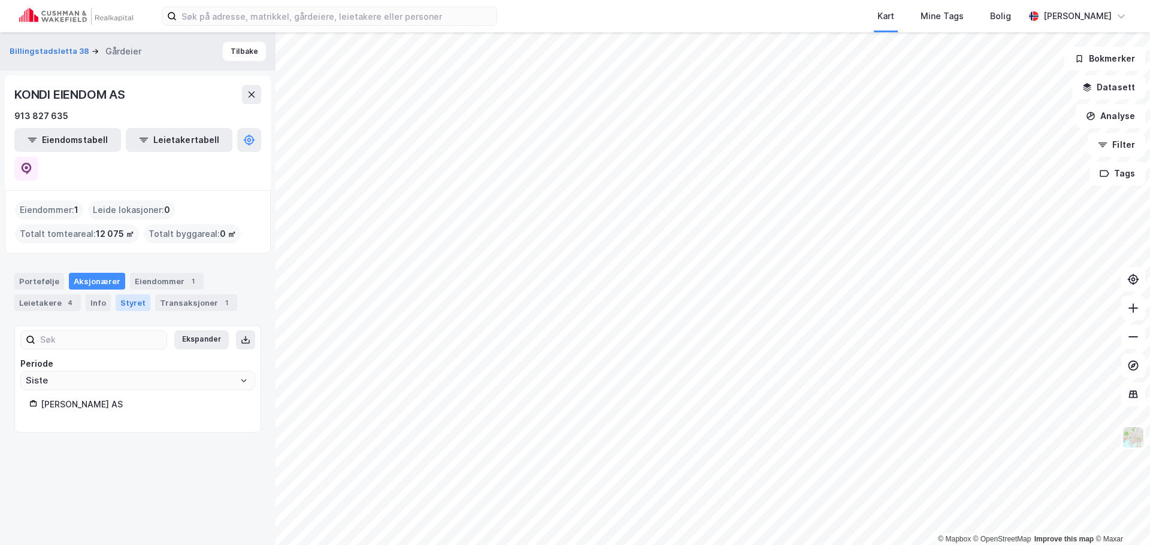
click at [123, 295] on div "Styret" at bounding box center [133, 303] width 35 height 17
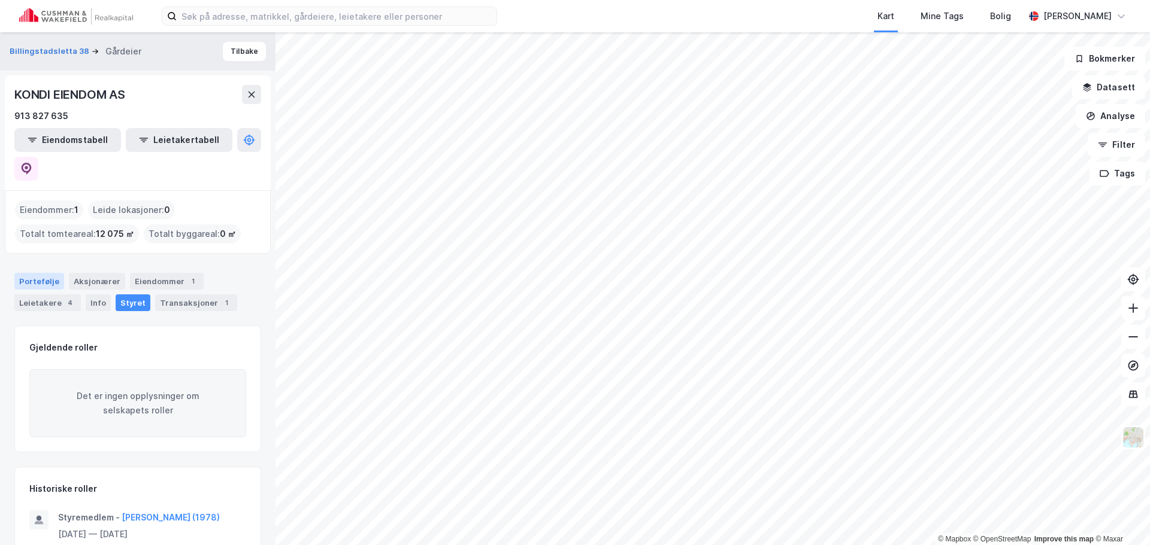
click at [40, 273] on div "Portefølje" at bounding box center [39, 281] width 50 height 17
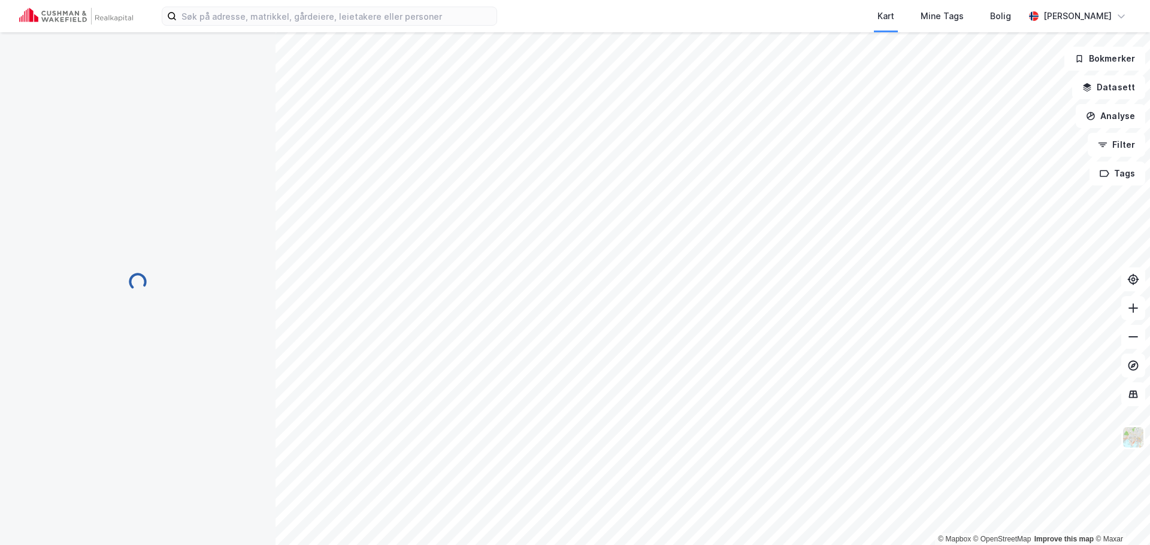
scroll to position [1, 0]
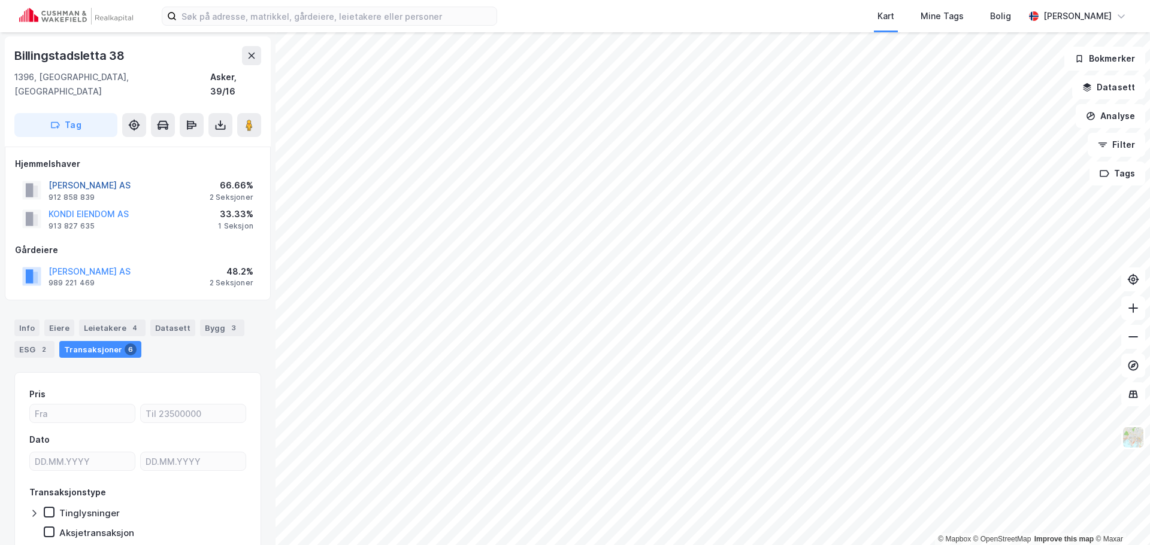
click at [0, 0] on button "[PERSON_NAME] AS" at bounding box center [0, 0] width 0 height 0
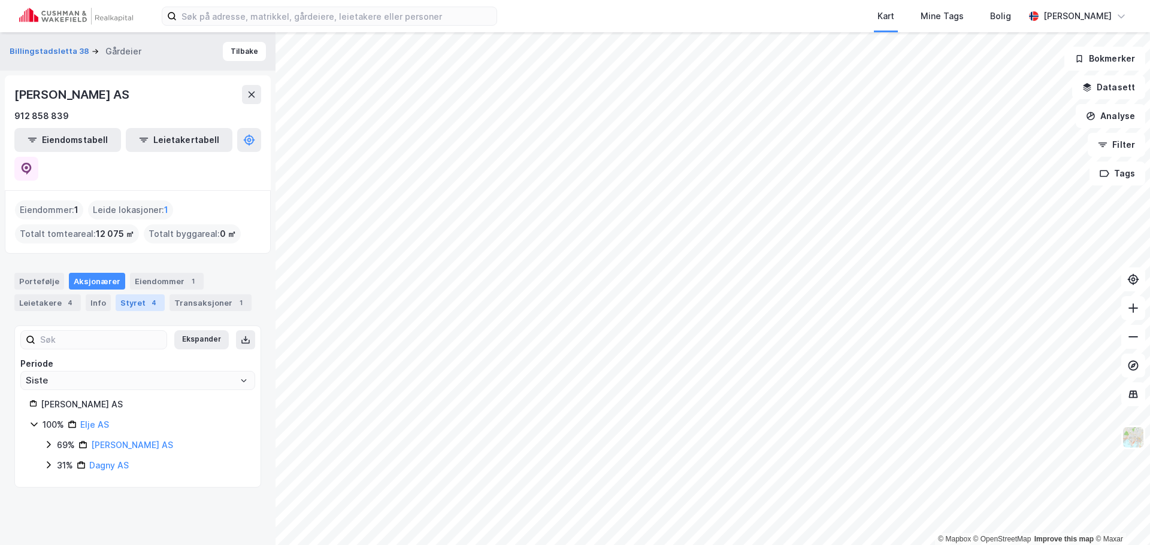
click at [121, 295] on div "Styret 4" at bounding box center [140, 303] width 49 height 17
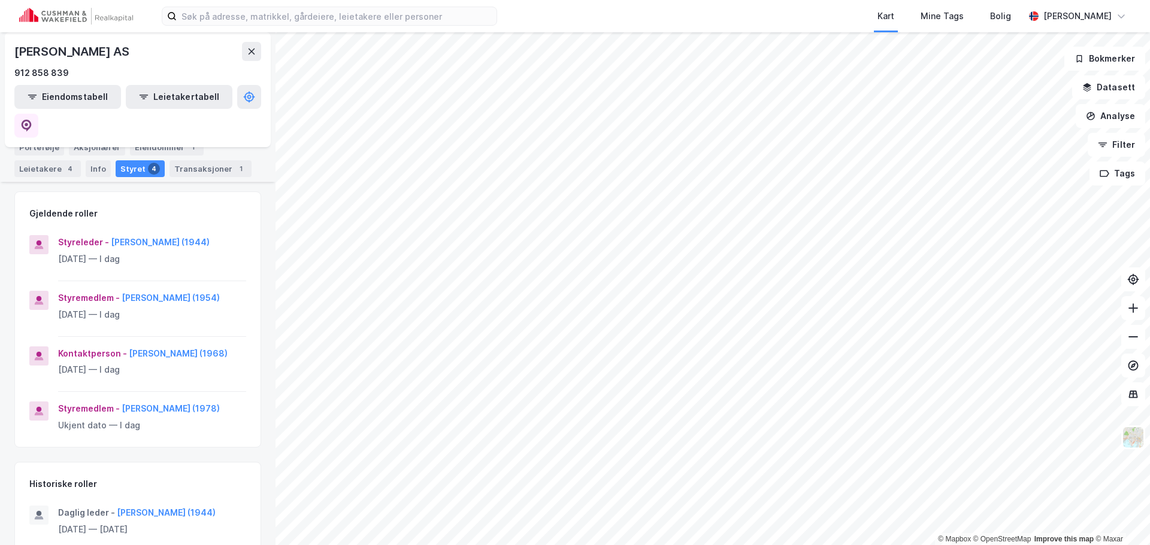
scroll to position [141, 0]
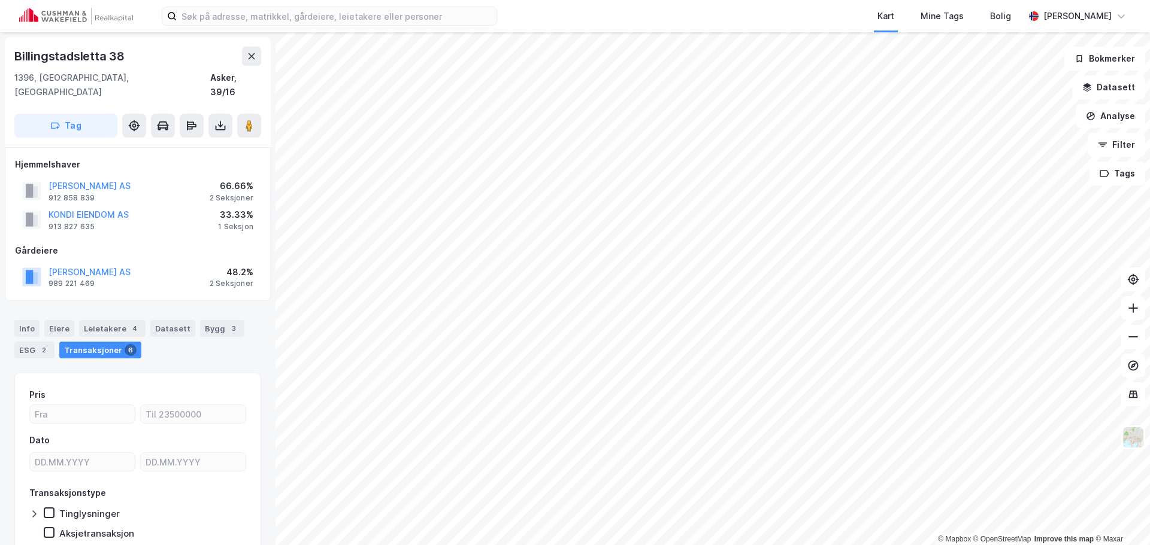
scroll to position [1, 0]
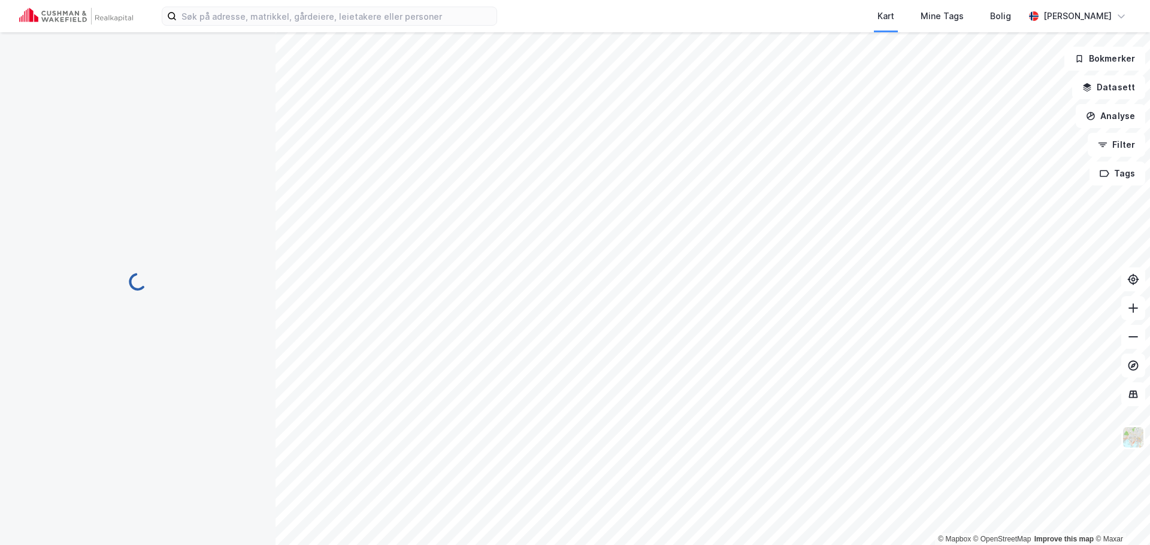
scroll to position [1, 0]
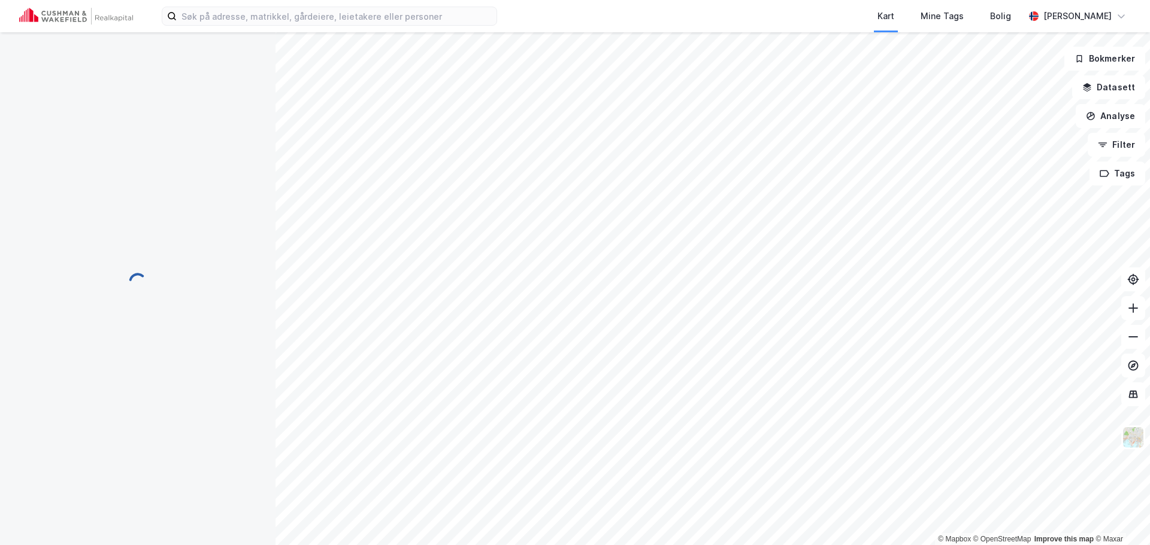
scroll to position [1, 0]
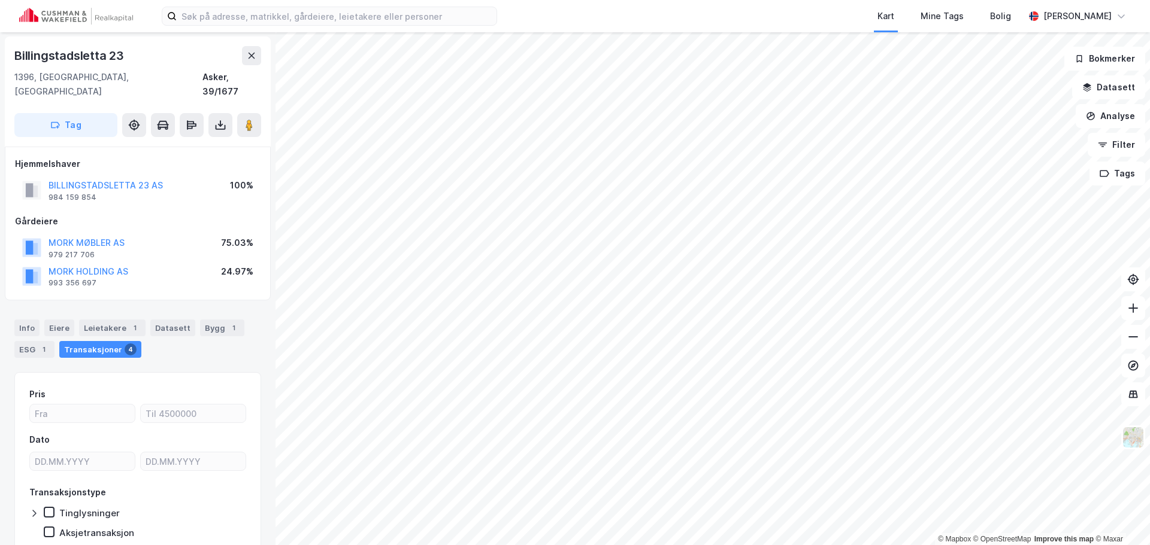
scroll to position [1, 0]
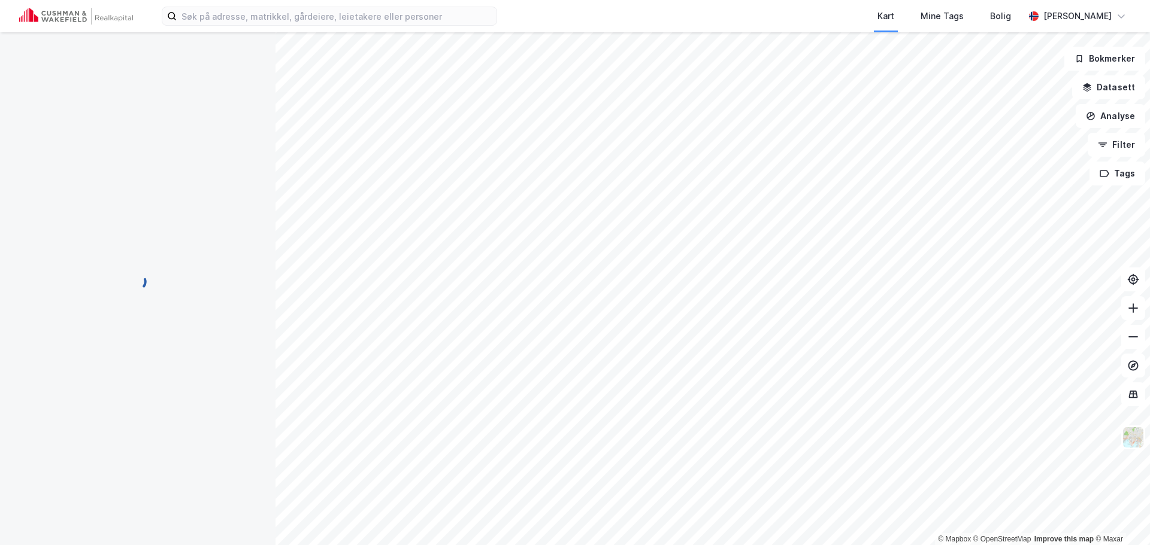
scroll to position [1, 0]
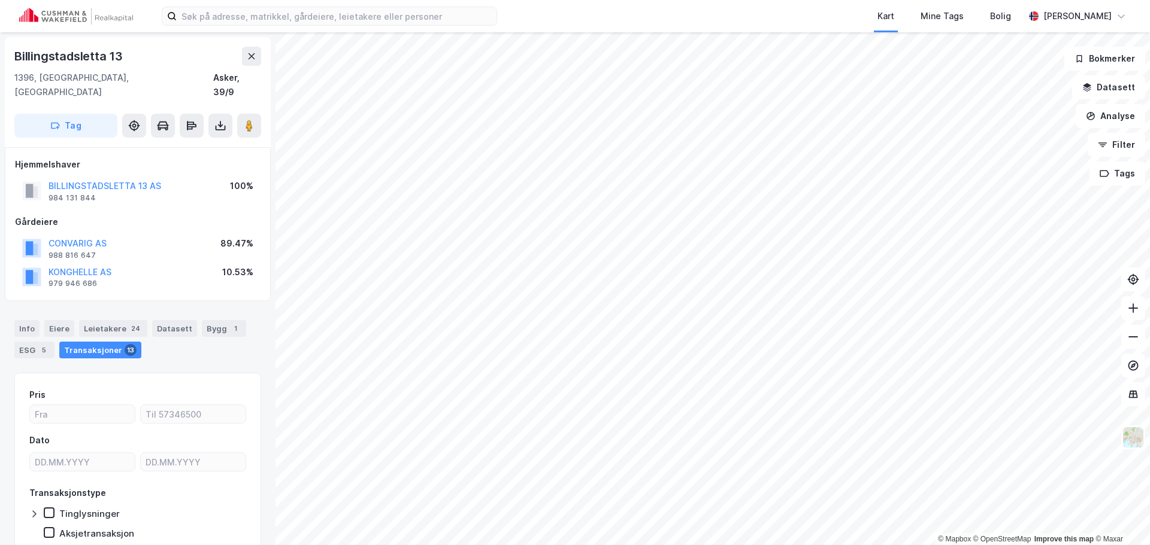
scroll to position [1, 0]
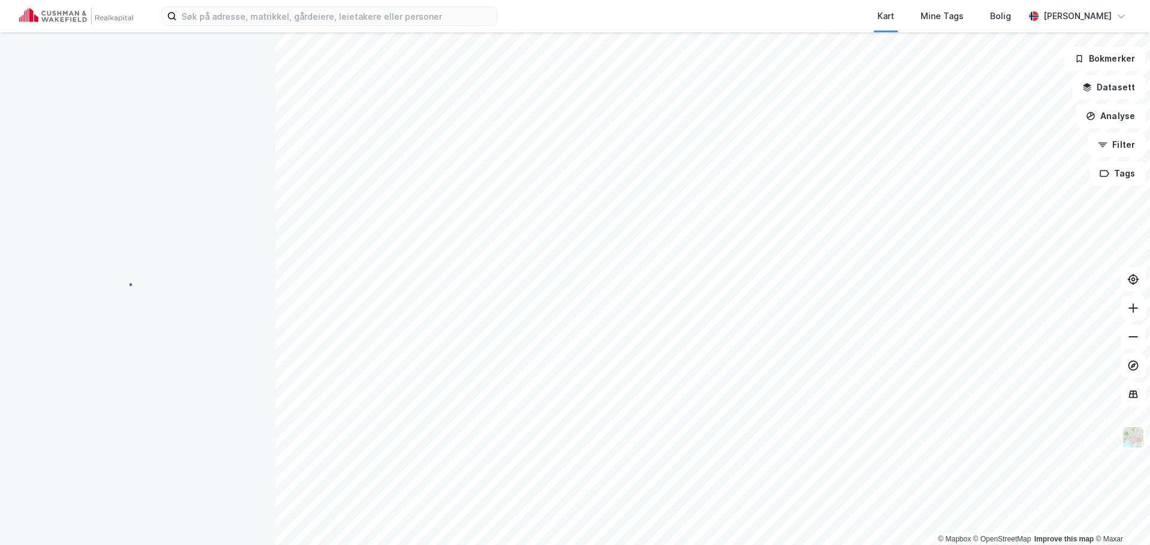
scroll to position [1, 0]
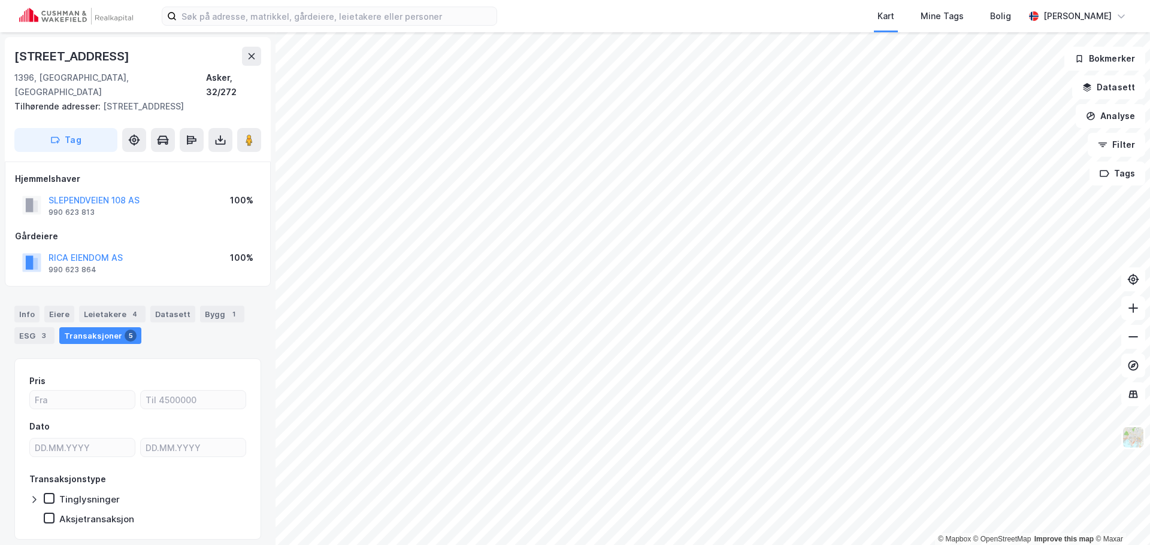
scroll to position [1, 0]
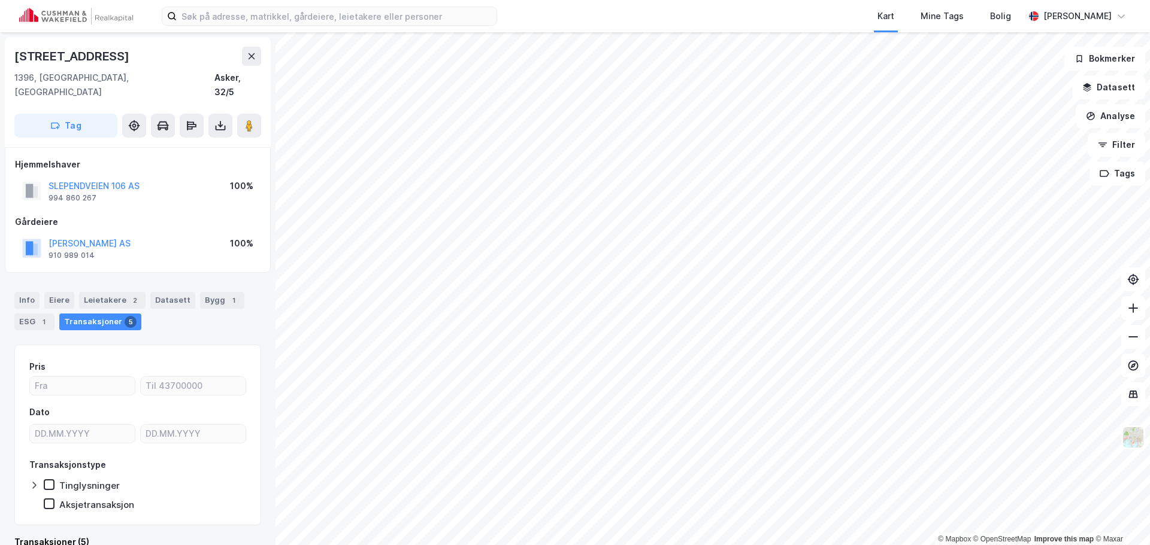
scroll to position [1, 0]
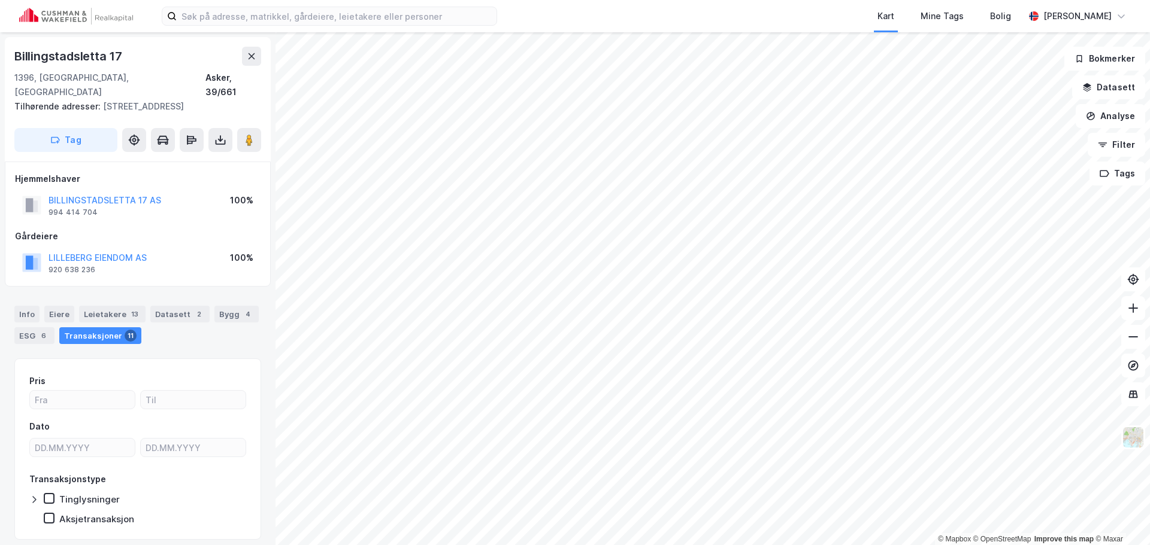
scroll to position [1, 0]
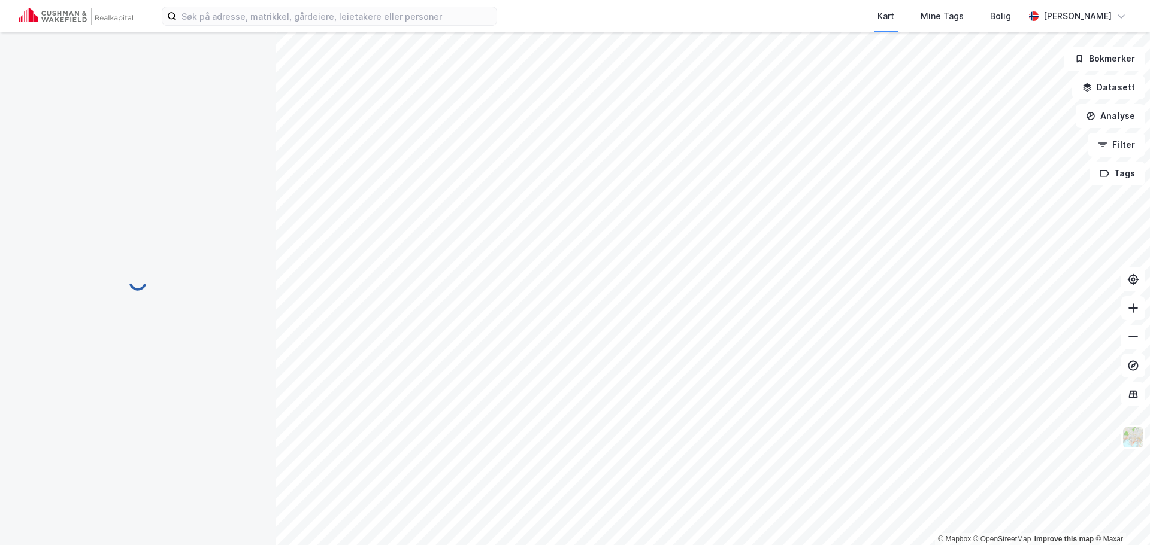
scroll to position [1, 0]
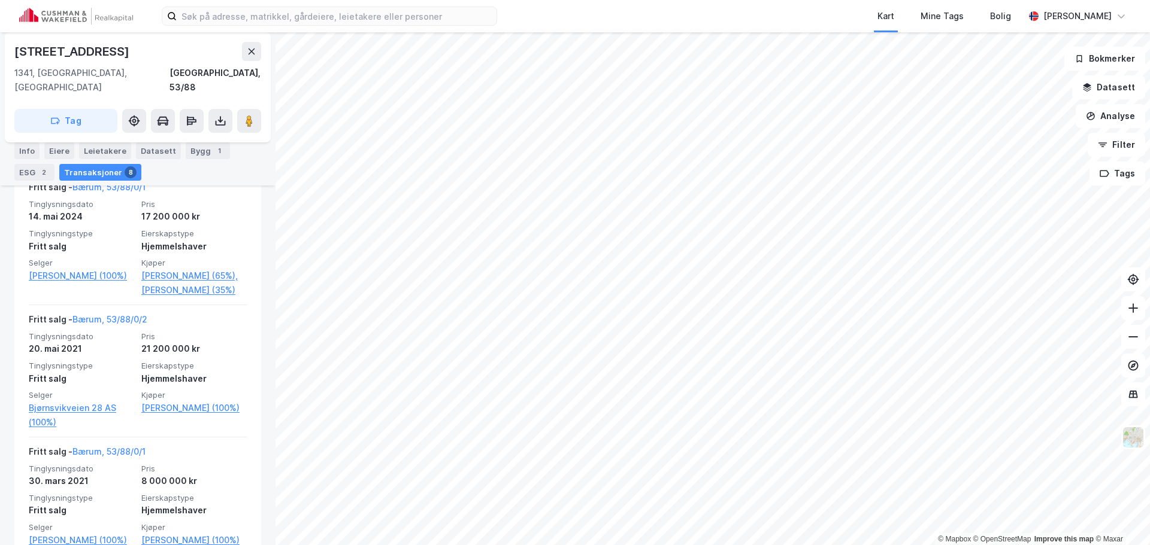
scroll to position [420, 0]
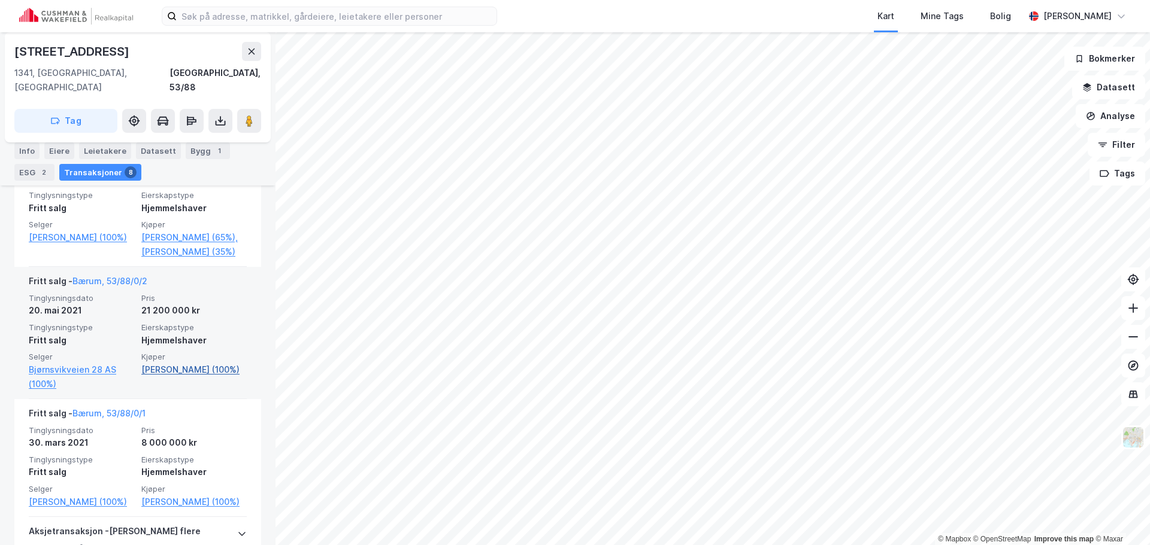
click at [186, 363] on link "[PERSON_NAME] (100%)" at bounding box center [193, 370] width 105 height 14
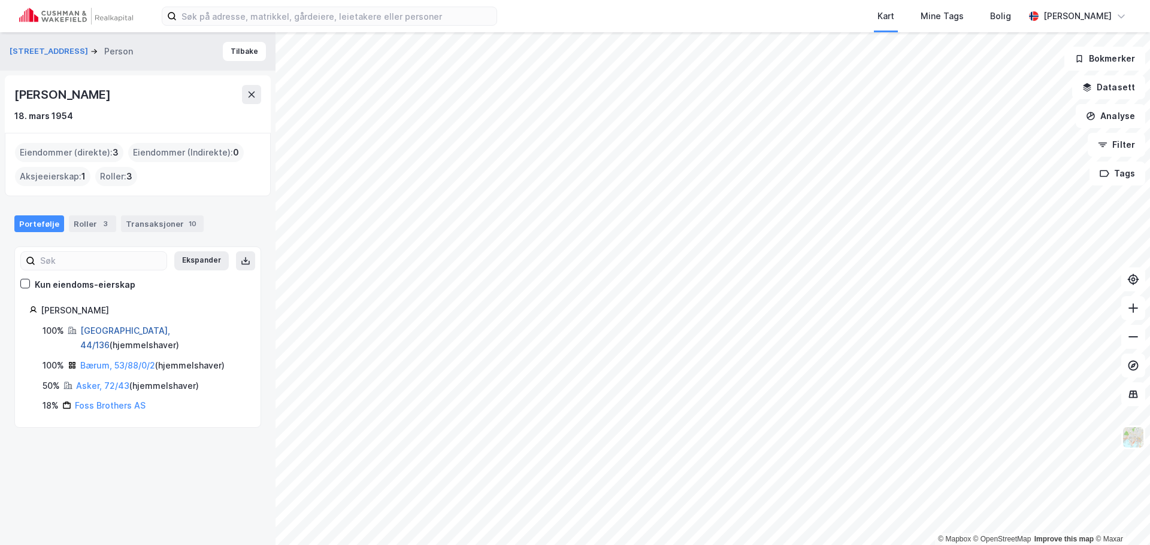
click at [108, 331] on link "[GEOGRAPHIC_DATA], 44/136" at bounding box center [125, 338] width 90 height 25
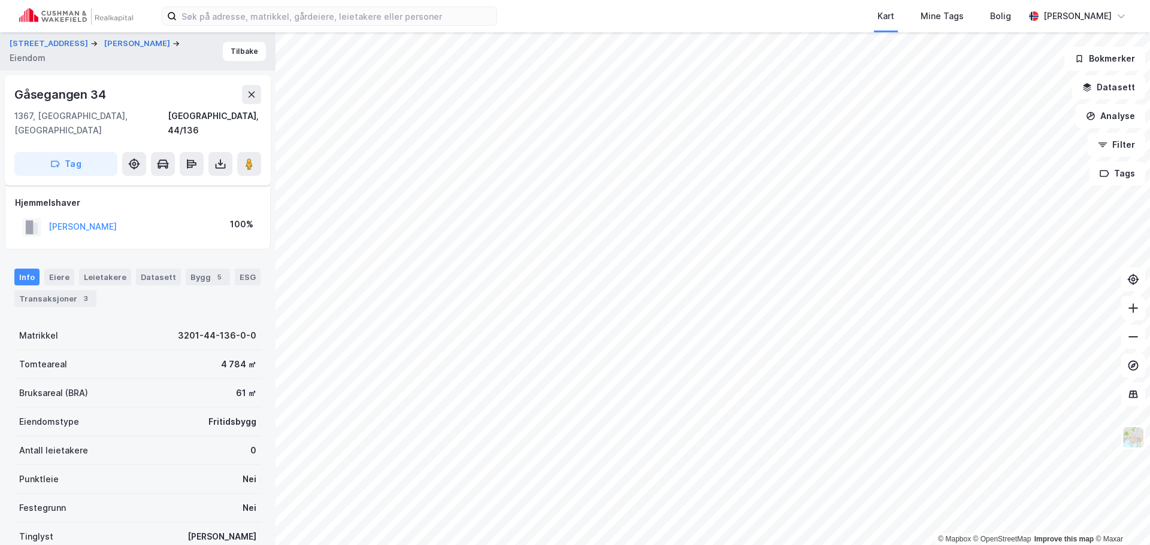
scroll to position [83, 0]
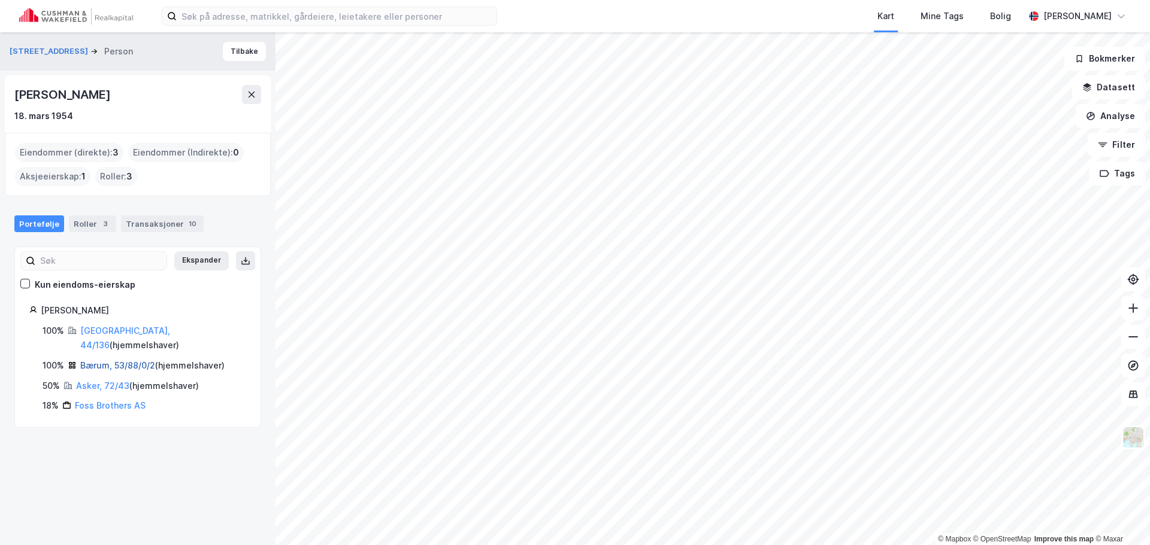
click at [101, 360] on link "Bærum, 53/88/0/2" at bounding box center [117, 365] width 75 height 10
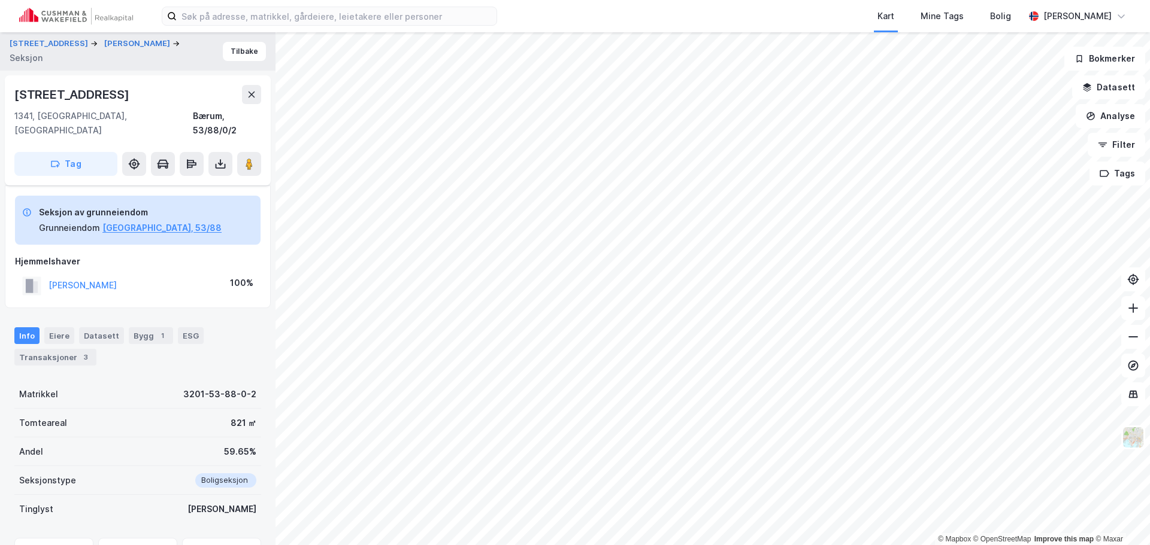
scroll to position [56, 0]
